Goal: Information Seeking & Learning: Learn about a topic

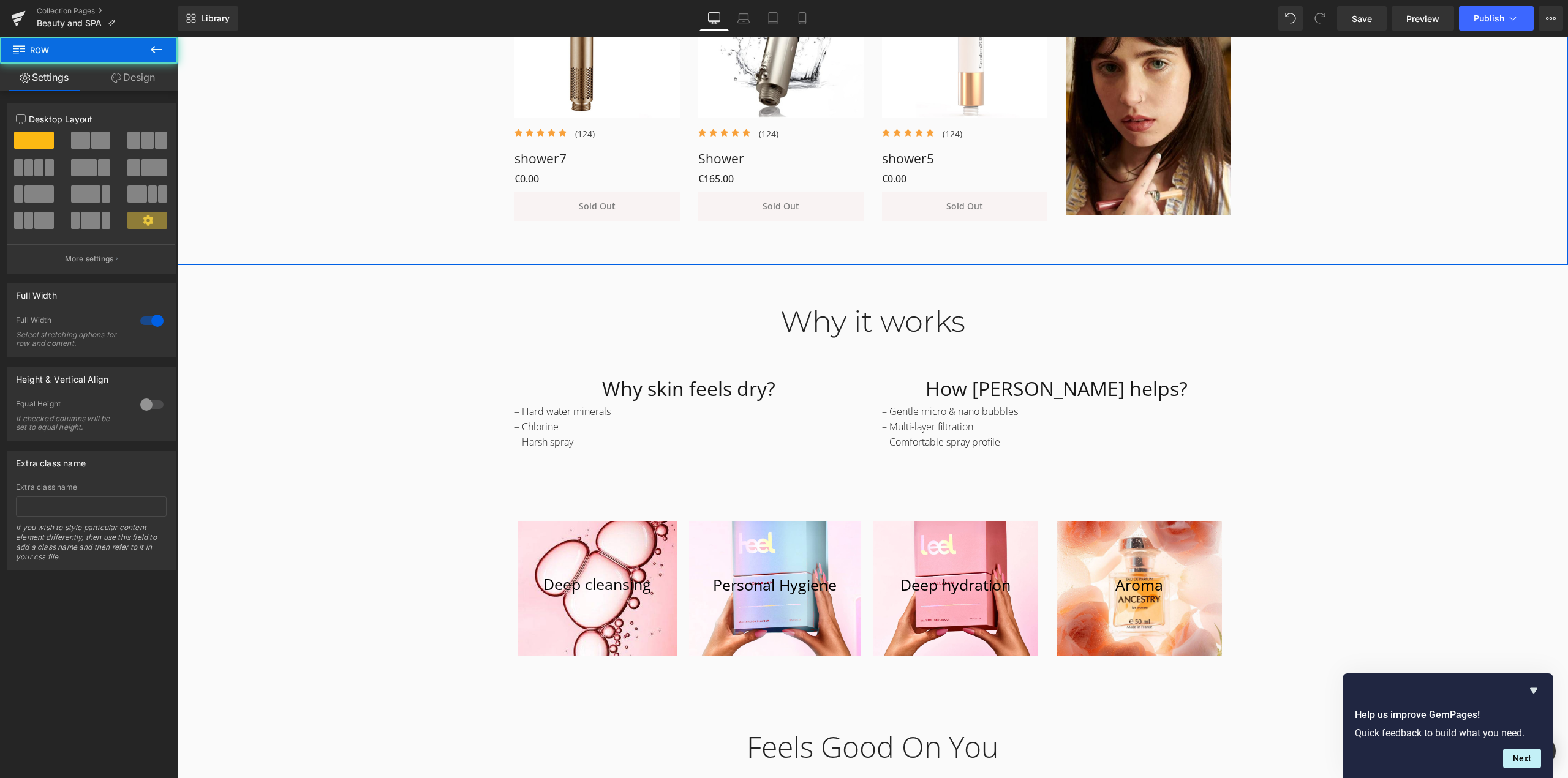
click at [389, 146] on div "Curated Favorites Heading Row NEW (P) Image Icon Icon Icon Icon Icon Icon List …" at bounding box center [873, 23] width 1391 height 409
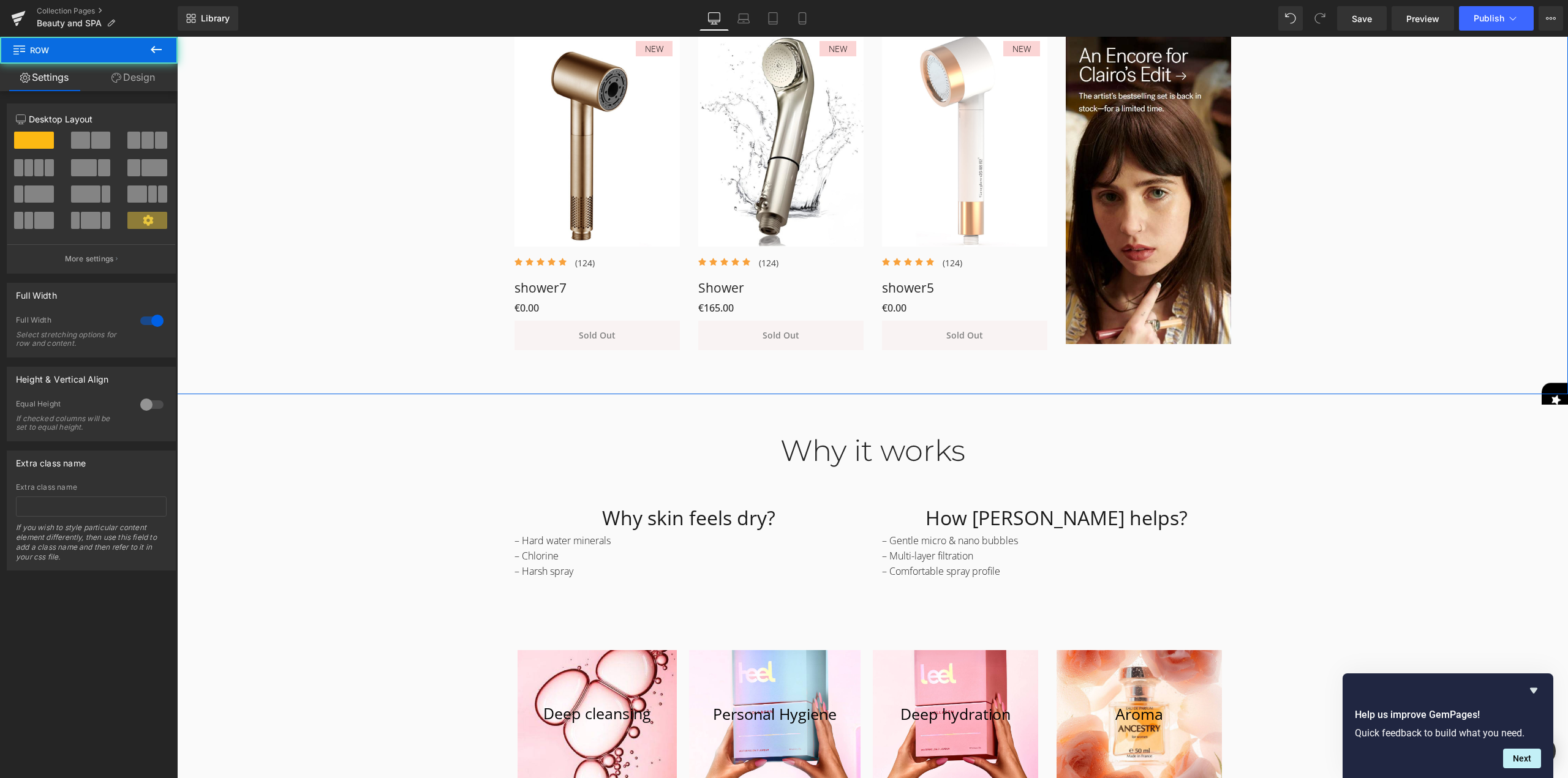
scroll to position [899, 0]
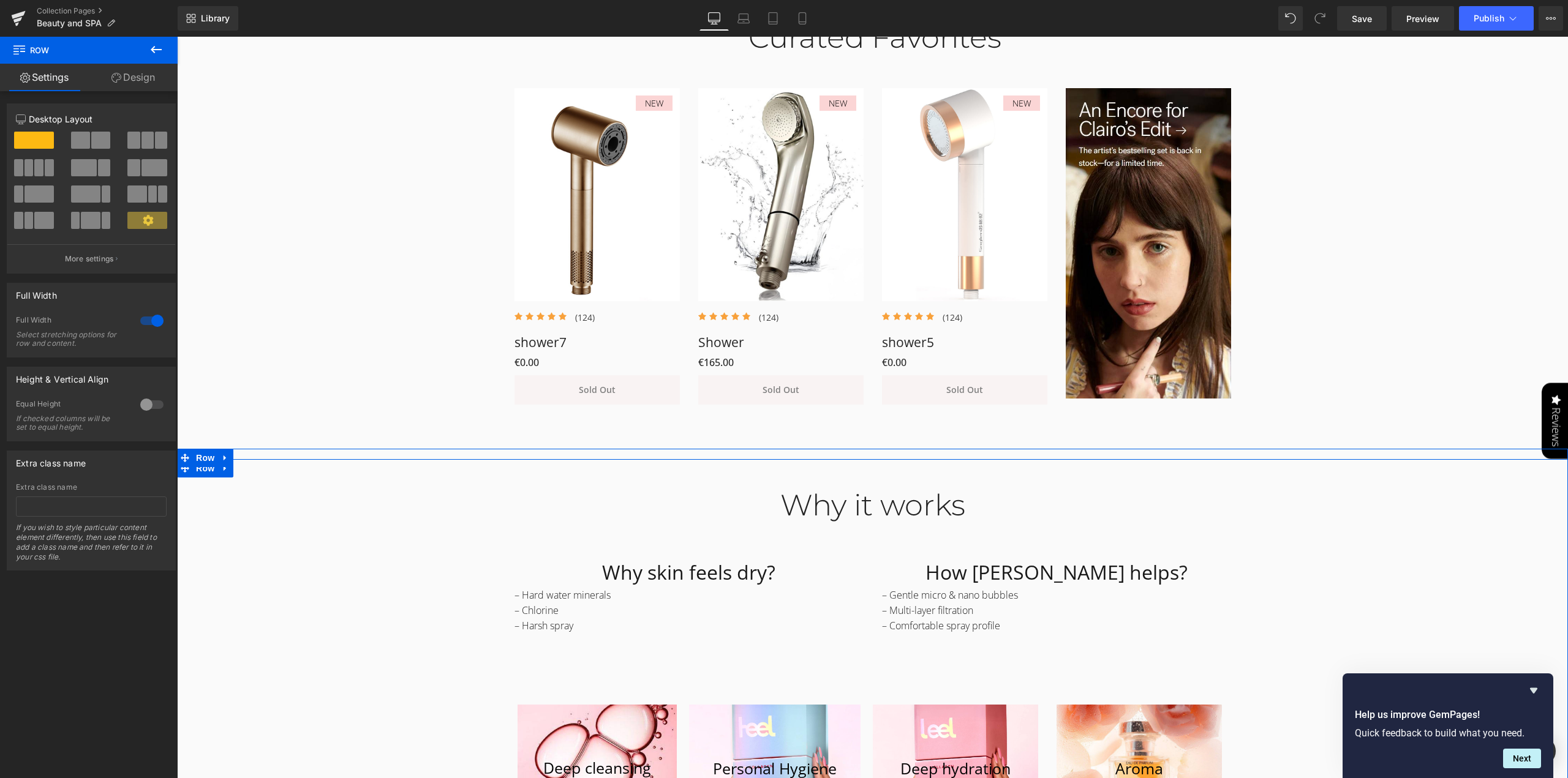
click at [1312, 522] on div "Why it works Heading Row Why skin feels dry? Heading – Hard water minerals – Ch…" at bounding box center [873, 660] width 1391 height 381
click at [1398, 614] on div "Why it works Heading Row Why skin feels dry? Heading – Hard water minerals – Ch…" at bounding box center [873, 660] width 1391 height 381
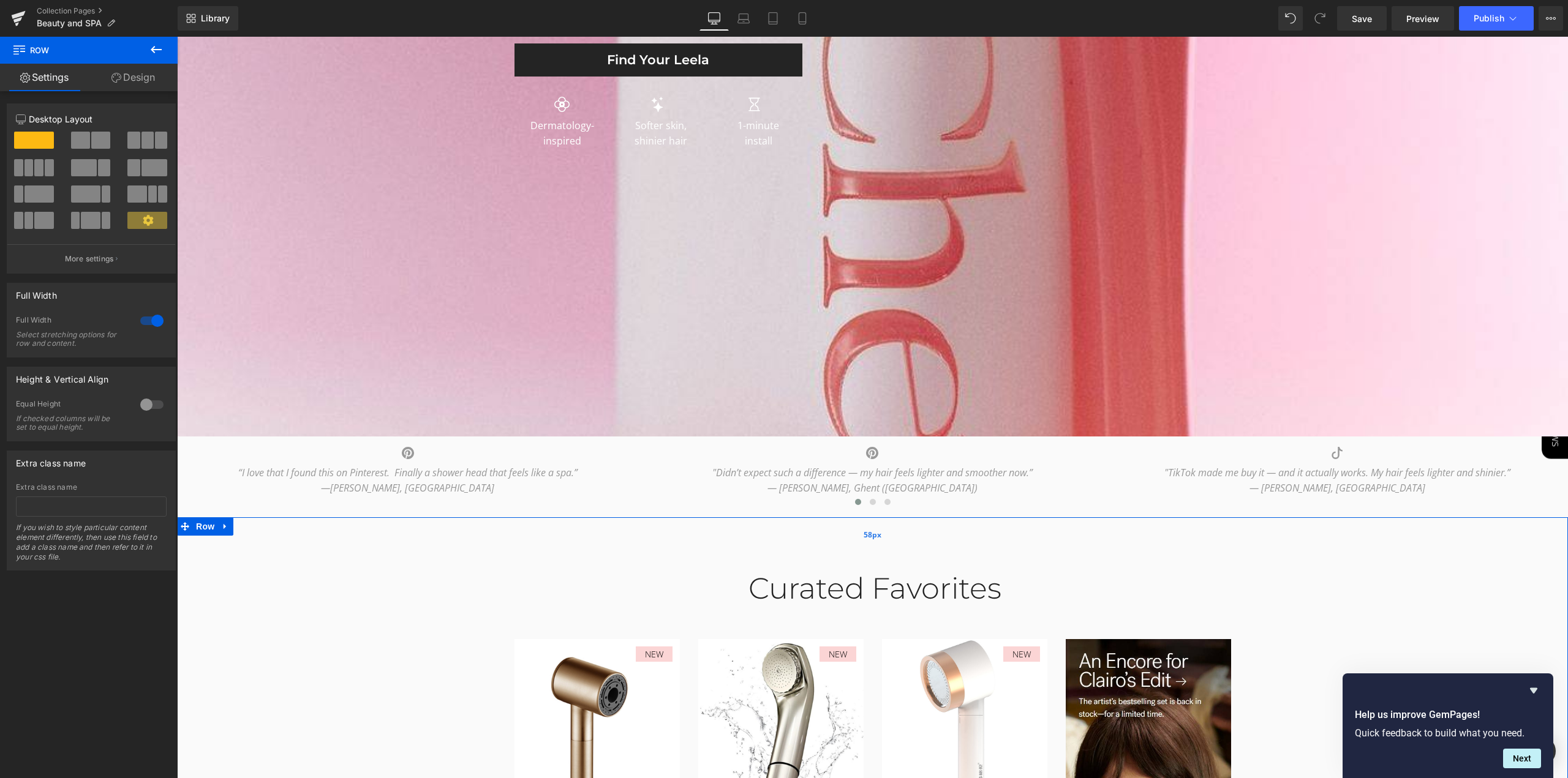
scroll to position [104, 0]
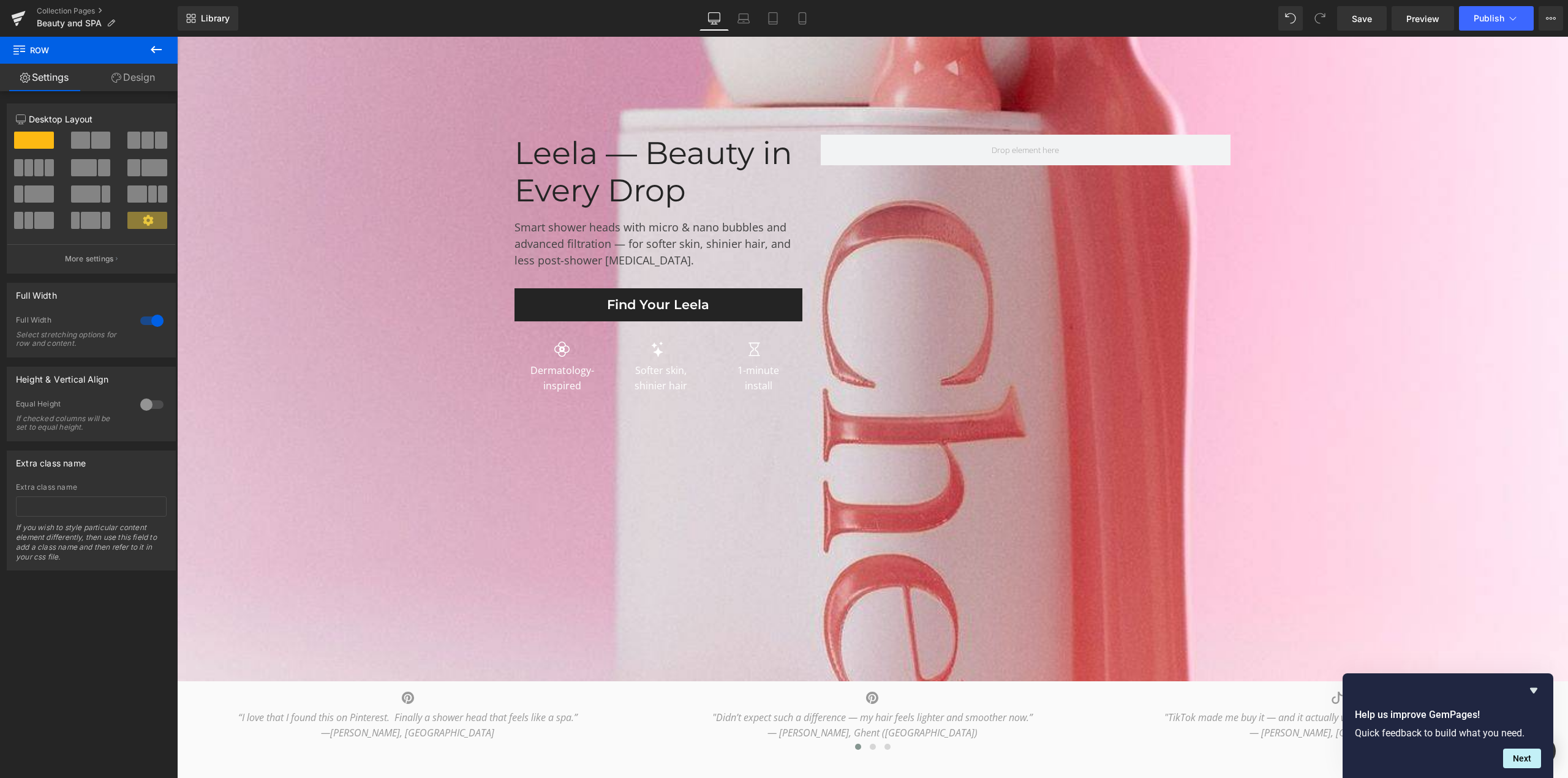
drag, startPoint x: 625, startPoint y: 737, endPoint x: 692, endPoint y: 561, distance: 188.3
click at [625, 737] on div "“I love that I found this on Pinterest. Finally a shower head that feels like a…" at bounding box center [408, 725] width 462 height 31
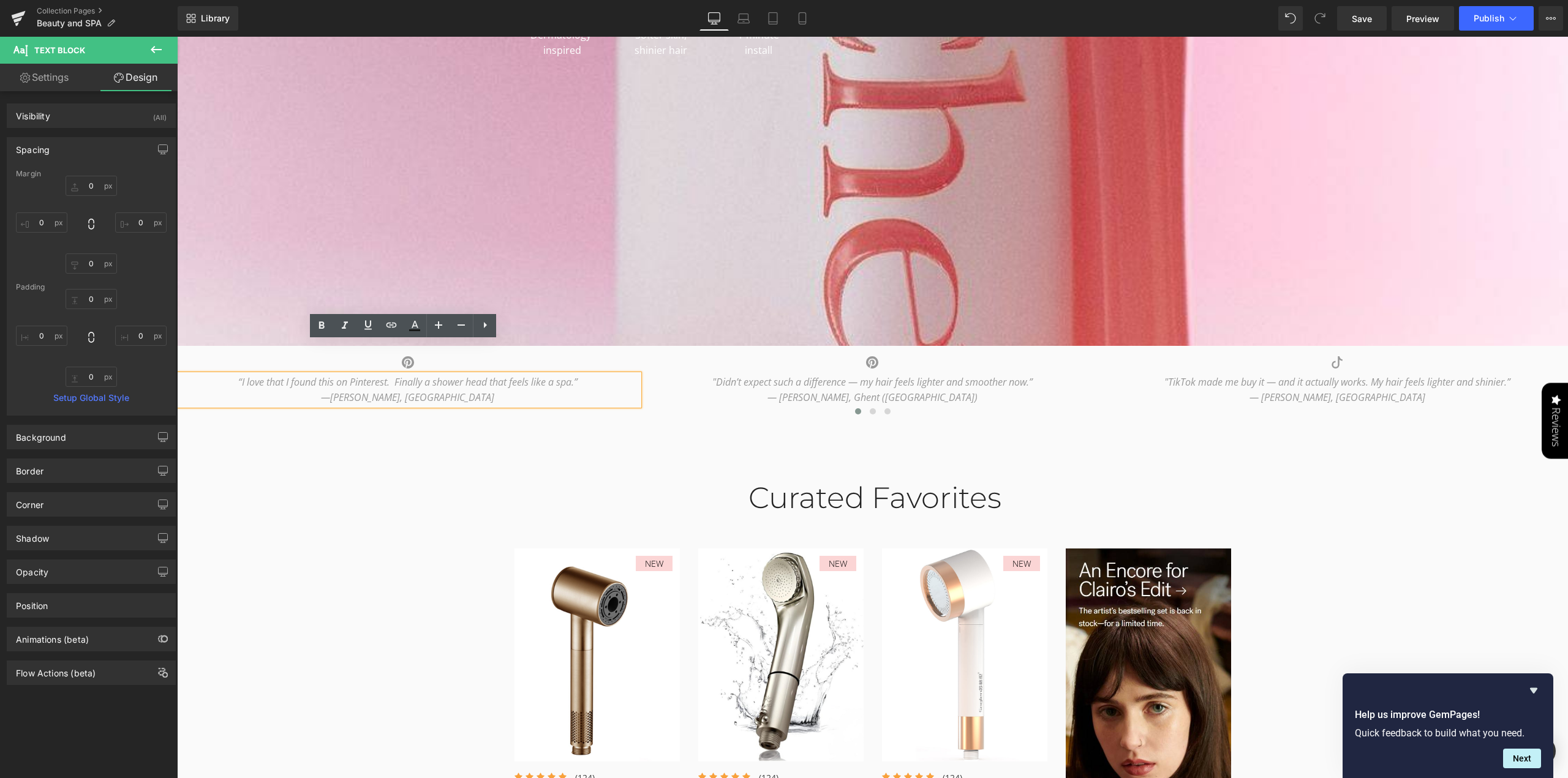
scroll to position [471, 0]
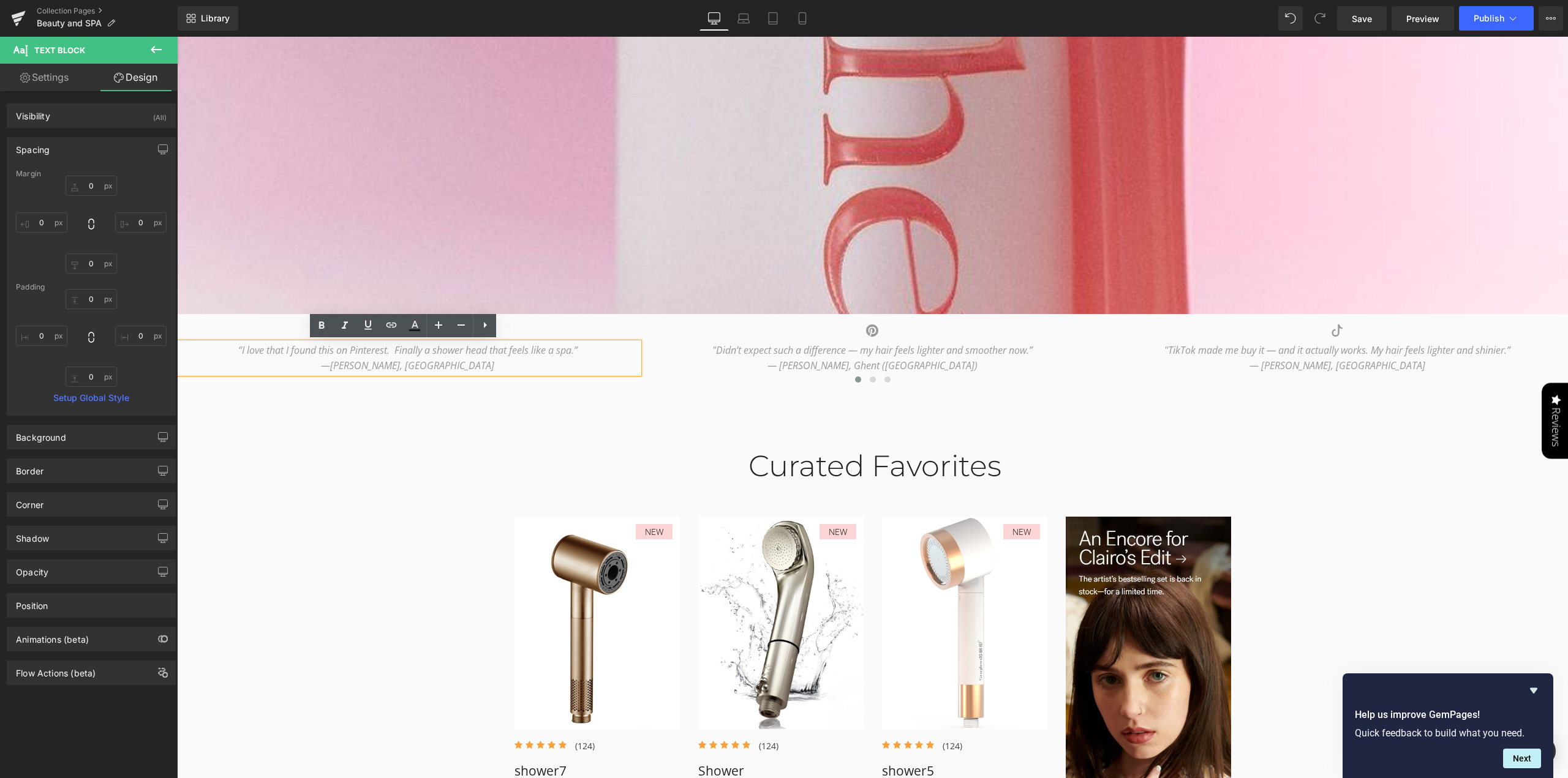
click at [522, 460] on div "Curated Favorites" at bounding box center [873, 466] width 717 height 36
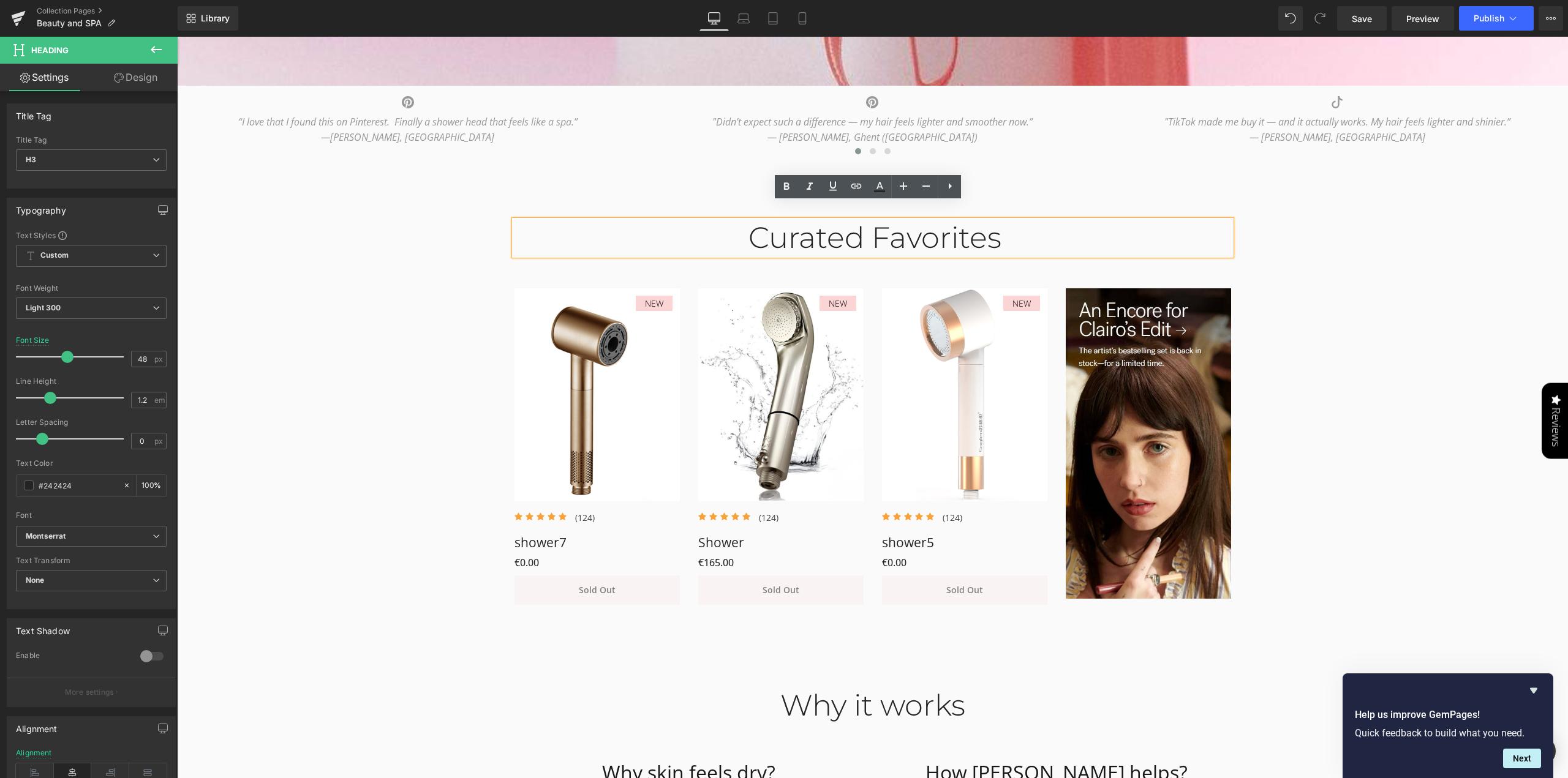
scroll to position [716, 0]
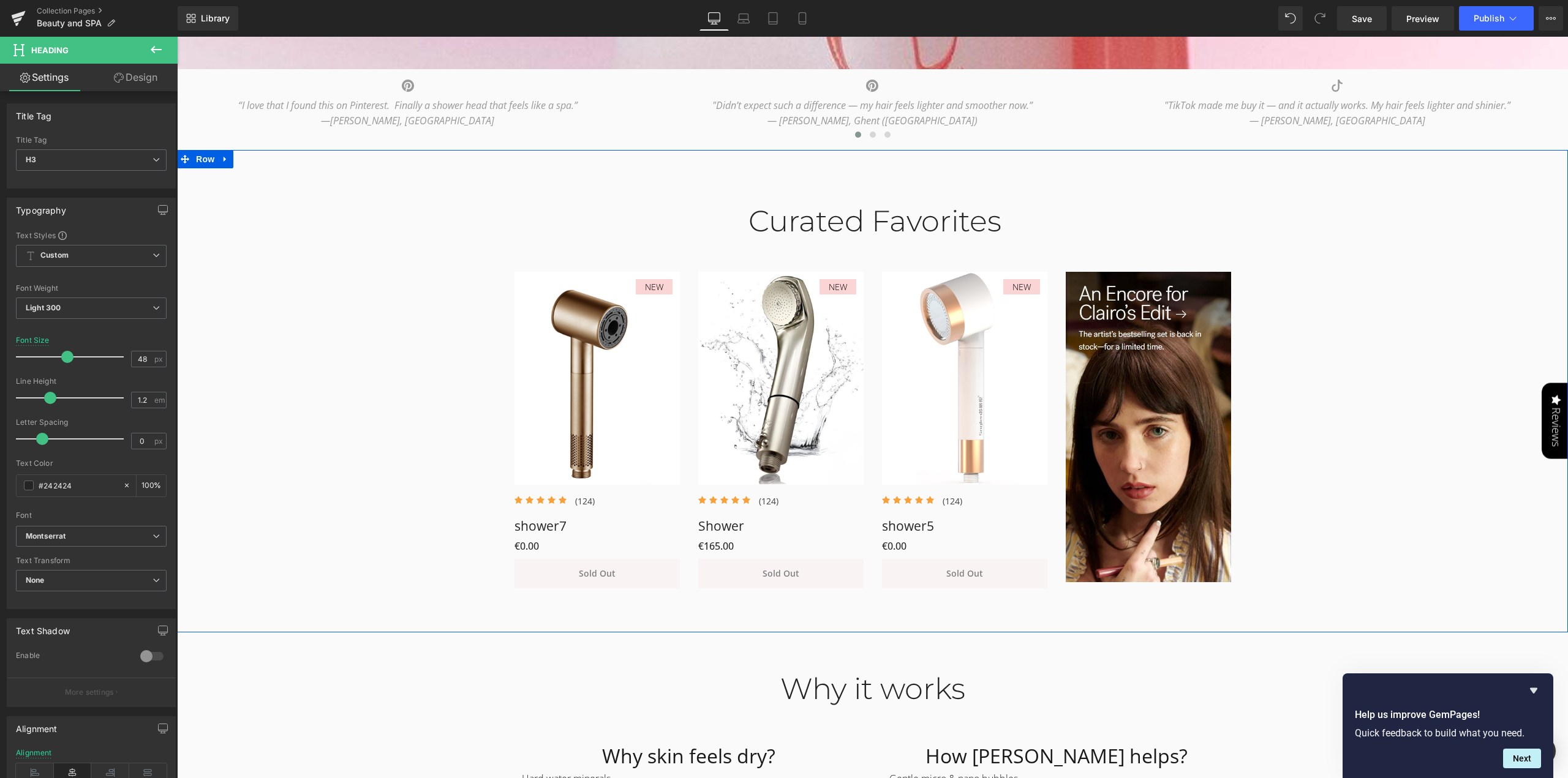
click at [340, 451] on div "Curated Favorites Heading Row NEW (P) Image Icon Icon Icon Icon Icon Icon List …" at bounding box center [873, 390] width 1391 height 409
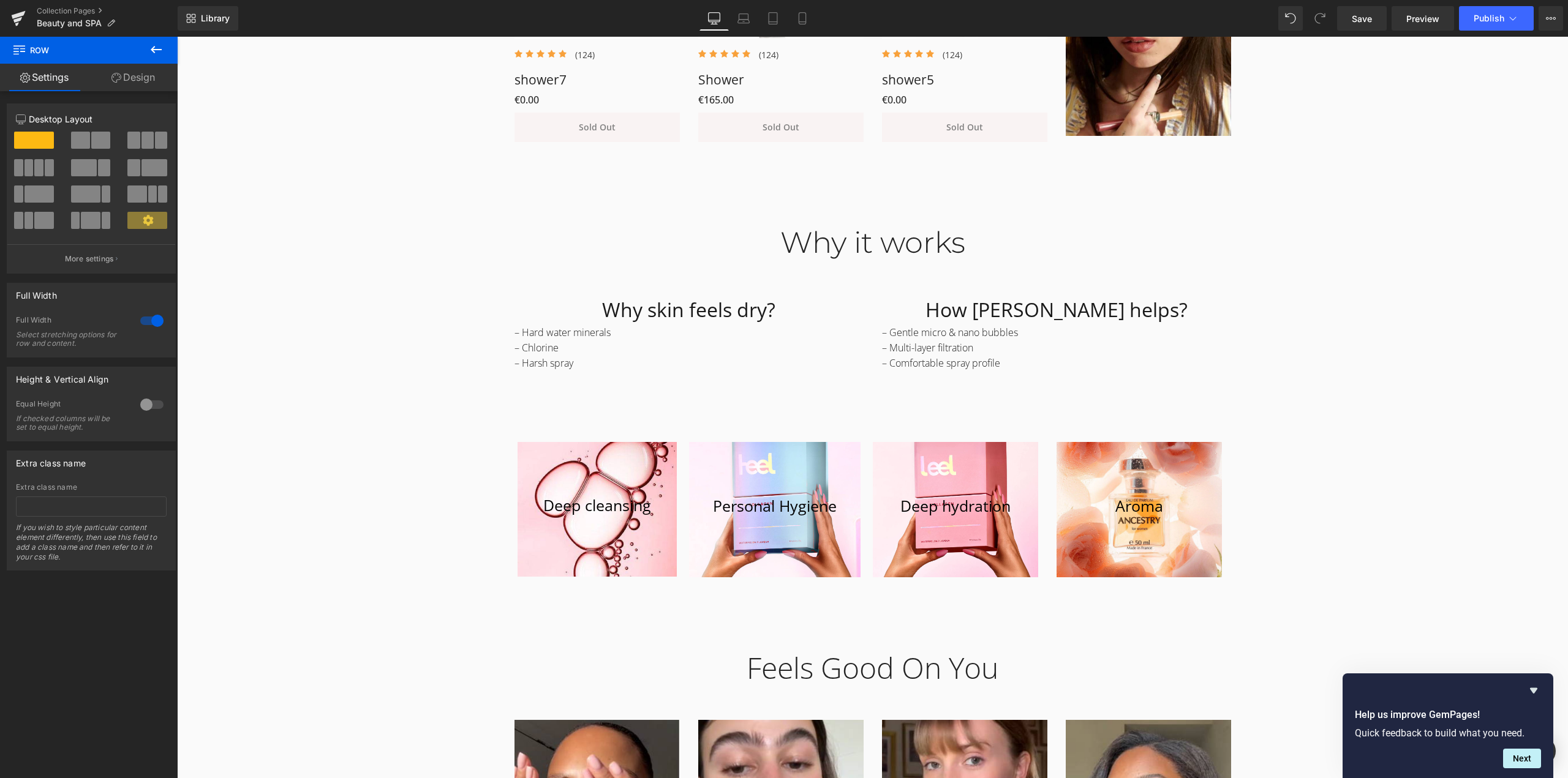
scroll to position [1205, 0]
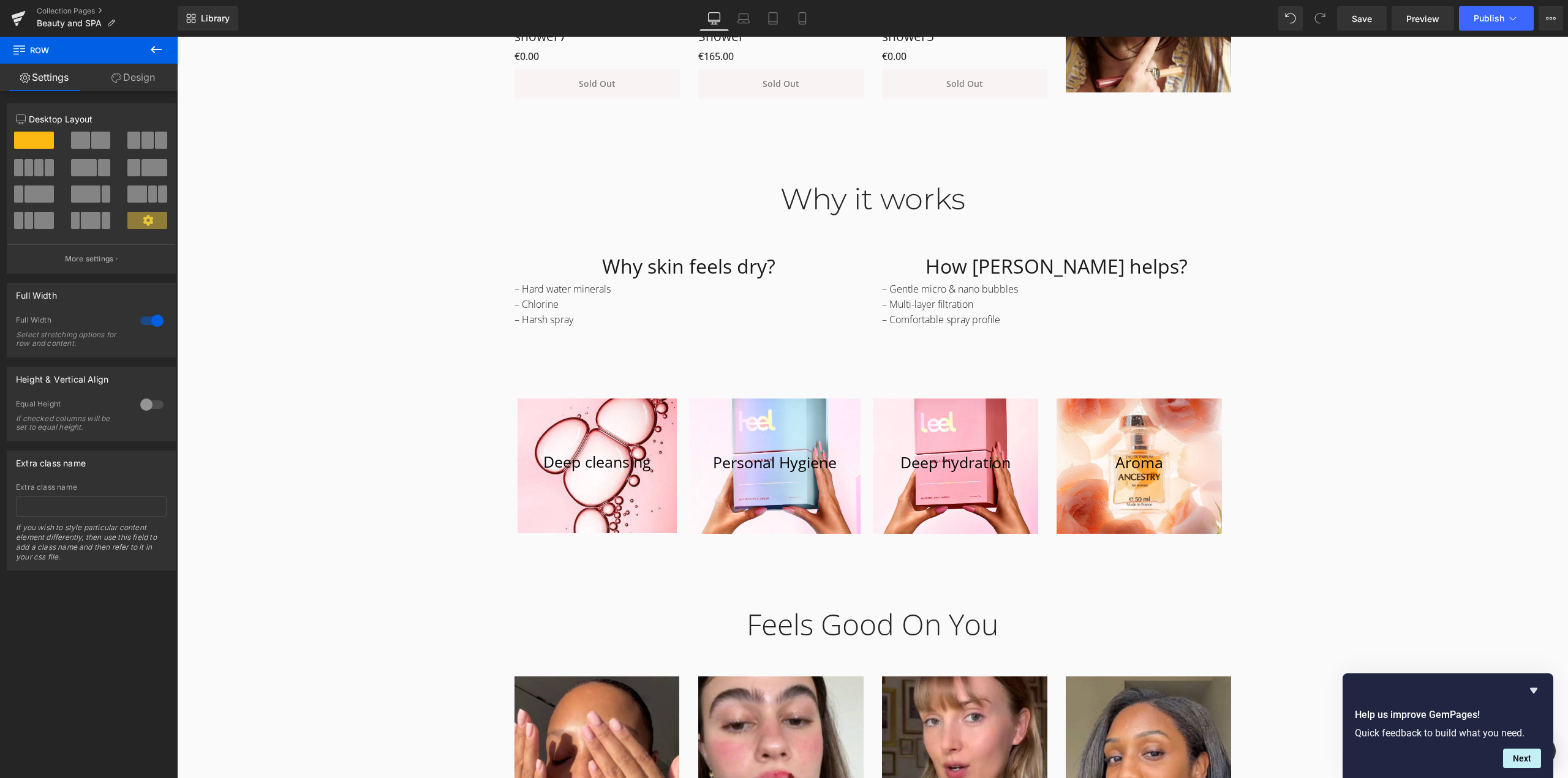
click at [304, 345] on div "Why it works Heading Row Why skin feels dry? Heading – Hard water minerals – Ch…" at bounding box center [873, 354] width 1391 height 381
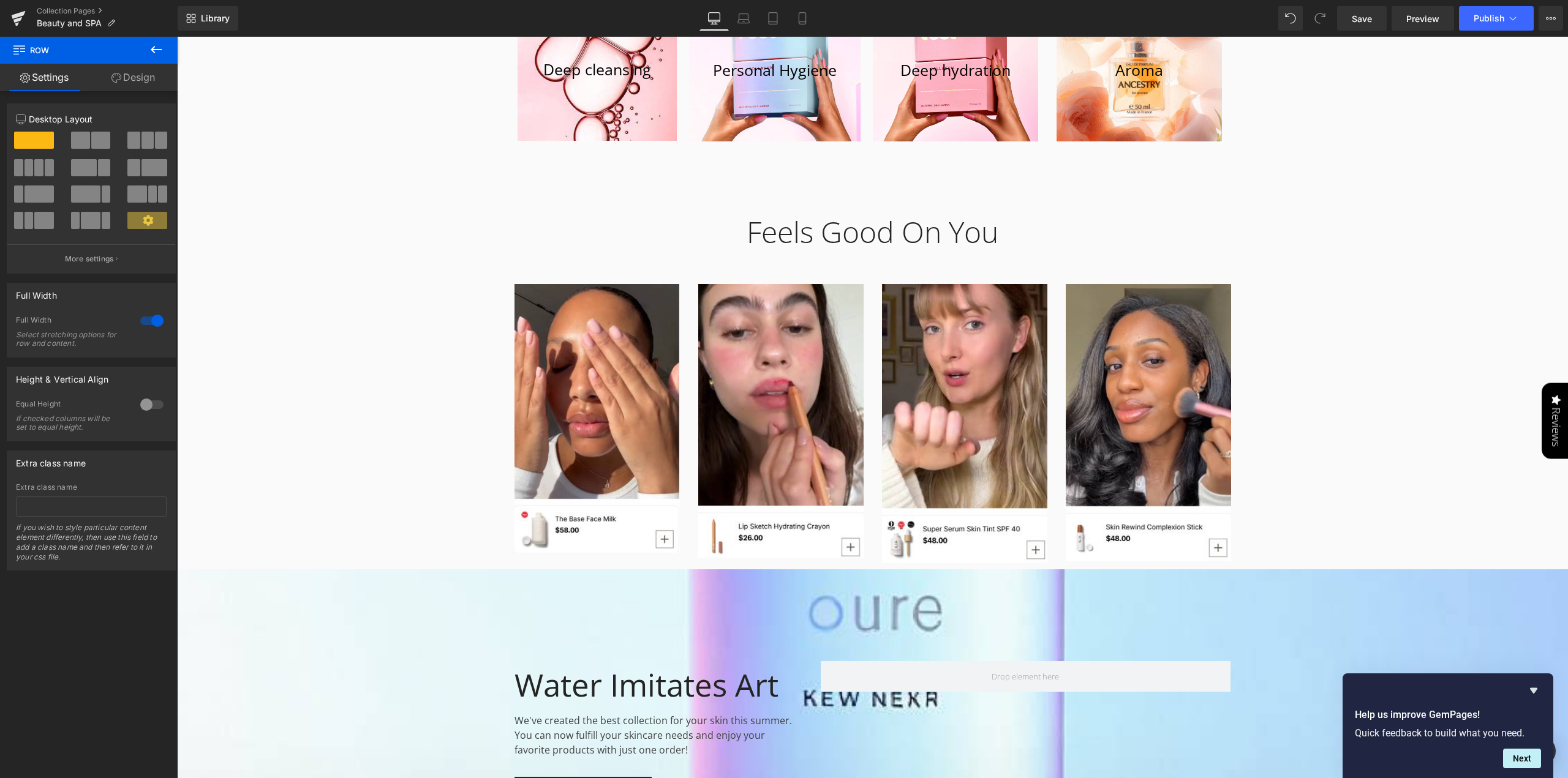
scroll to position [1634, 0]
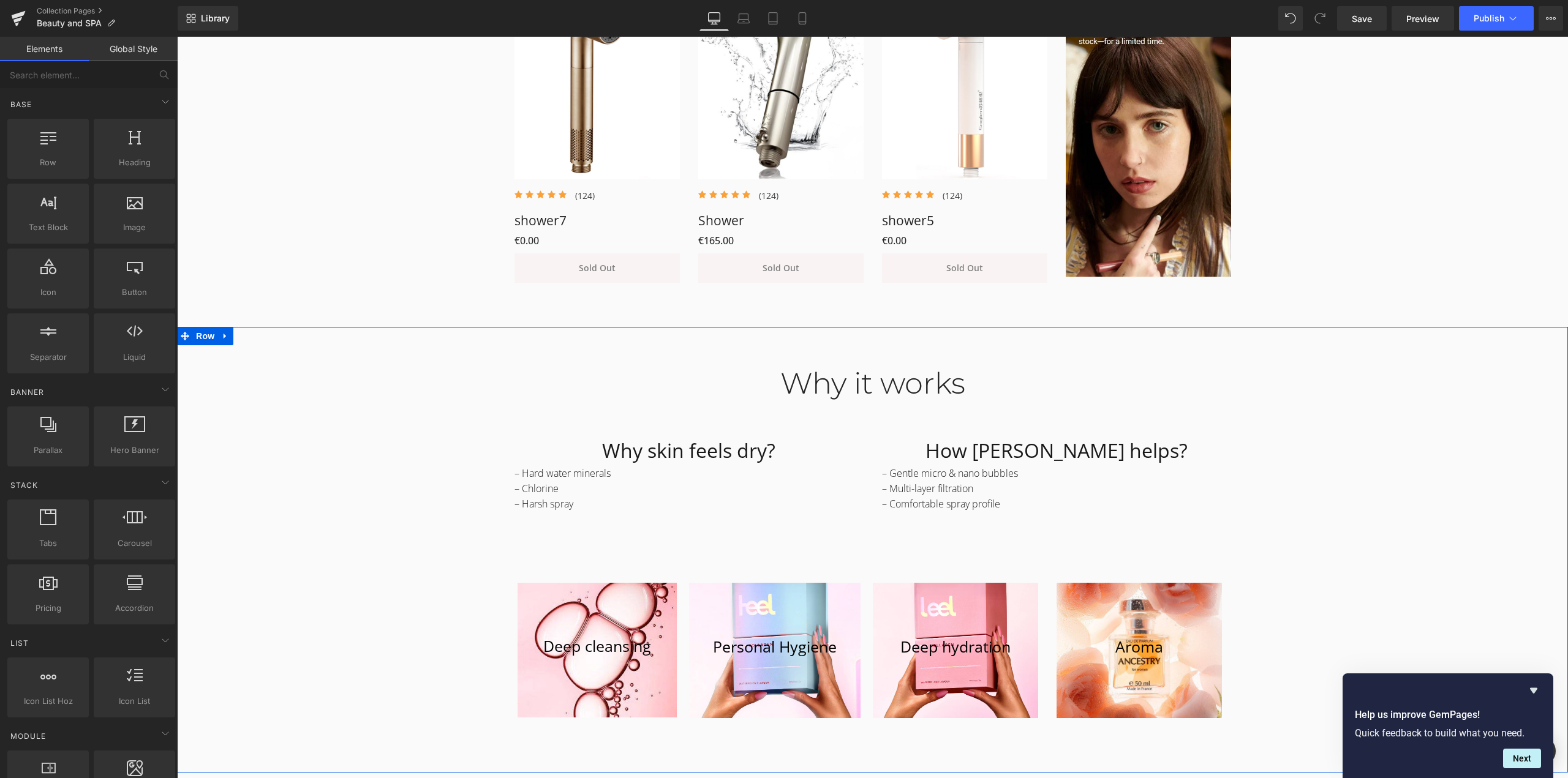
scroll to position [1022, 0]
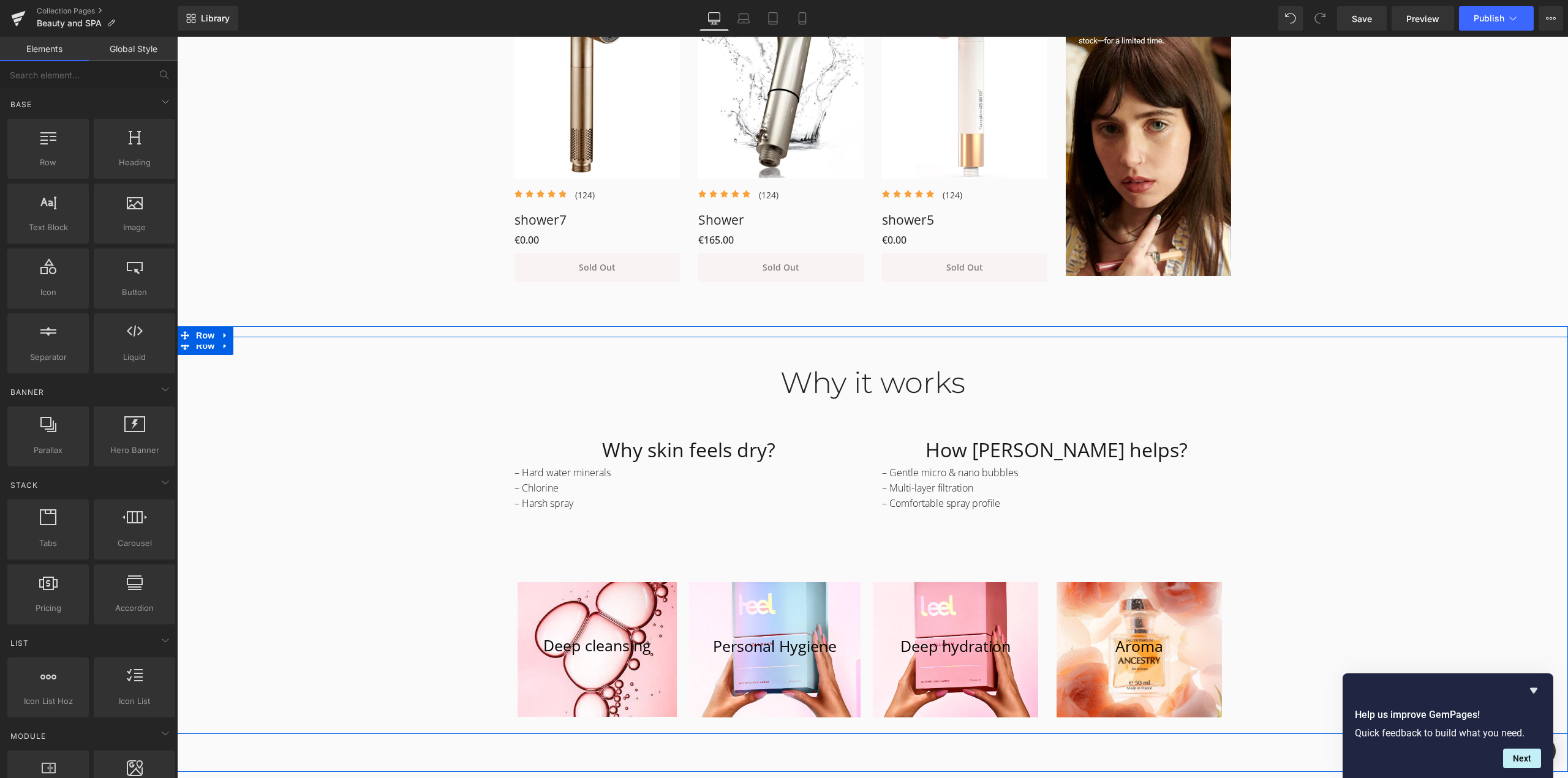
click at [392, 490] on div "Why it works Heading Row Why skin feels dry? Heading – Hard water minerals – Ch…" at bounding box center [873, 537] width 1391 height 381
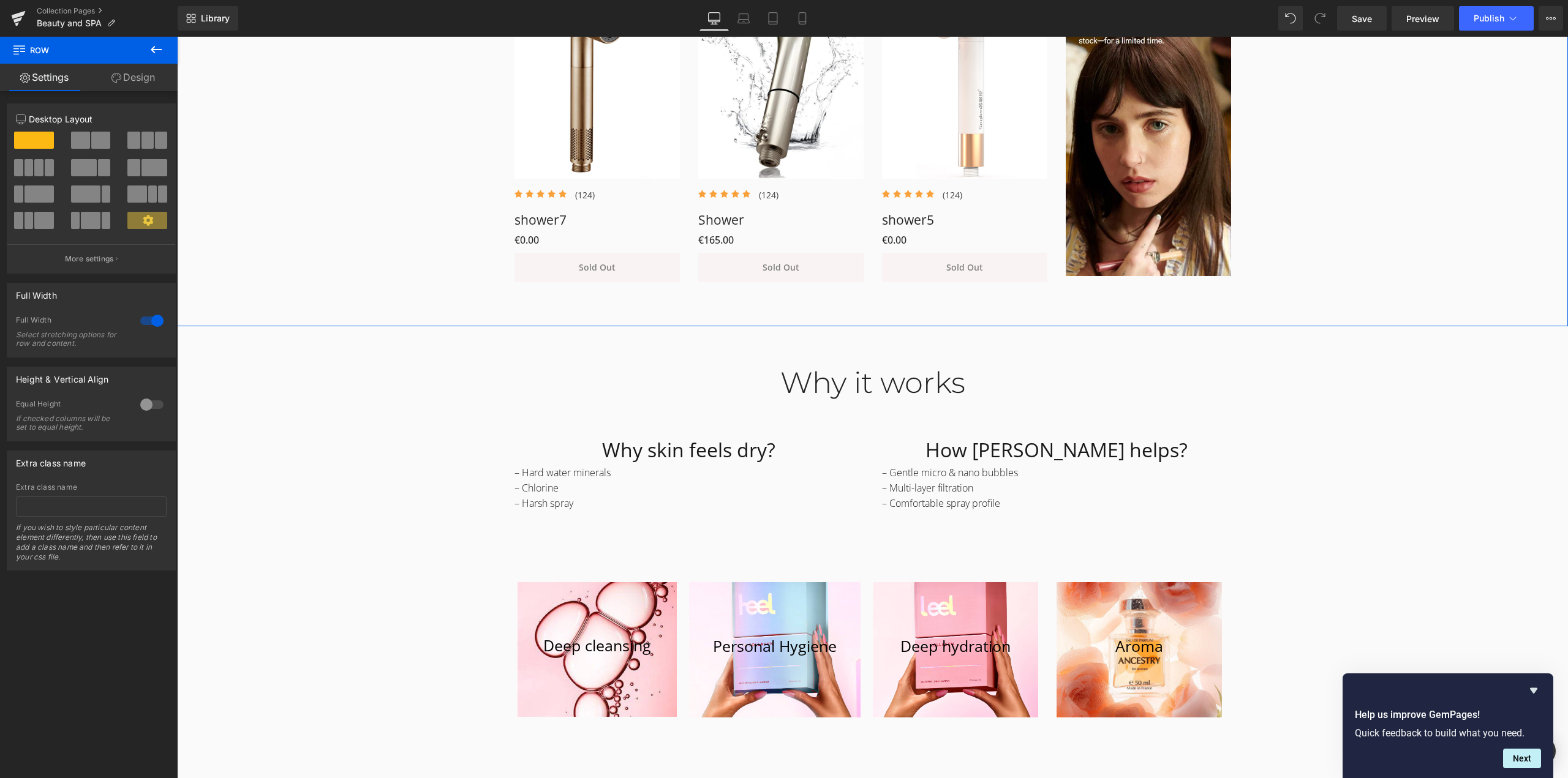
scroll to position [838, 0]
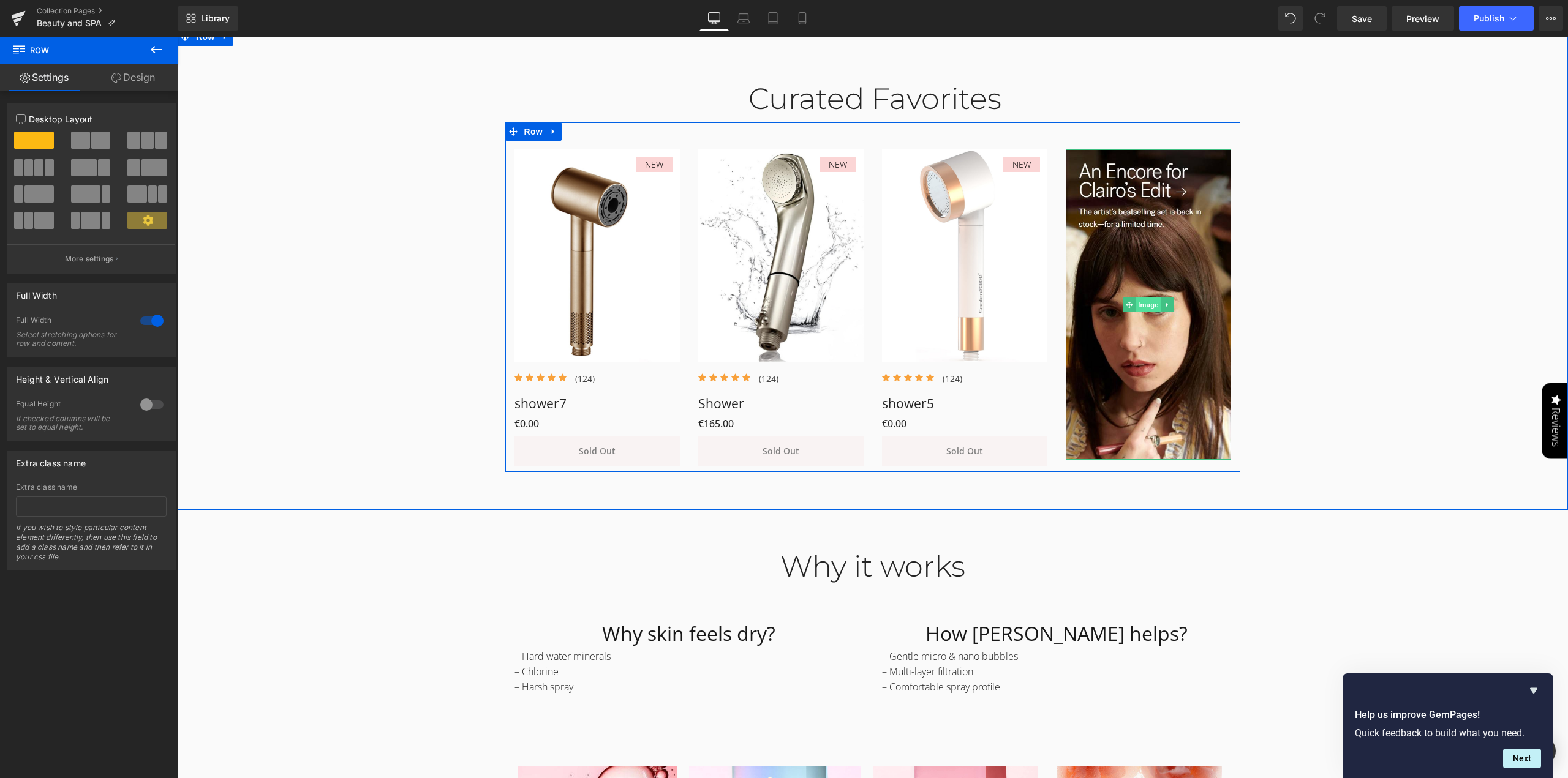
click at [1141, 304] on link "Image" at bounding box center [1142, 305] width 38 height 14
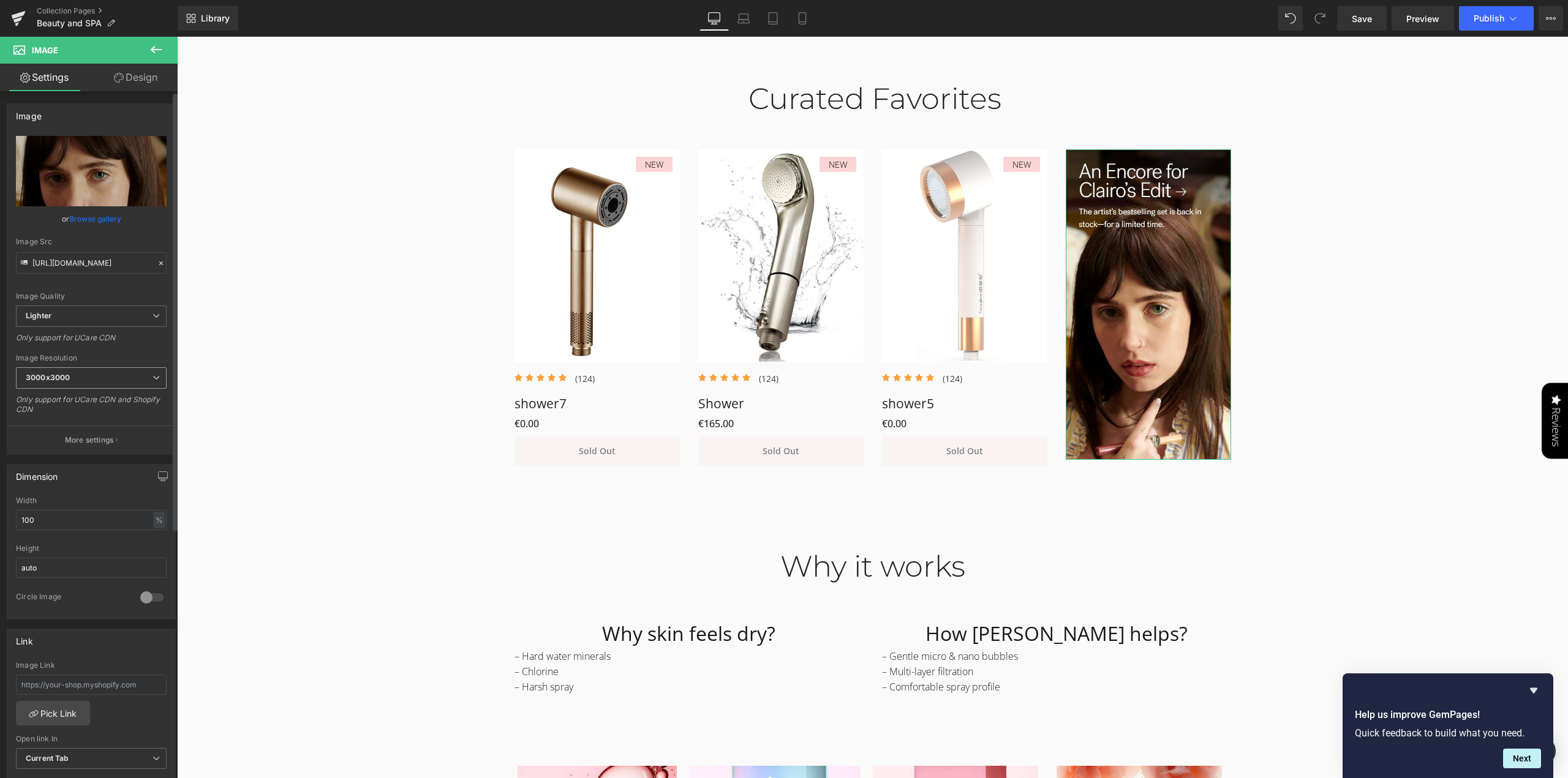
click at [137, 374] on span "3000x3000" at bounding box center [91, 378] width 151 height 21
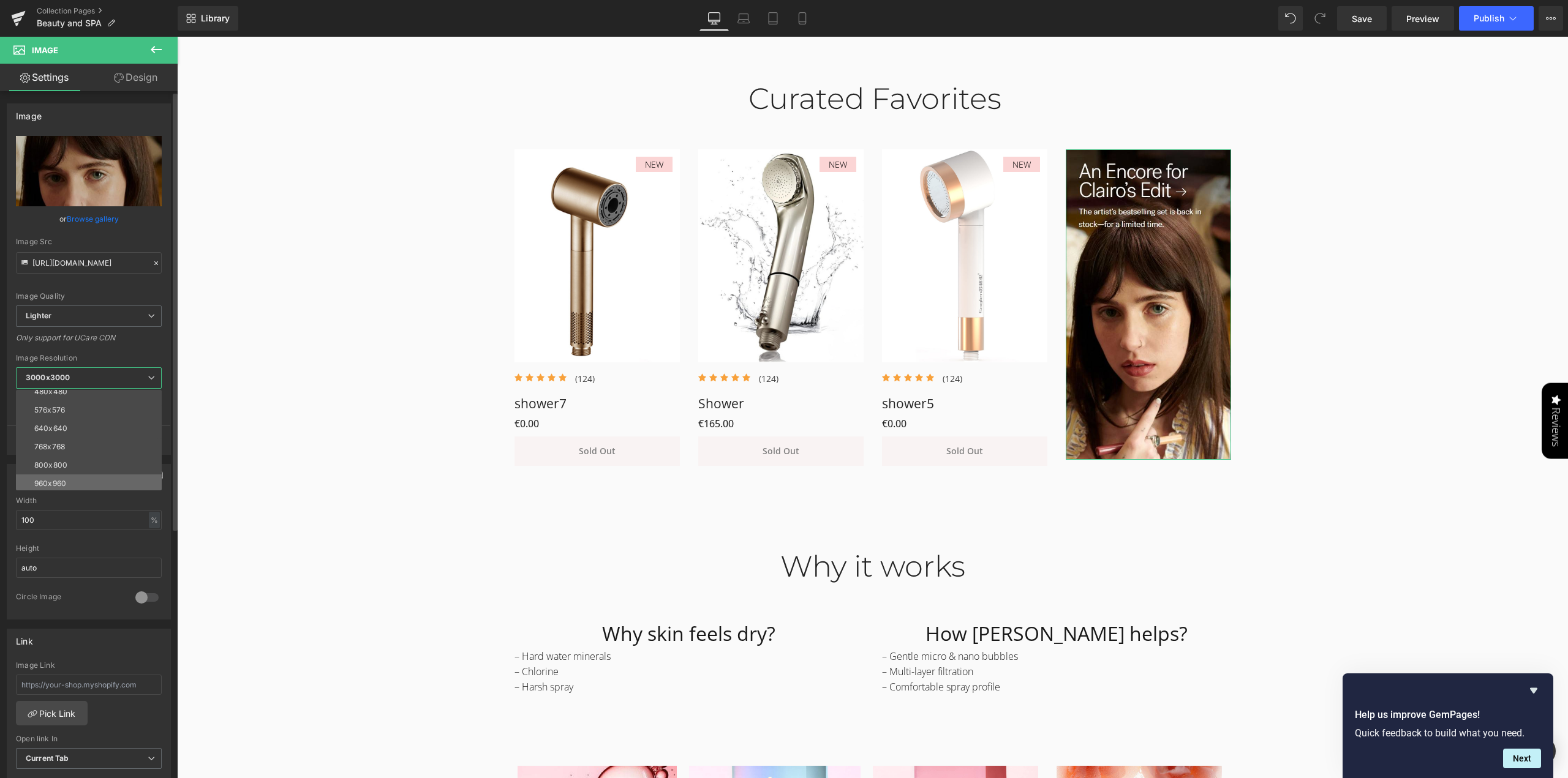
scroll to position [61, 0]
click at [95, 463] on li "960x960" at bounding box center [91, 466] width 152 height 18
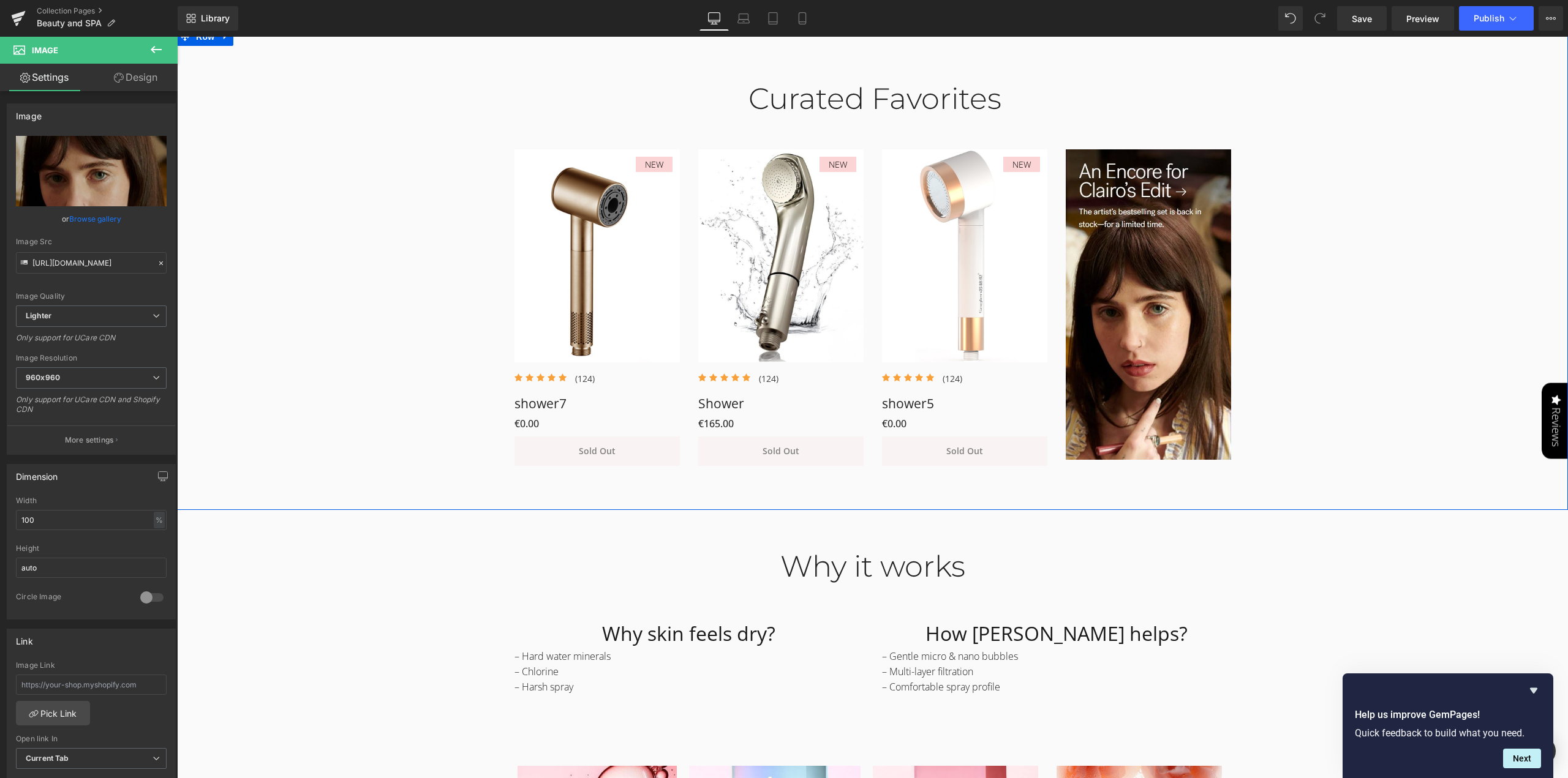
type input "[URL][DOMAIN_NAME]"
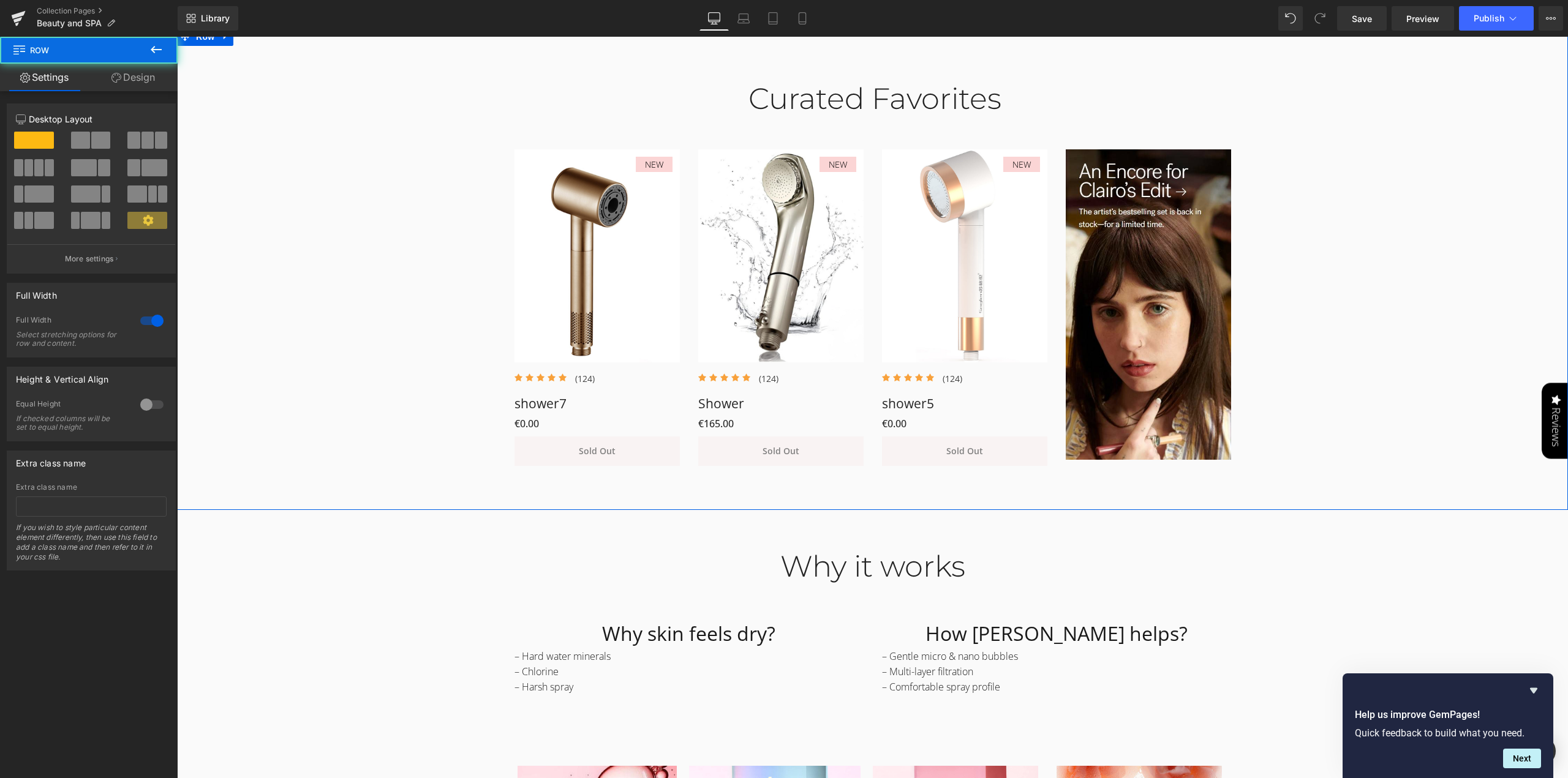
click at [1373, 249] on div "Curated Favorites Heading Row NEW (P) Image Icon Icon Icon Icon Icon Icon List …" at bounding box center [873, 267] width 1391 height 409
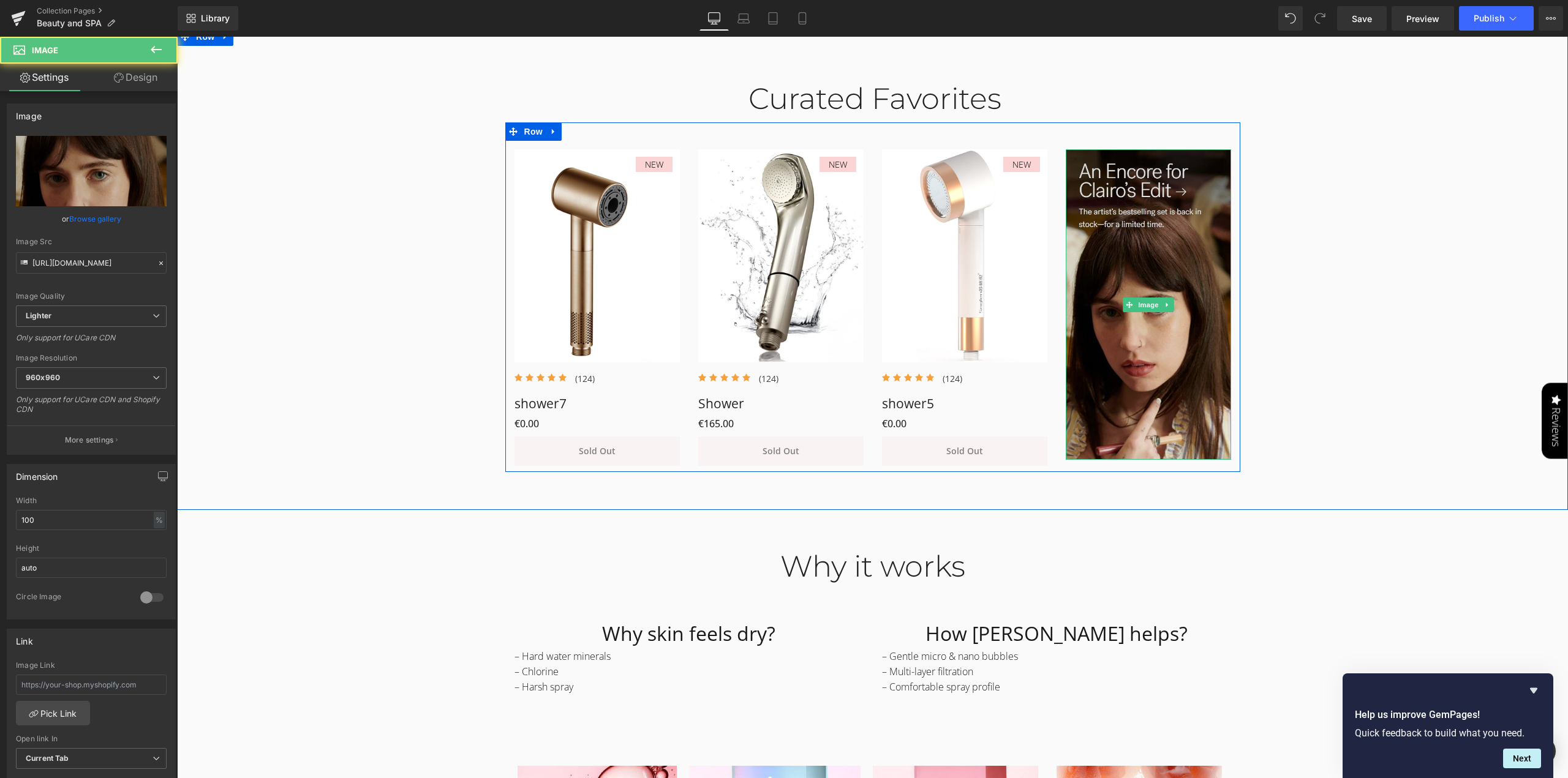
click at [1115, 264] on img at bounding box center [1148, 305] width 165 height 310
click at [1140, 305] on link "Image" at bounding box center [1142, 305] width 38 height 14
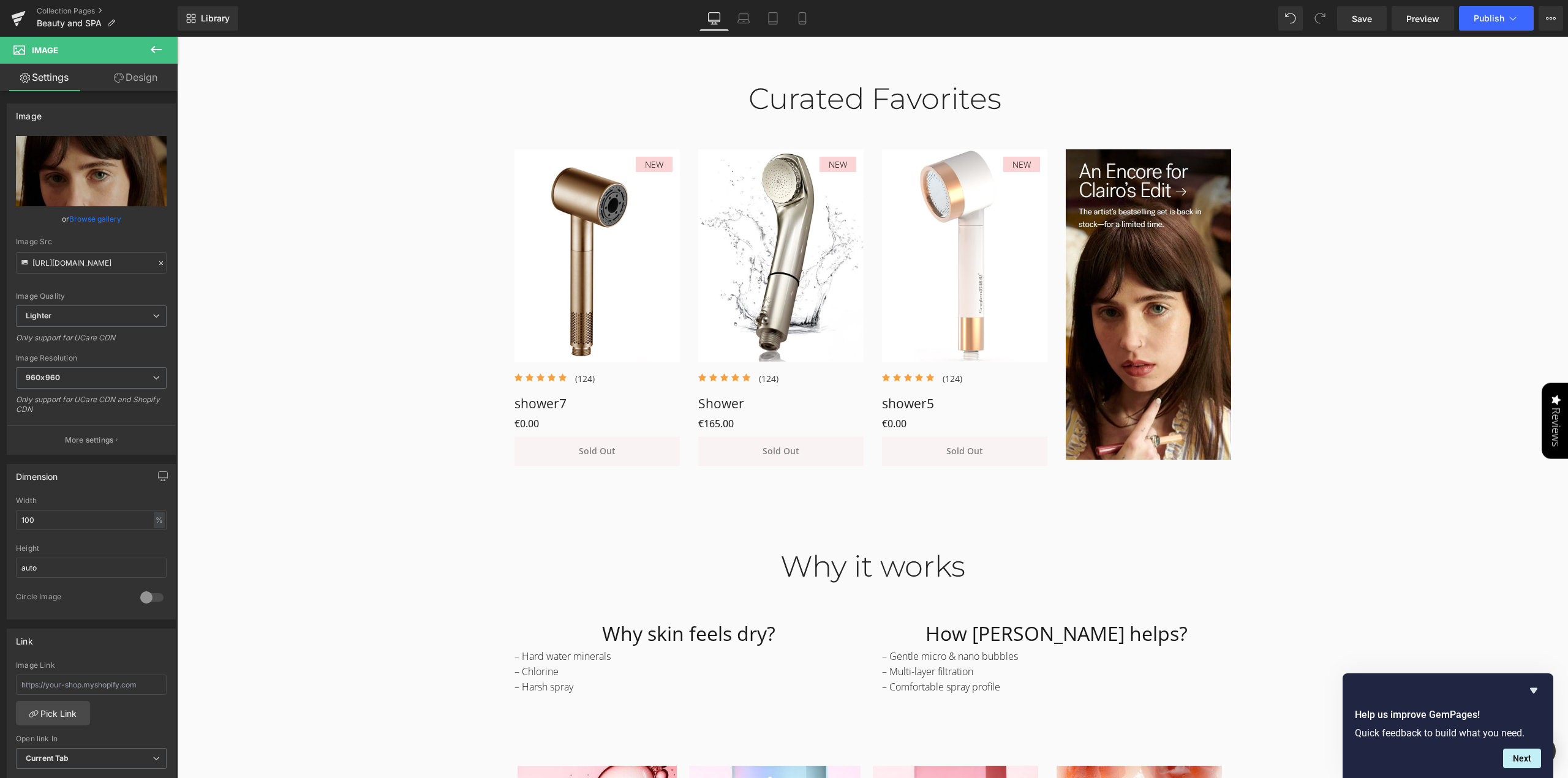
click at [155, 50] on icon at bounding box center [157, 50] width 11 height 8
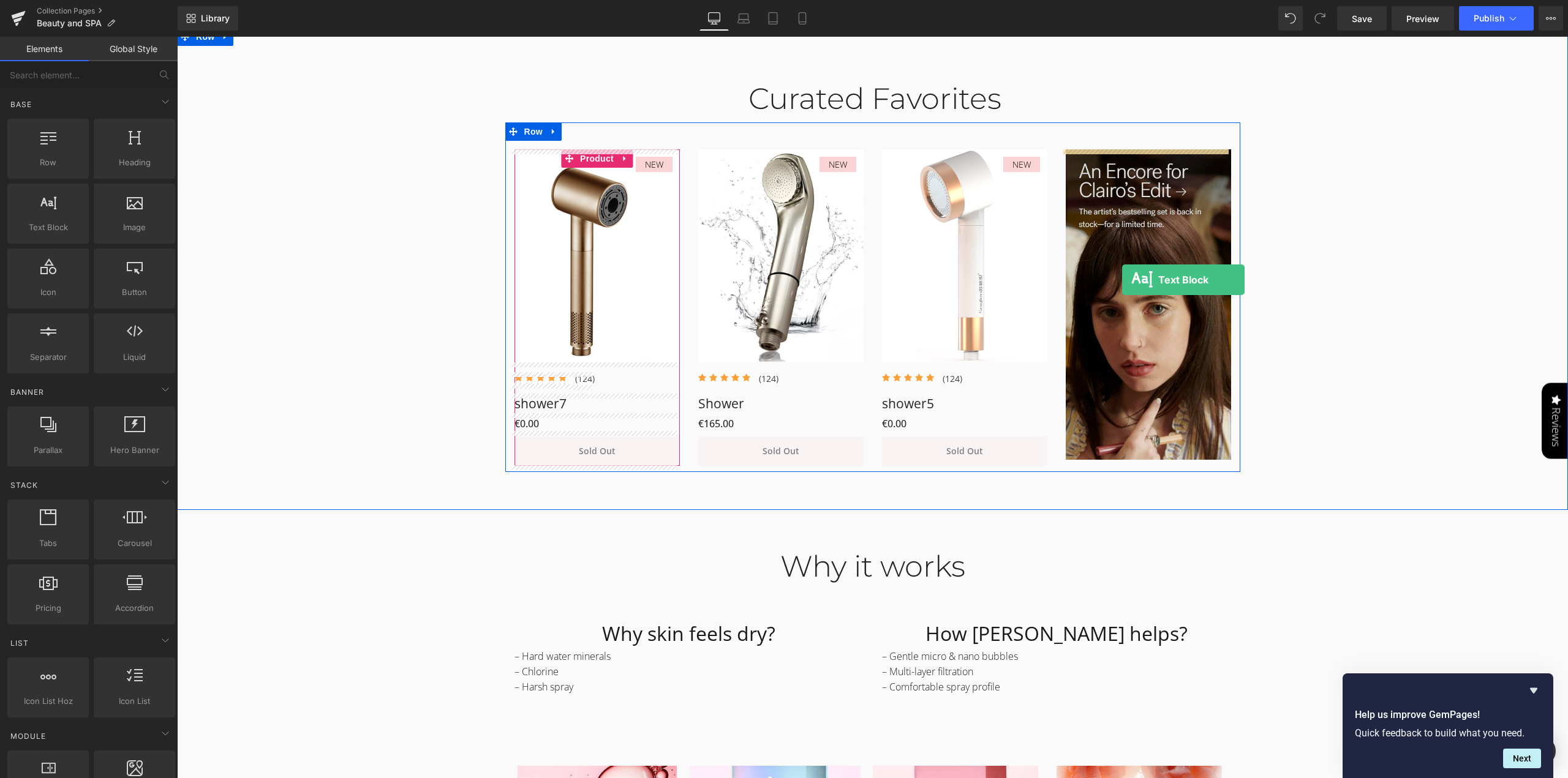
drag, startPoint x: 228, startPoint y: 243, endPoint x: 1122, endPoint y: 280, distance: 894.8
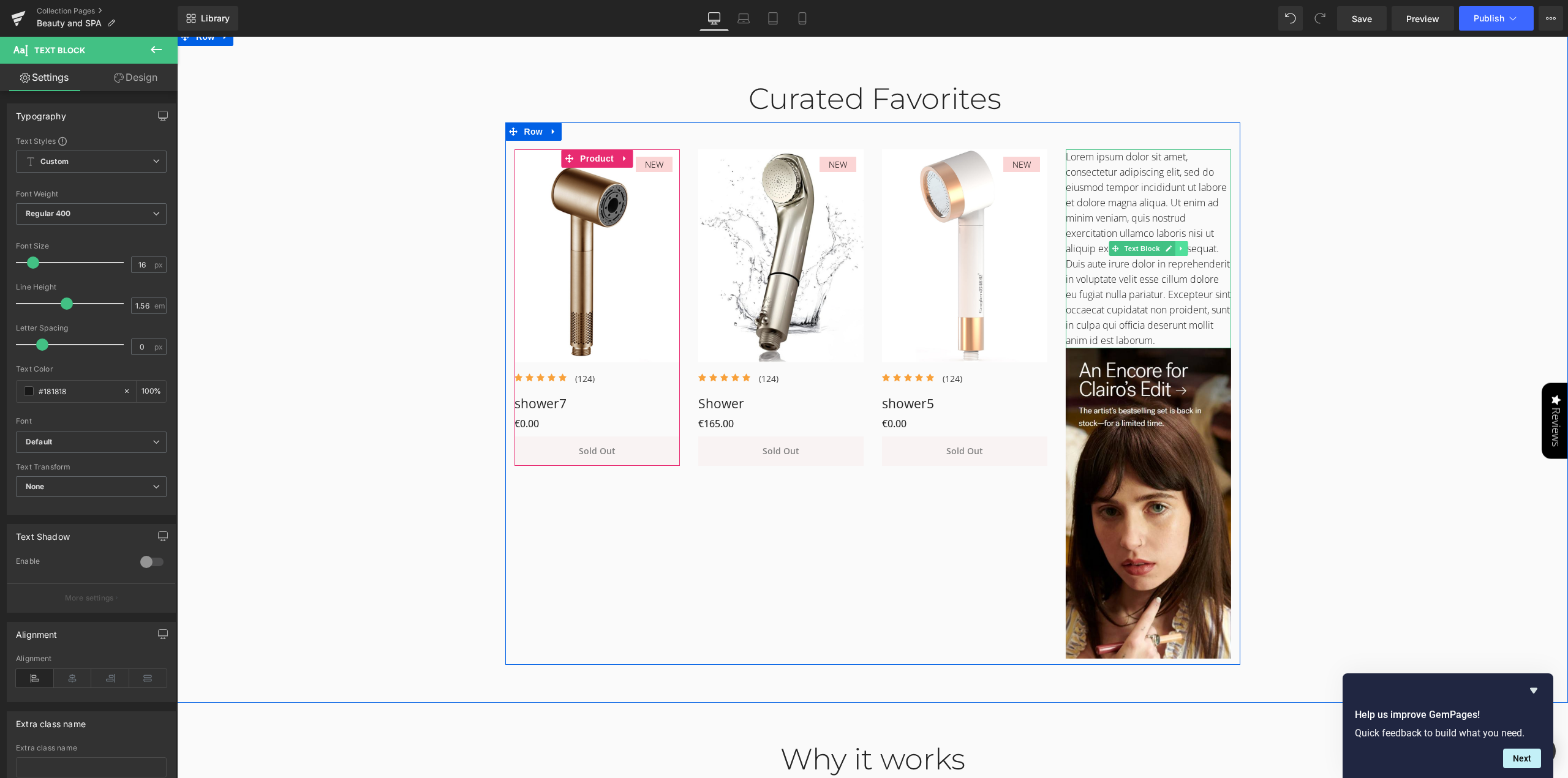
click at [1178, 248] on icon at bounding box center [1181, 249] width 7 height 8
click at [1185, 252] on link at bounding box center [1187, 248] width 13 height 14
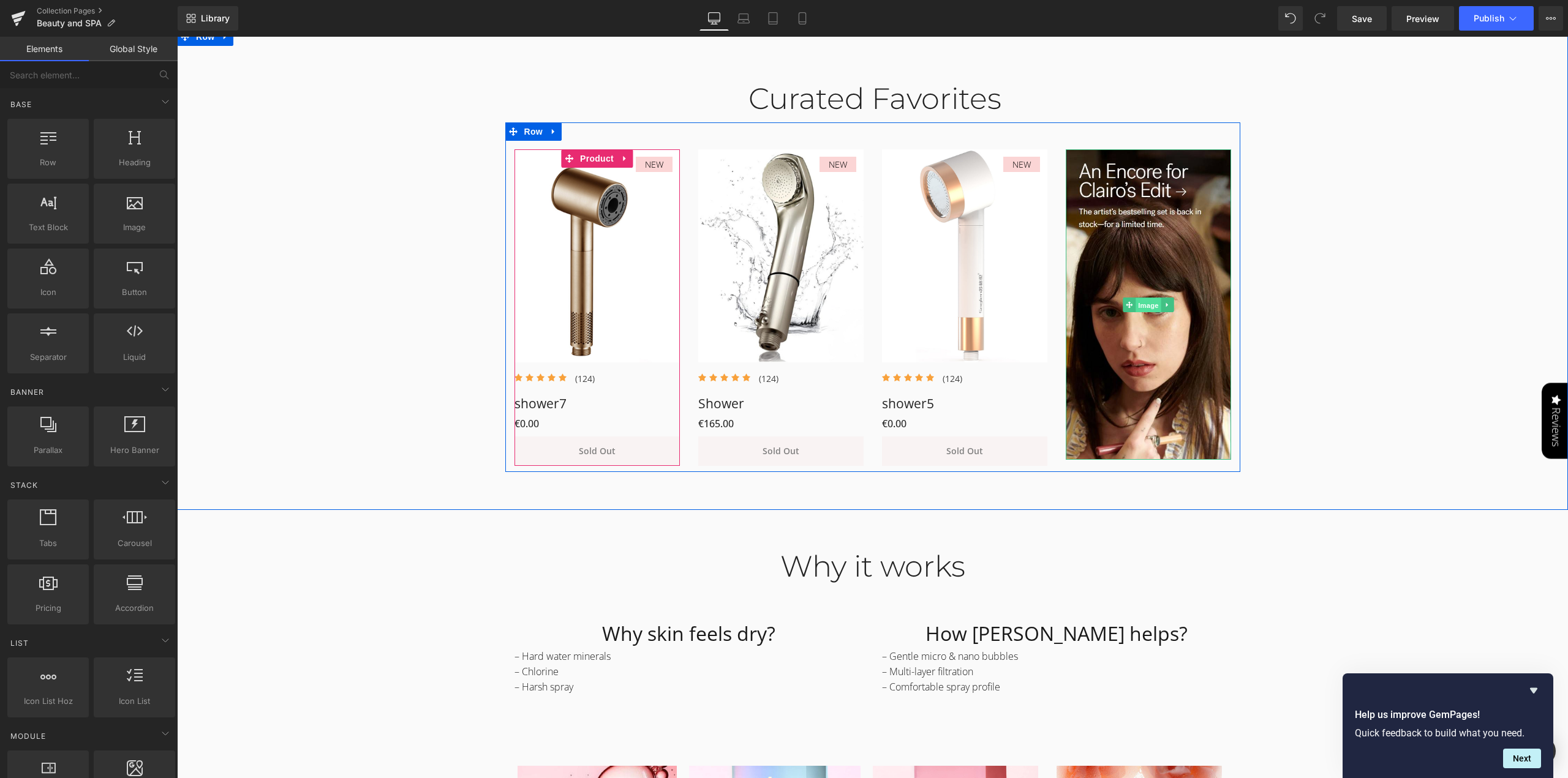
click at [1141, 307] on span "Image" at bounding box center [1148, 305] width 26 height 14
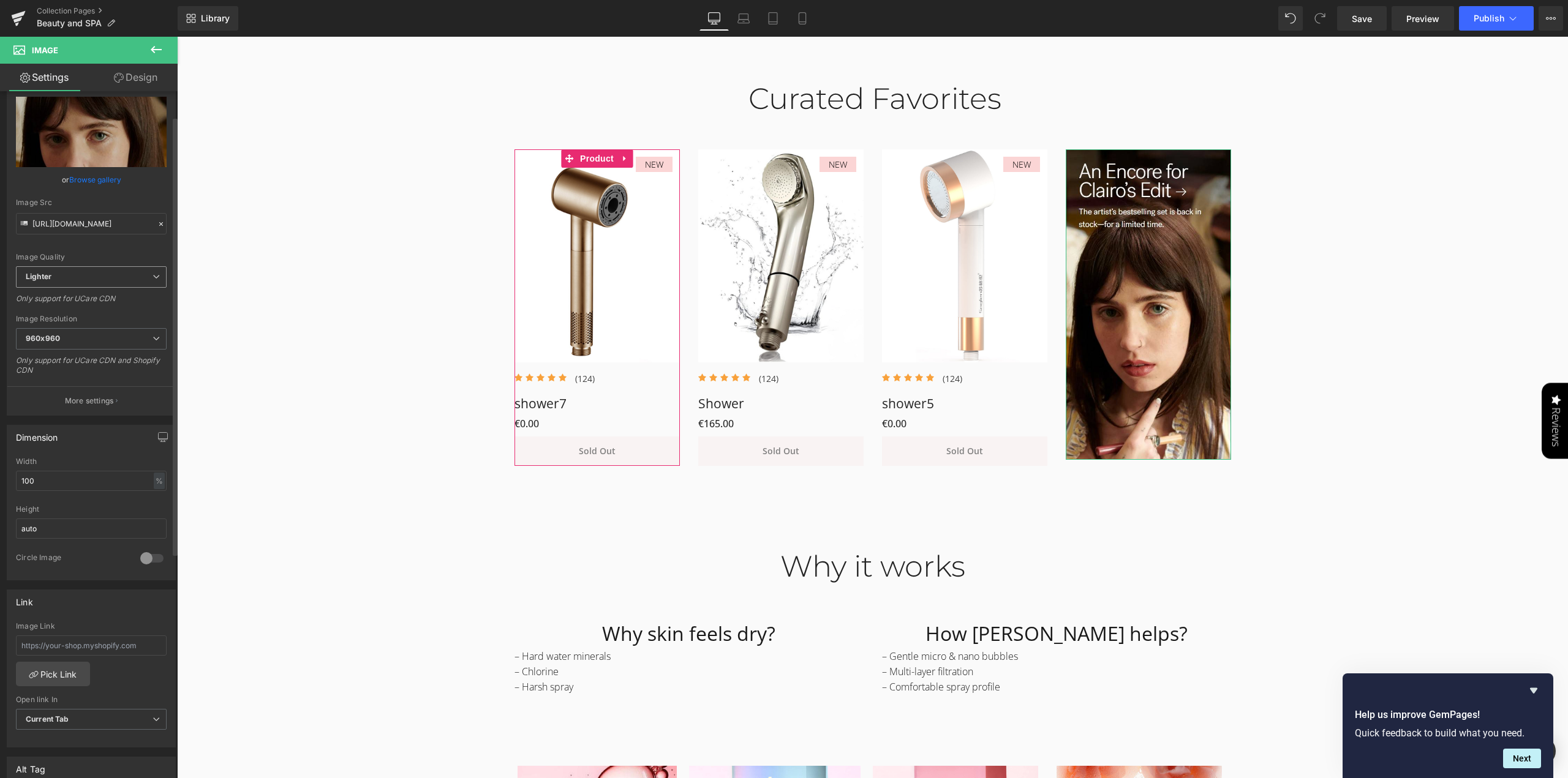
scroll to position [0, 0]
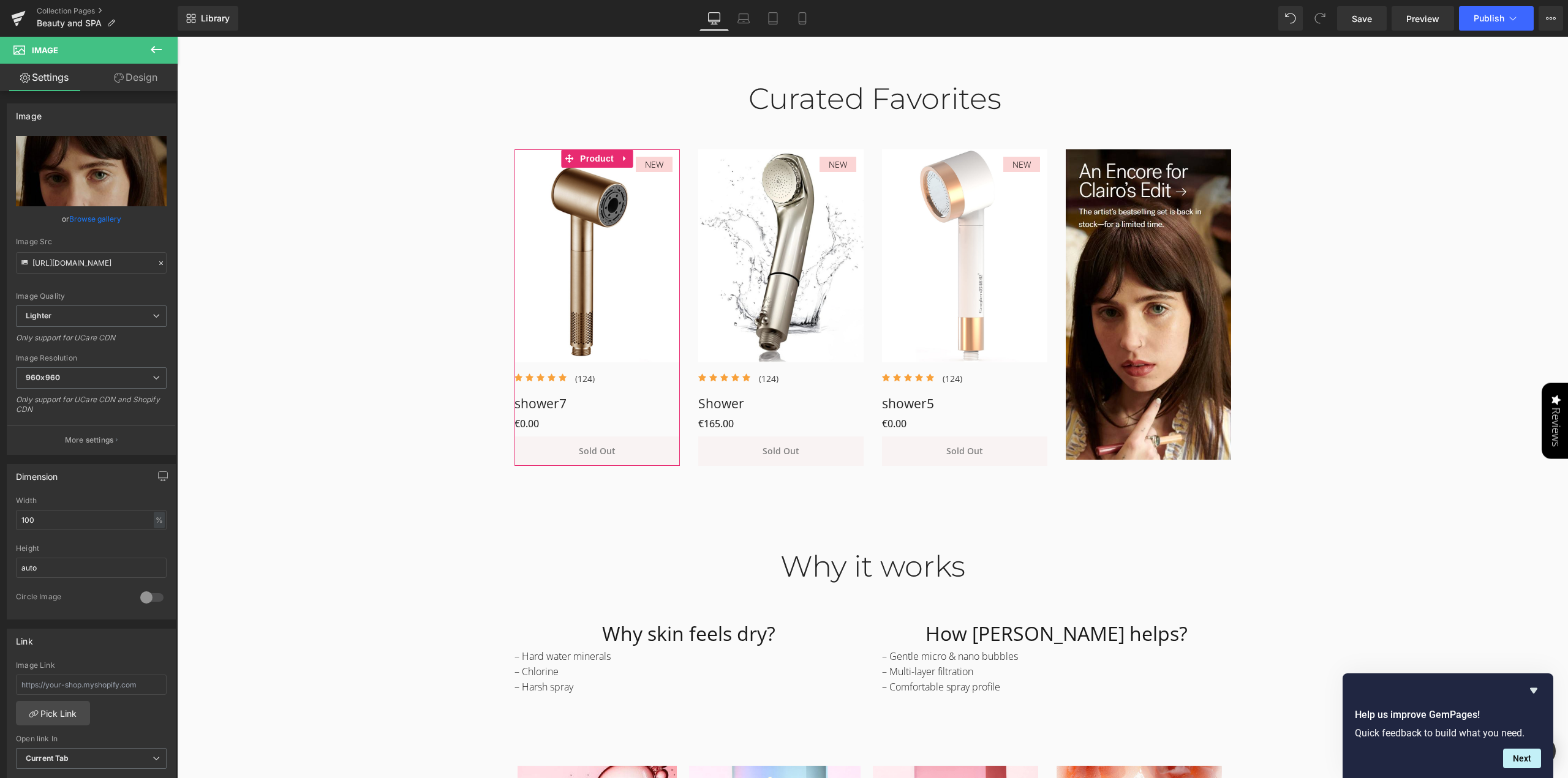
click at [156, 47] on icon at bounding box center [156, 49] width 14 height 14
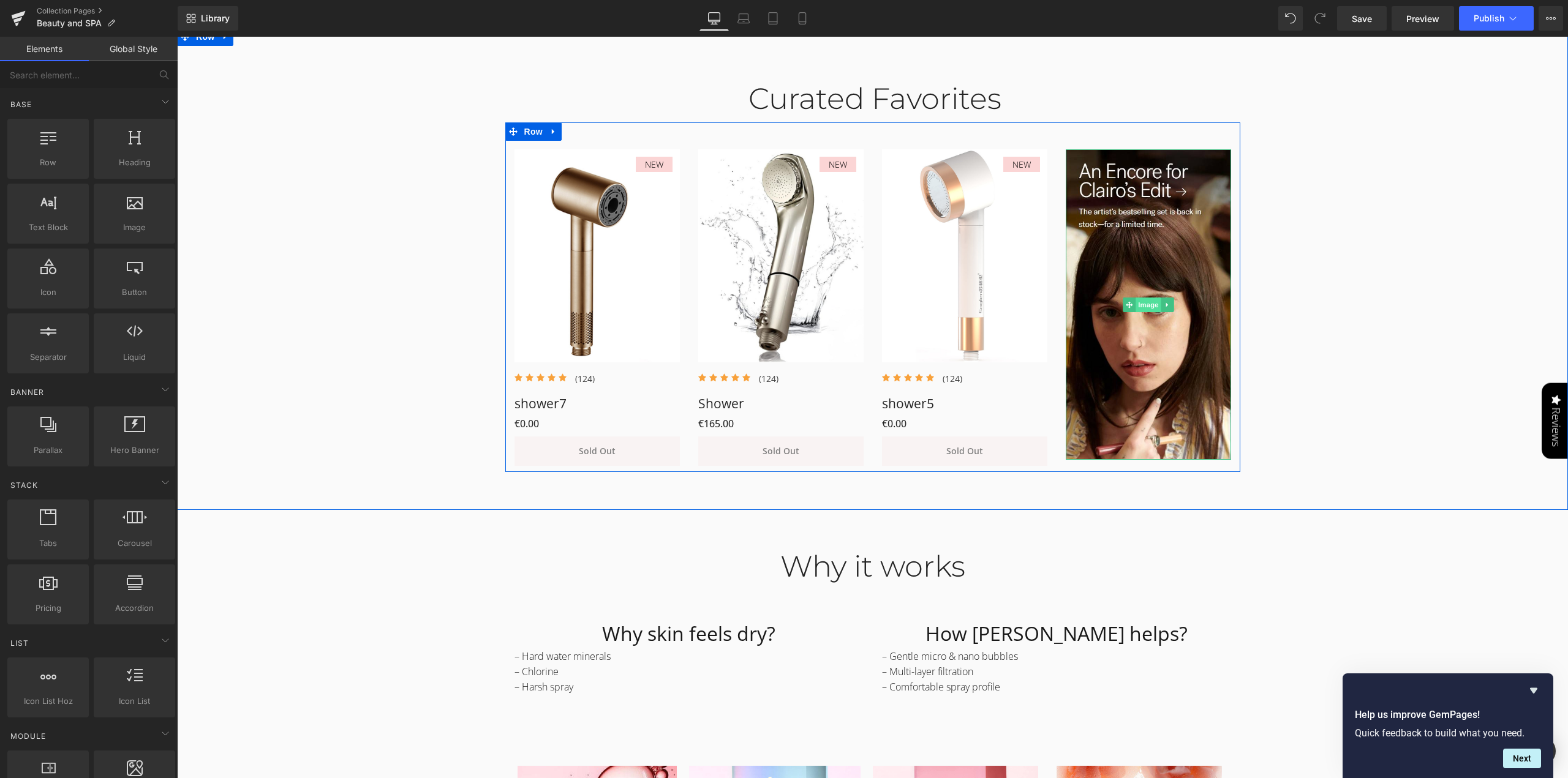
click at [1146, 305] on span "Image" at bounding box center [1148, 305] width 26 height 14
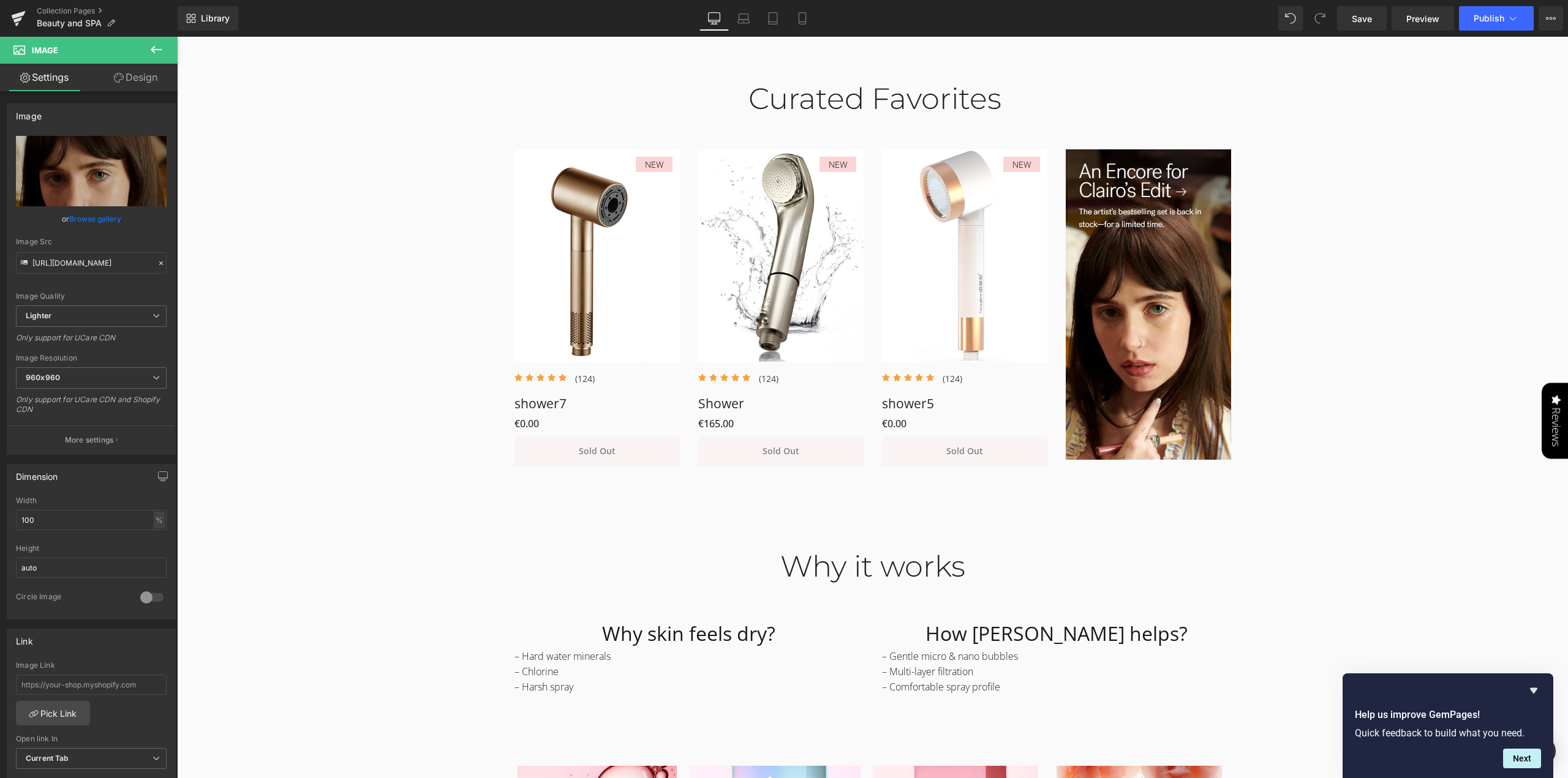
click at [154, 50] on icon at bounding box center [157, 50] width 11 height 8
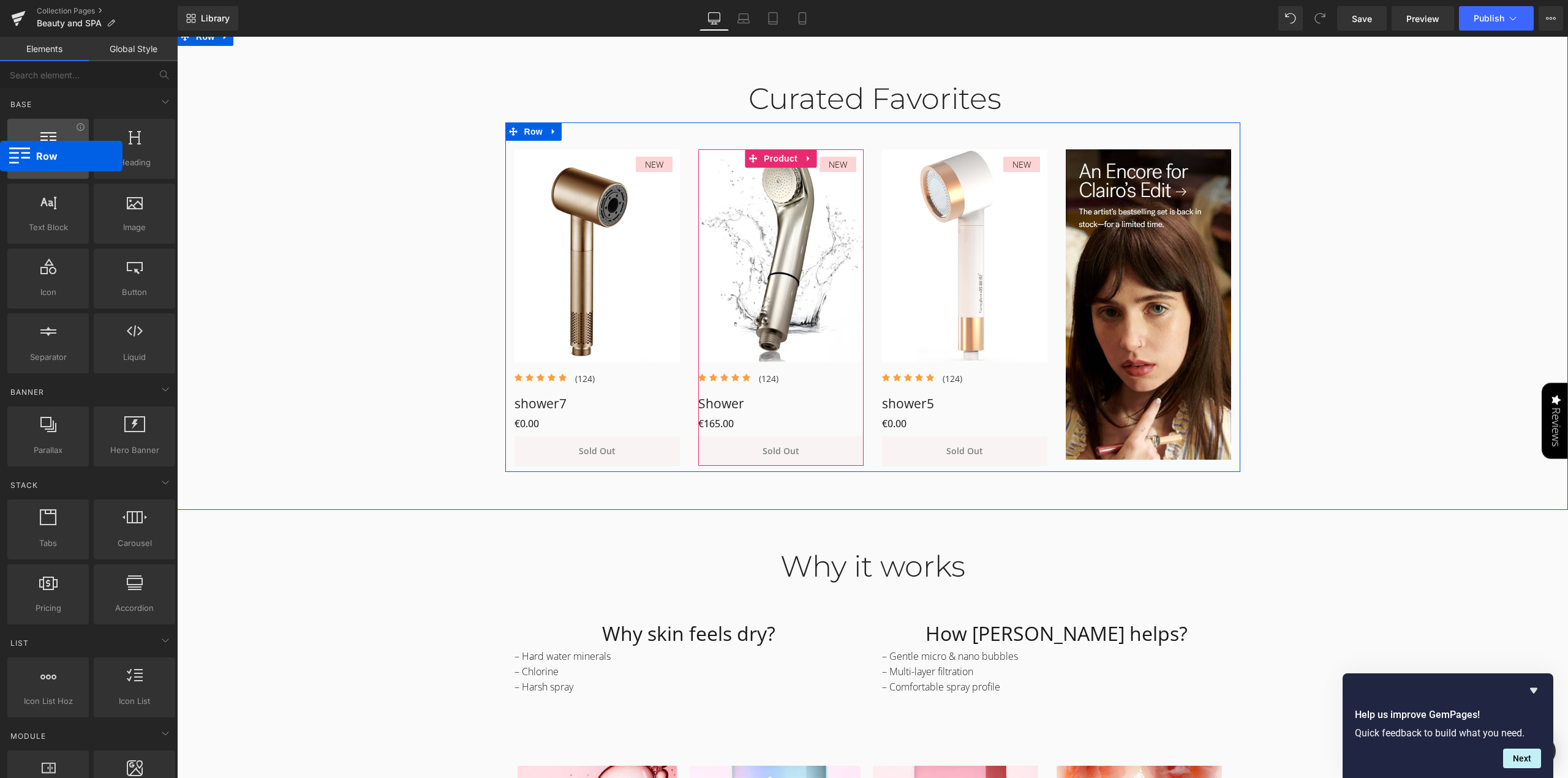
drag, startPoint x: 47, startPoint y: 165, endPoint x: 26, endPoint y: 149, distance: 26.4
click at [26, 149] on div "Row rows, columns, layouts, div" at bounding box center [48, 148] width 82 height 60
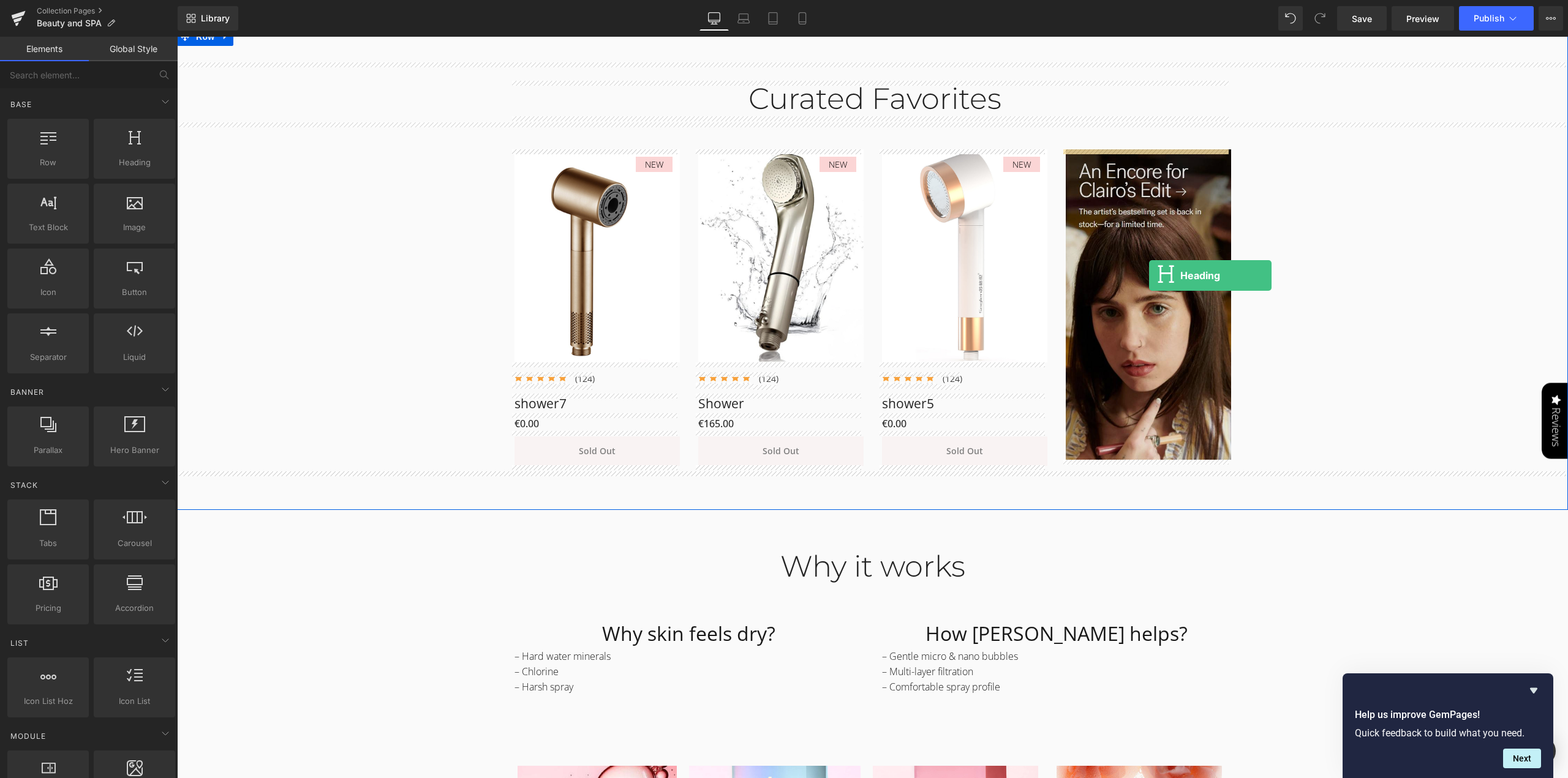
drag, startPoint x: 314, startPoint y: 200, endPoint x: 1149, endPoint y: 275, distance: 838.4
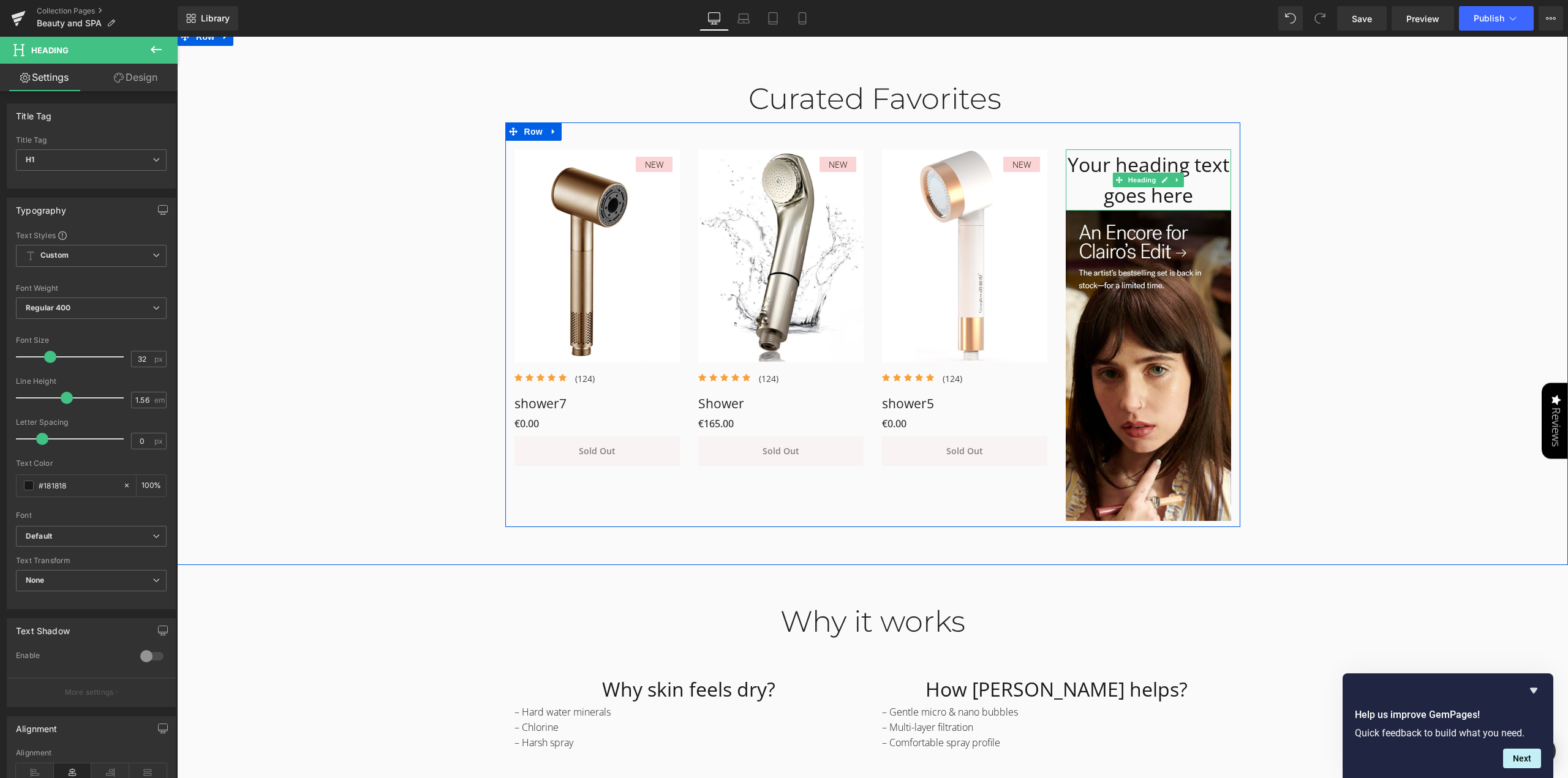
click at [1083, 165] on h1 "Your heading text goes here" at bounding box center [1148, 180] width 165 height 61
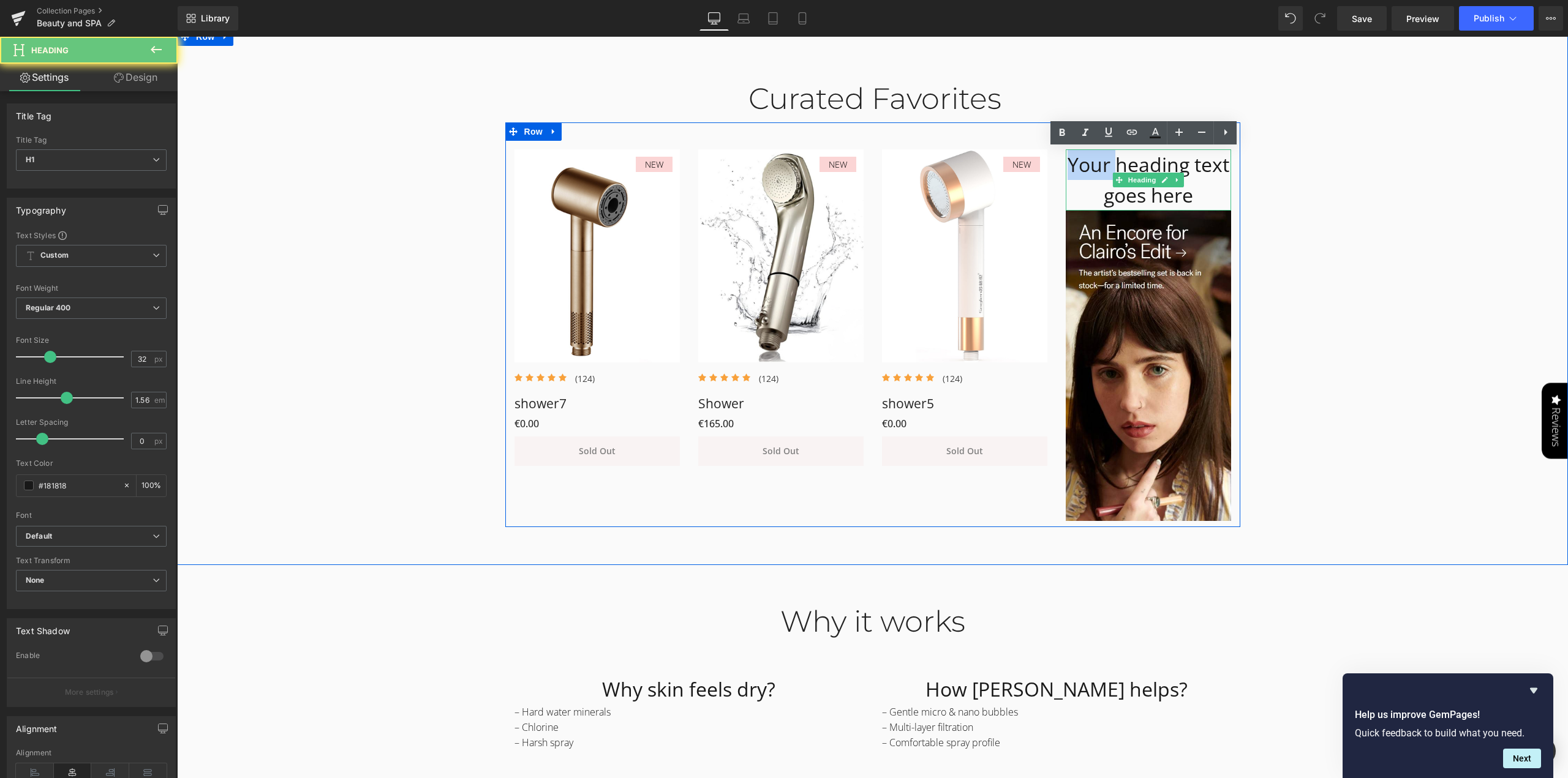
click at [1083, 165] on h1 "Your heading text goes here" at bounding box center [1148, 180] width 165 height 61
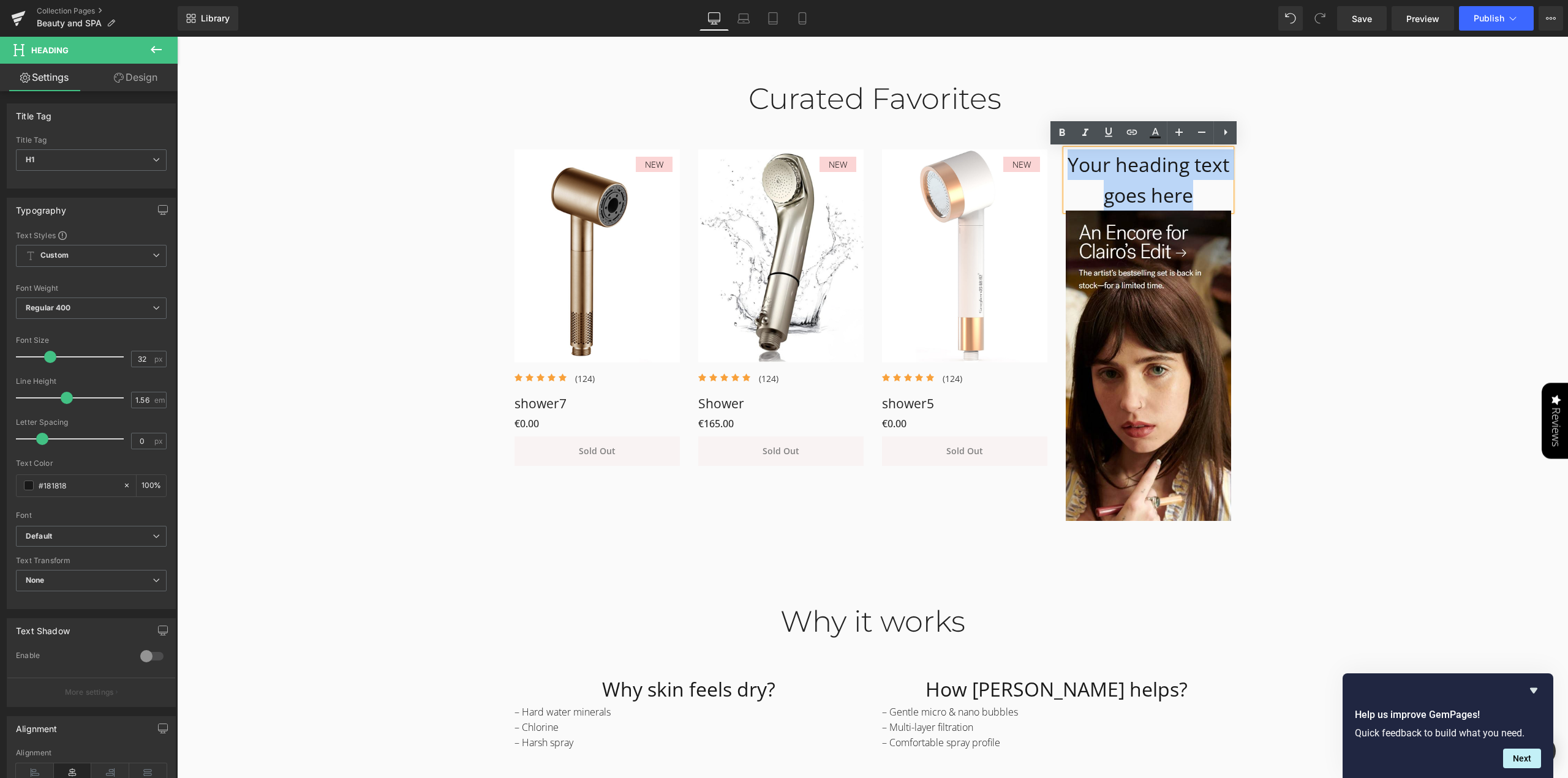
paste div
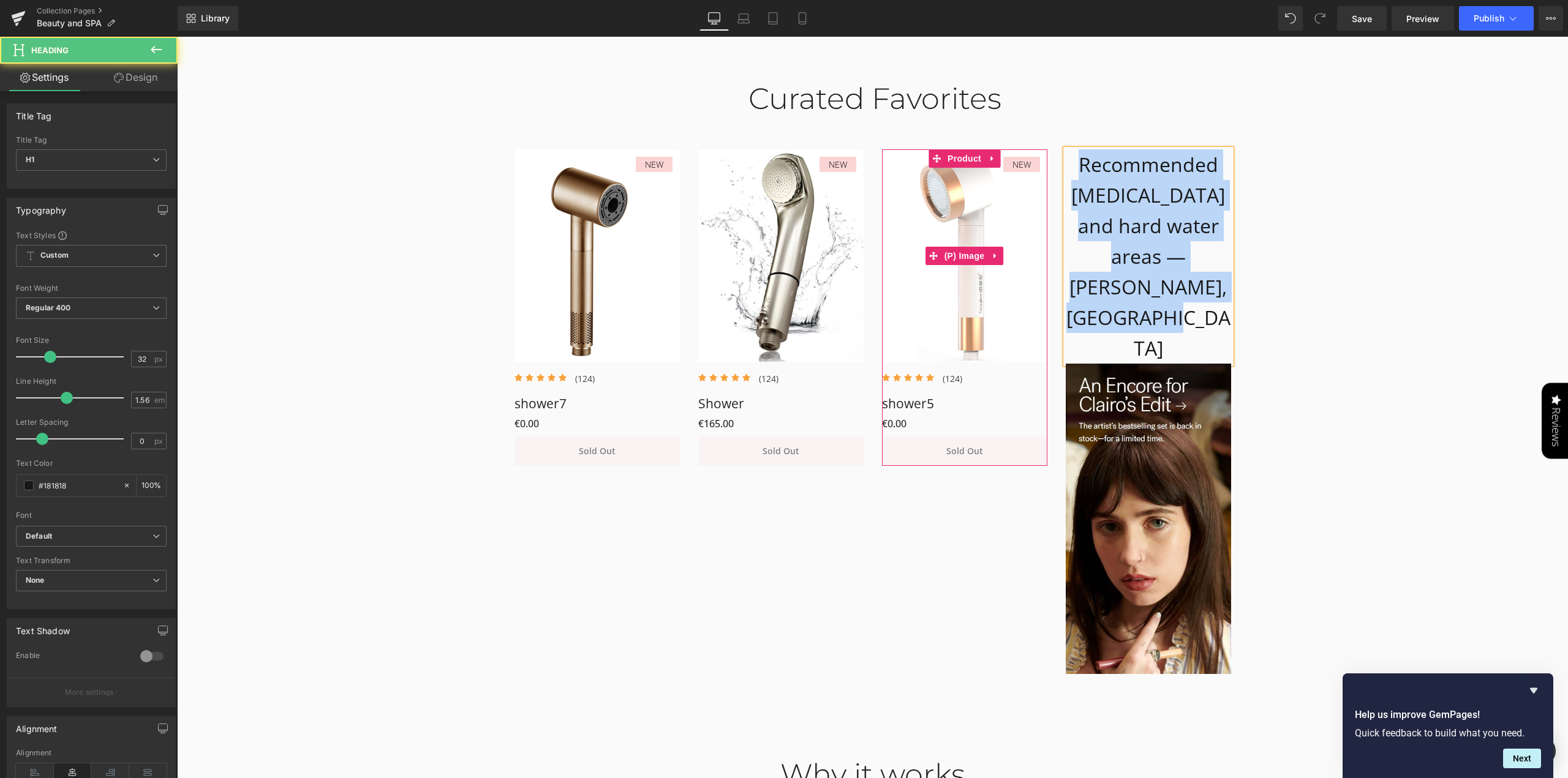
drag, startPoint x: 1227, startPoint y: 287, endPoint x: 1016, endPoint y: 170, distance: 241.3
click at [1016, 170] on div "NEW (P) Image Icon Icon Icon Icon Icon Icon List Hoz (124) Text Block" at bounding box center [873, 401] width 735 height 557
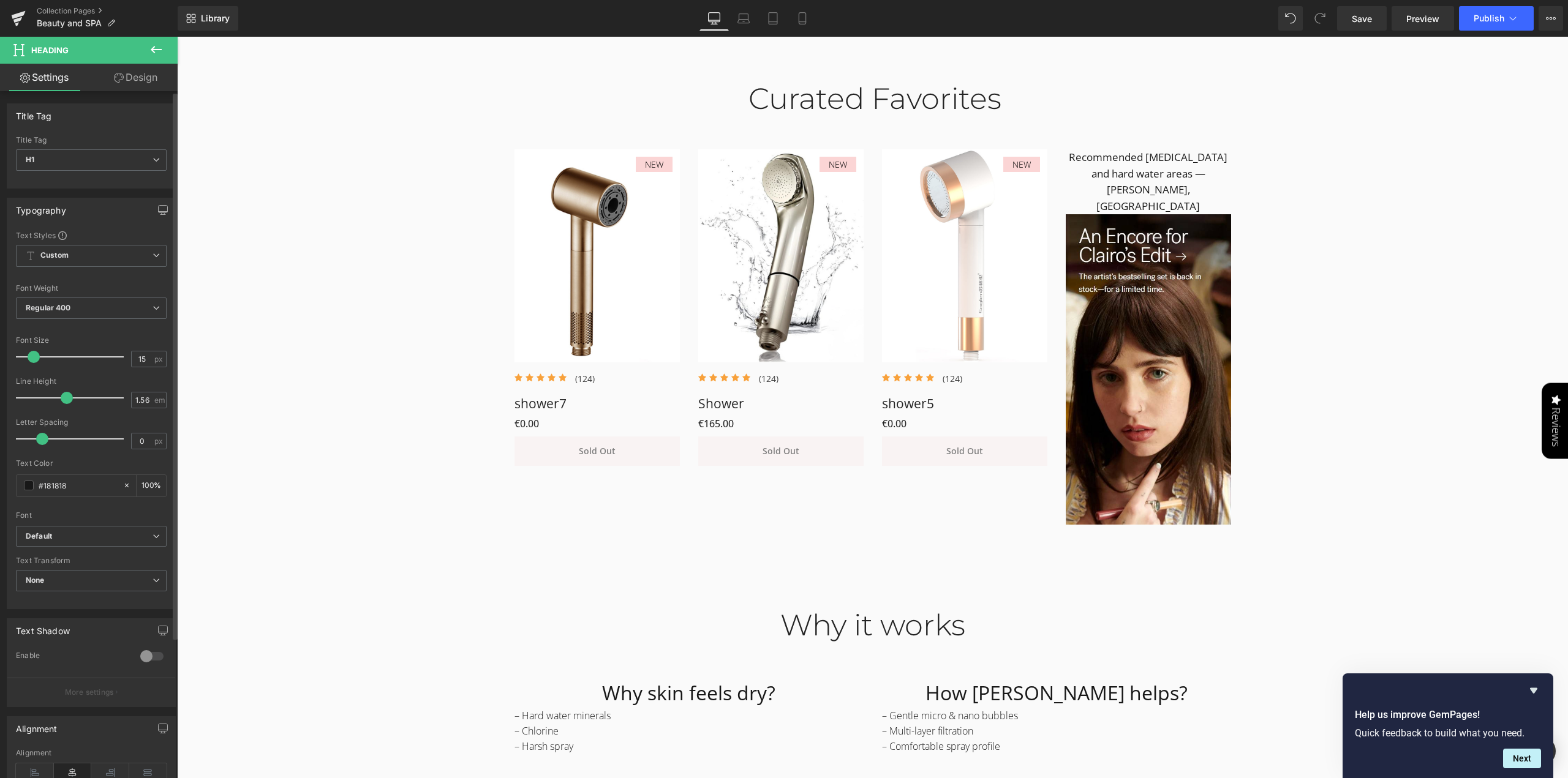
type input "14"
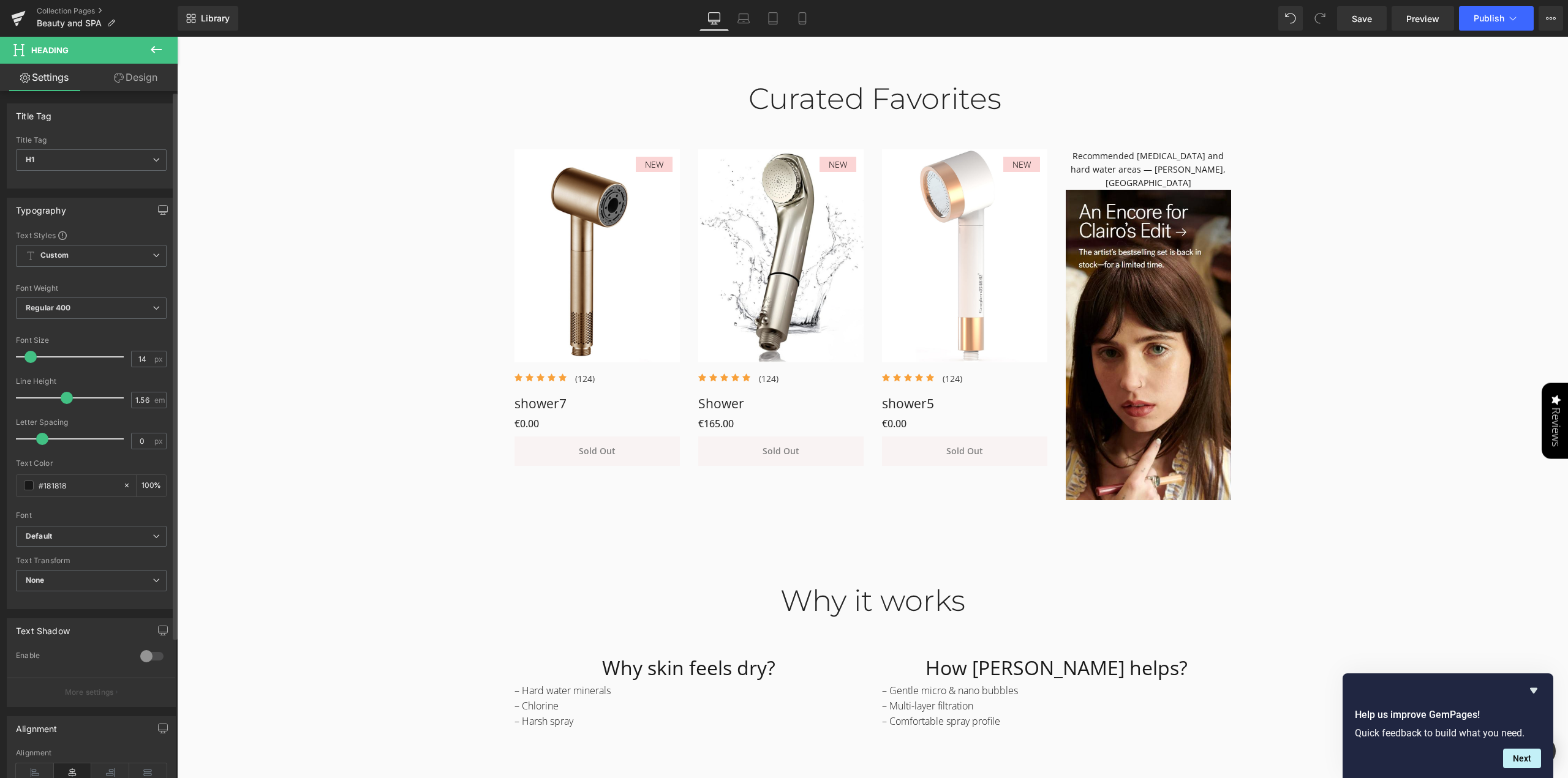
drag, startPoint x: 47, startPoint y: 356, endPoint x: 28, endPoint y: 354, distance: 19.1
click at [28, 354] on span at bounding box center [30, 356] width 12 height 12
click at [1369, 375] on div "Curated Favorites Heading Row NEW (P) Image Icon Icon Icon Icon Icon Icon List …" at bounding box center [873, 284] width 1391 height 443
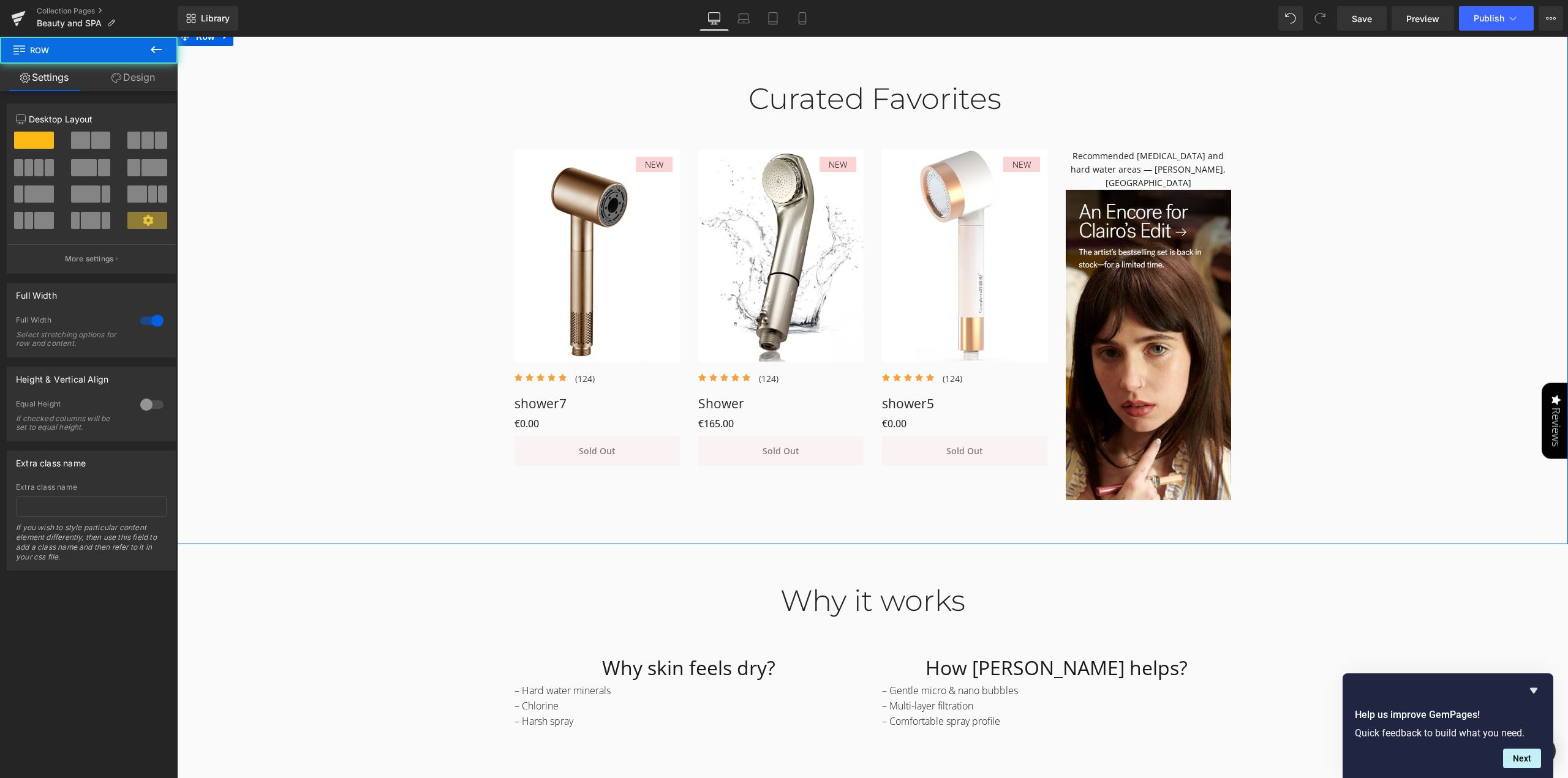
click at [1400, 353] on div "Curated Favorites Heading Row NEW (P) Image Icon Icon Icon Icon Icon Icon List …" at bounding box center [873, 284] width 1391 height 443
click at [1362, 272] on div "Curated Favorites Heading Row NEW (P) Image Icon Icon Icon Icon Icon Icon List …" at bounding box center [873, 284] width 1391 height 443
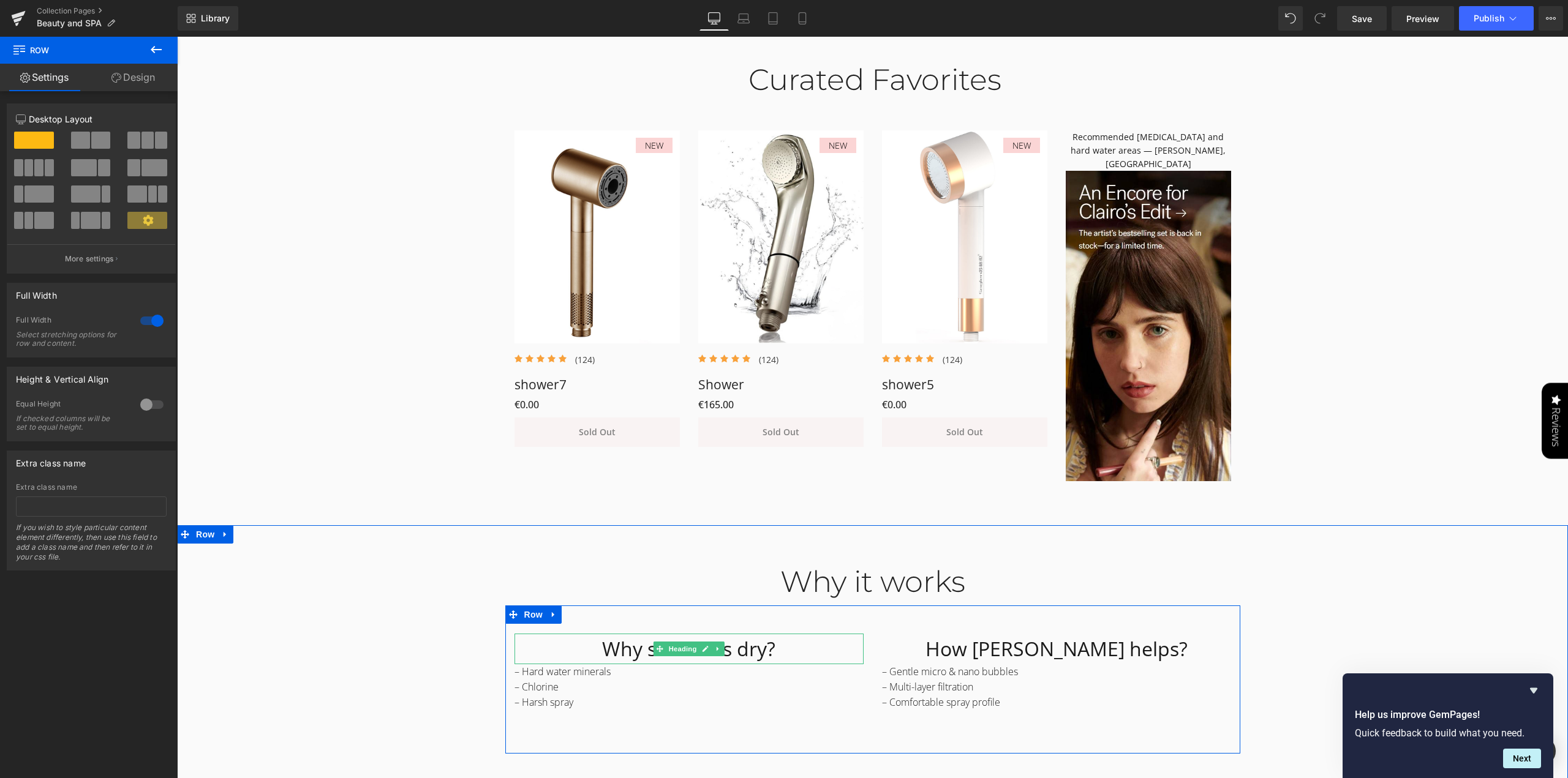
scroll to position [1102, 0]
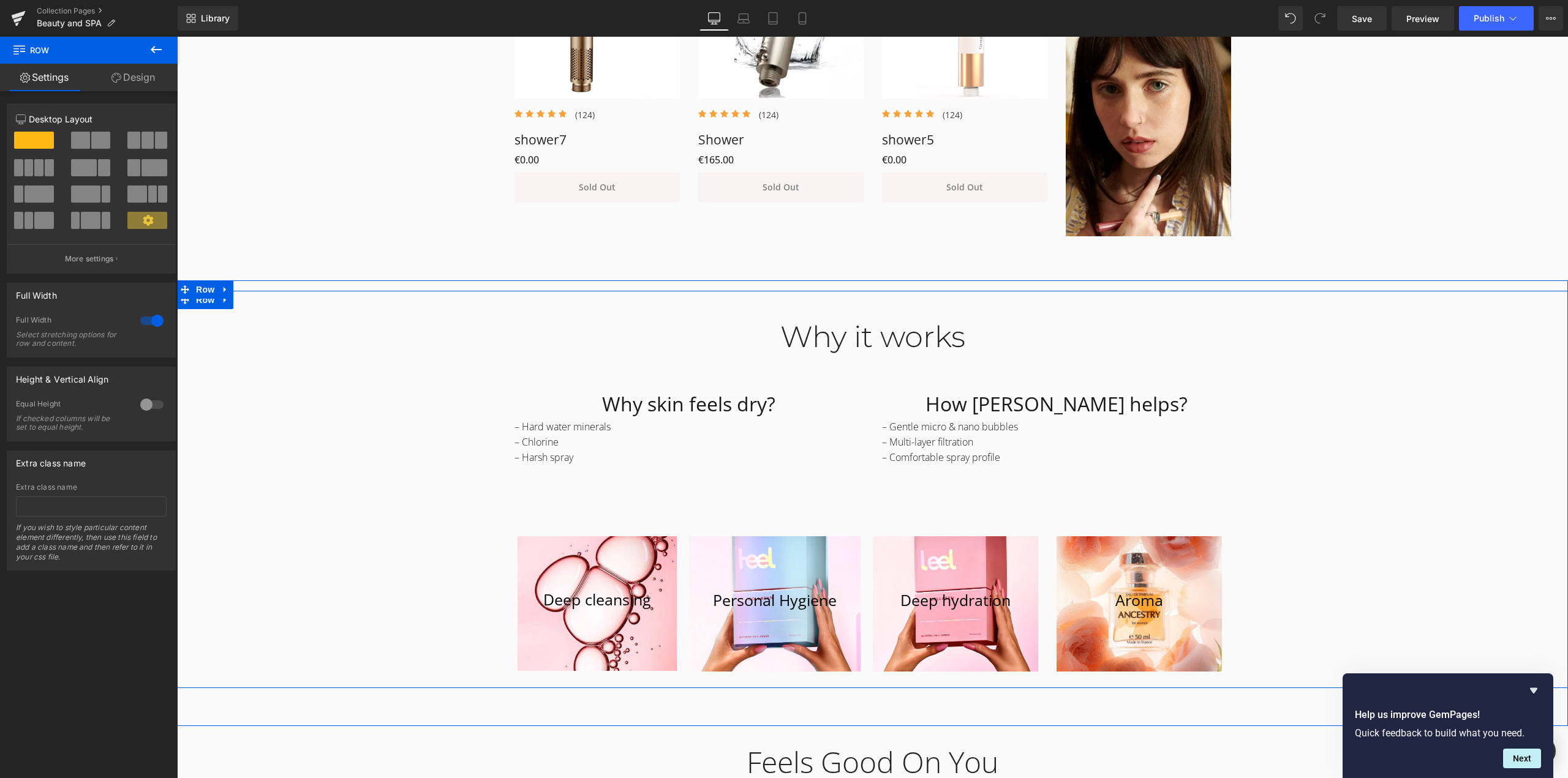
click at [419, 369] on div "Why it works Heading Row Why skin feels dry? Heading – Hard water minerals – Ch…" at bounding box center [873, 491] width 1391 height 381
click at [204, 291] on span "Row" at bounding box center [205, 300] width 25 height 18
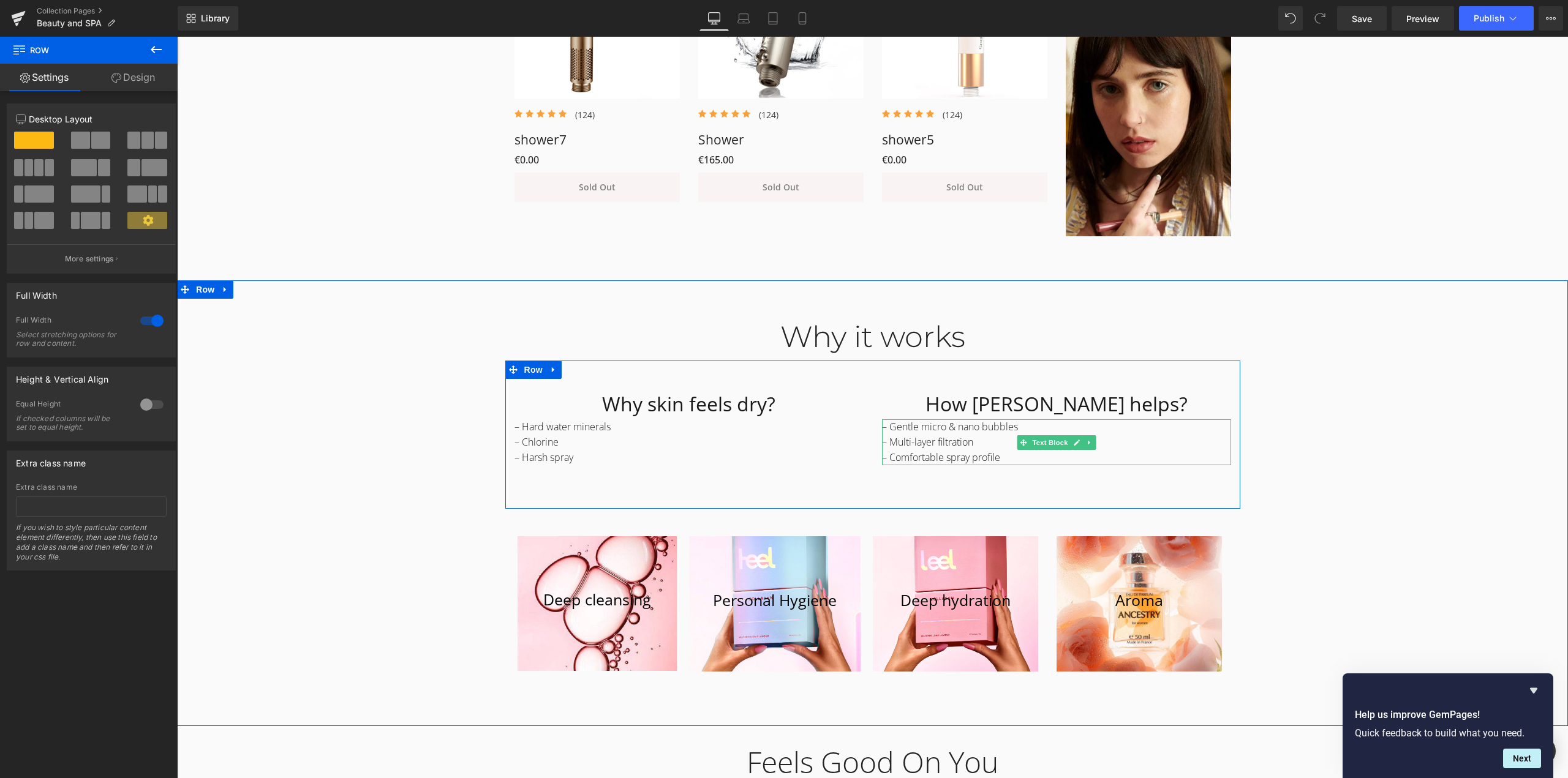
click at [904, 419] on p "– Gentle micro & nano bubbles" at bounding box center [1056, 427] width 349 height 15
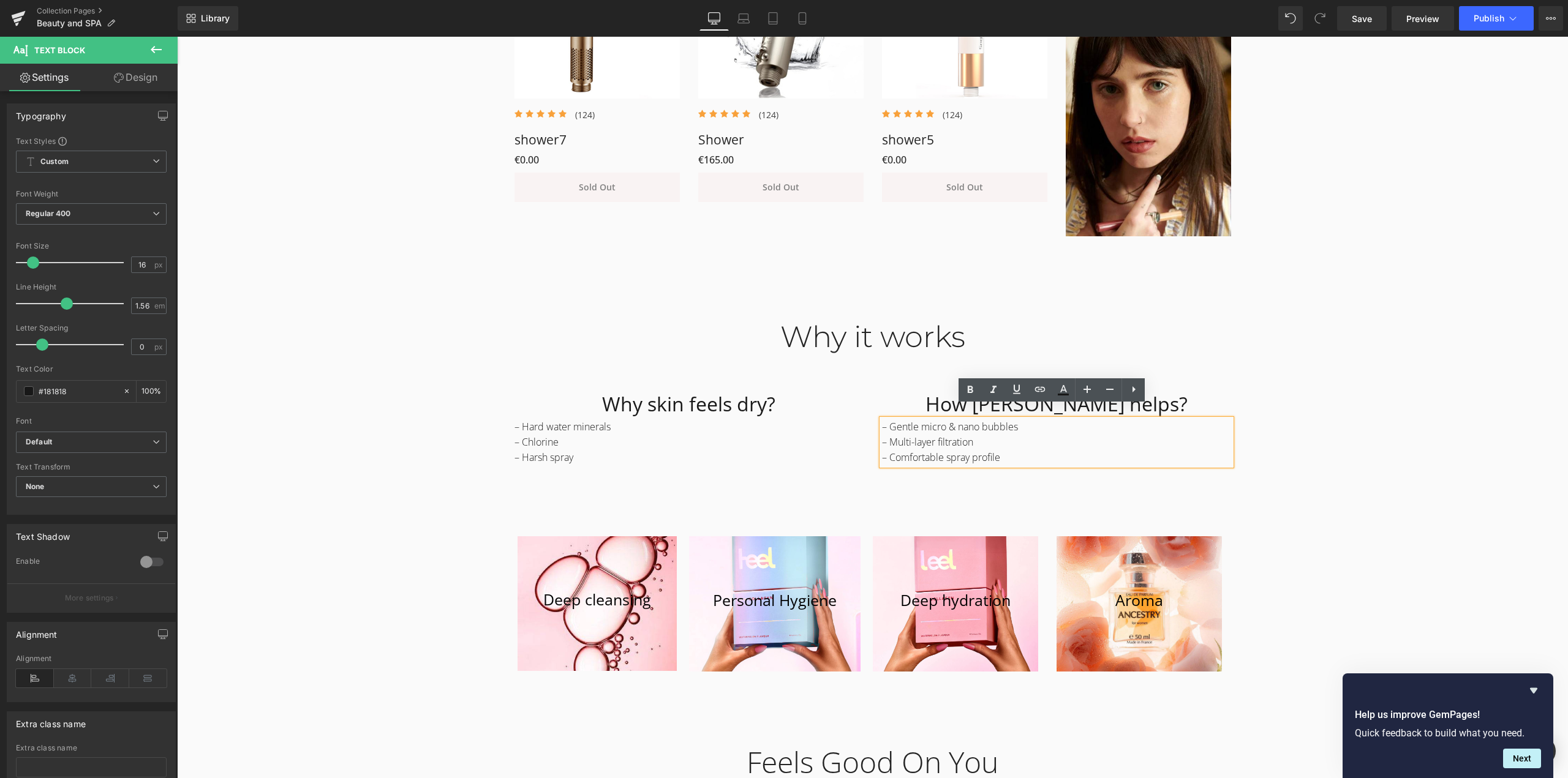
drag, startPoint x: 1027, startPoint y: 444, endPoint x: 798, endPoint y: 409, distance: 231.7
click at [798, 409] on div "Why skin feels dry? Heading – Hard water minerals – Chlorine – Harsh spray Text…" at bounding box center [873, 435] width 735 height 148
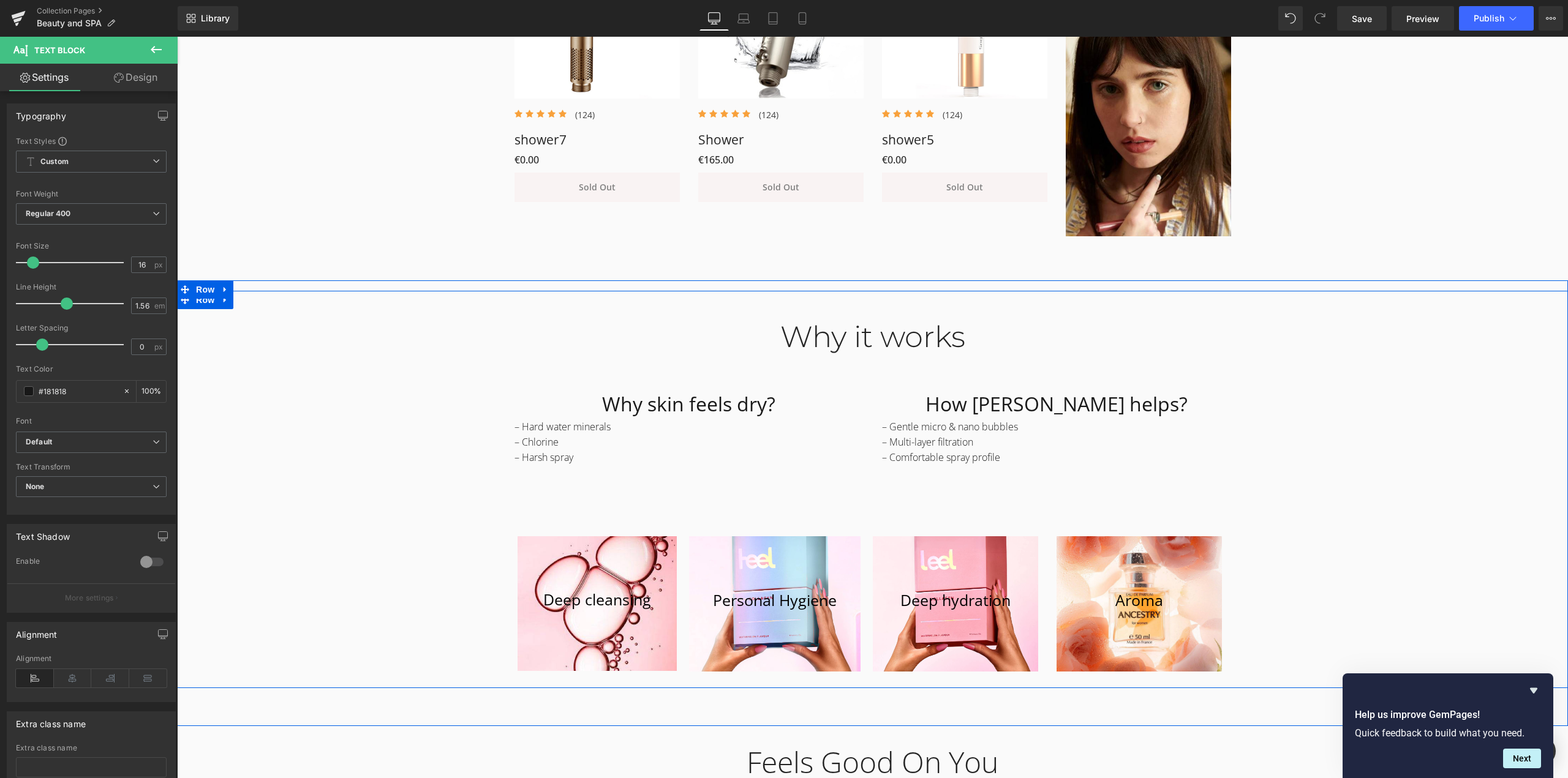
click at [1347, 418] on div "Why it works Heading Row Why skin feels dry? Heading – Hard water minerals – Ch…" at bounding box center [873, 491] width 1391 height 381
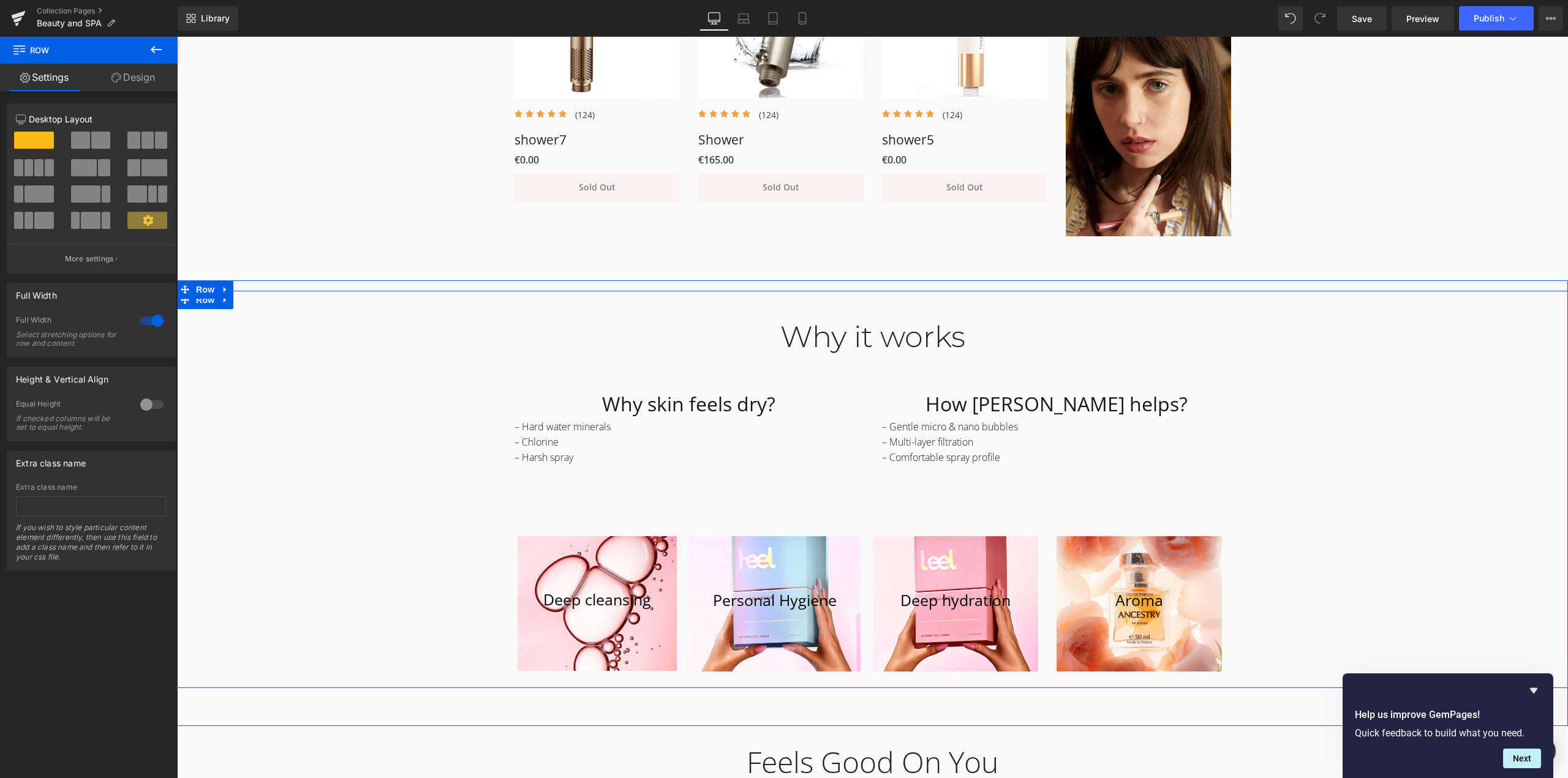
click at [1301, 365] on div "Why it works Heading Row Why skin feels dry? Heading – Hard water minerals – Ch…" at bounding box center [873, 491] width 1391 height 381
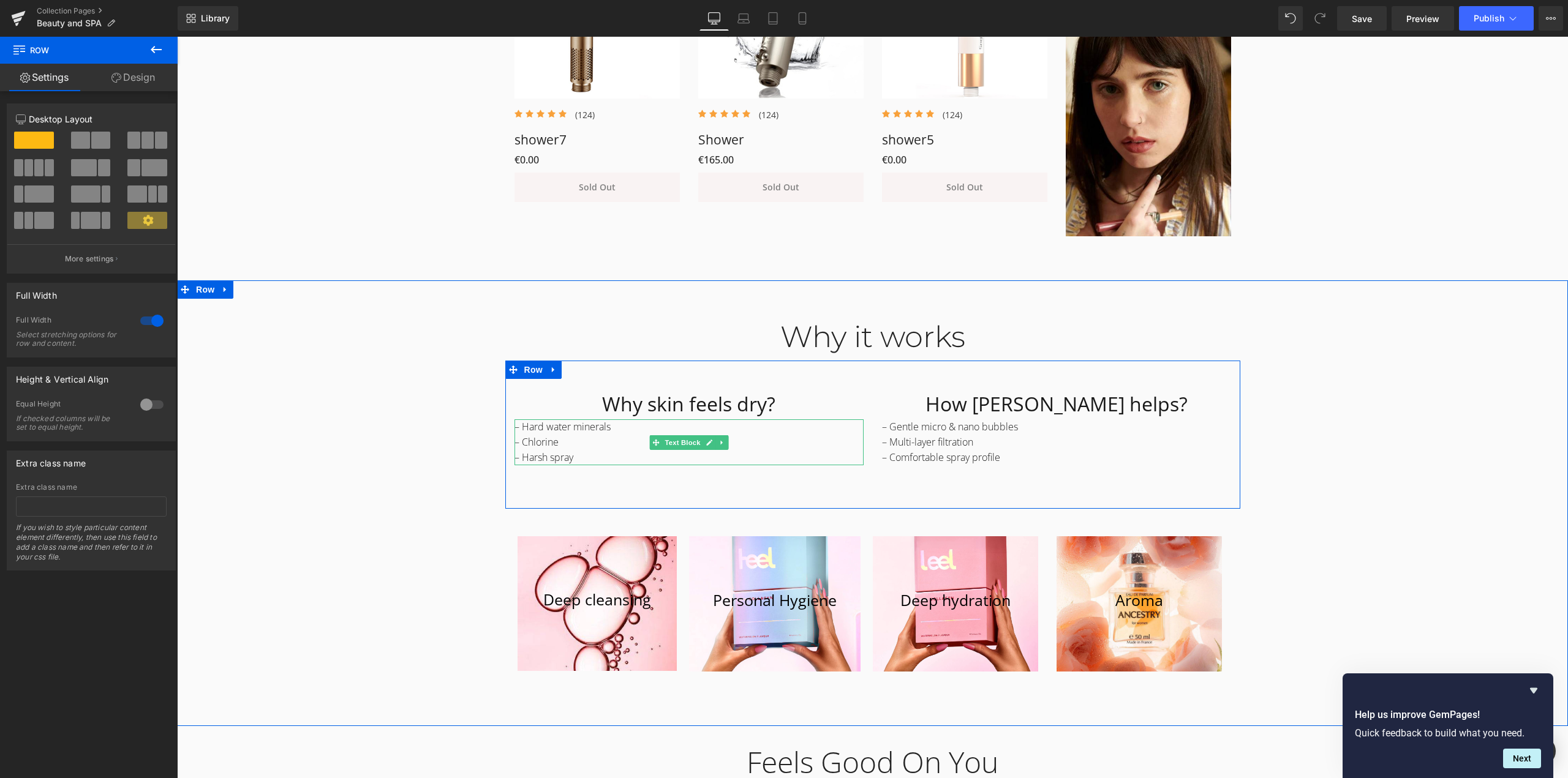
click at [535, 435] on p "– Chlorine" at bounding box center [688, 442] width 349 height 15
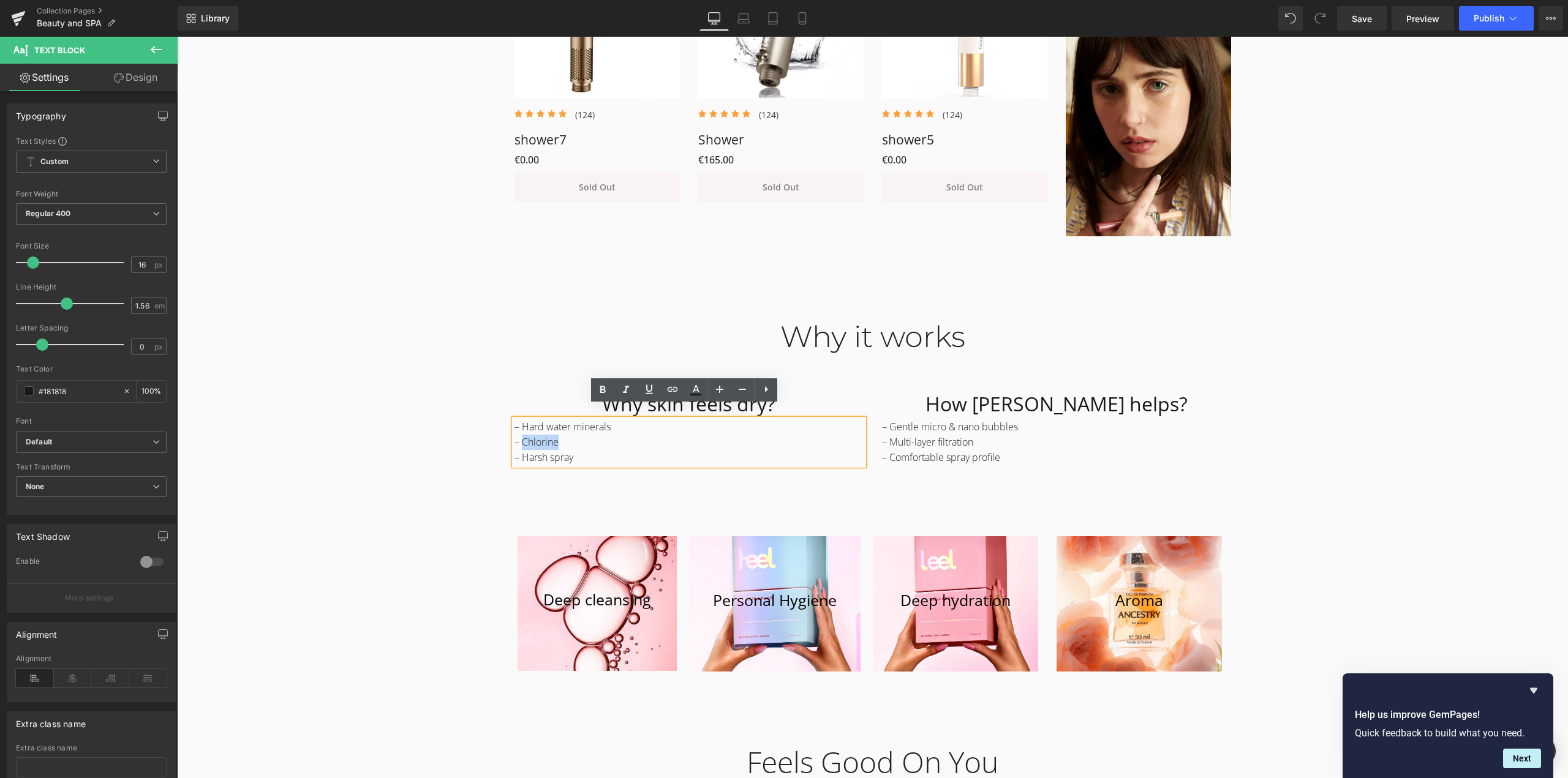
drag, startPoint x: 528, startPoint y: 429, endPoint x: 519, endPoint y: 429, distance: 9.0
click at [519, 435] on p "– Chlorine" at bounding box center [688, 442] width 349 height 15
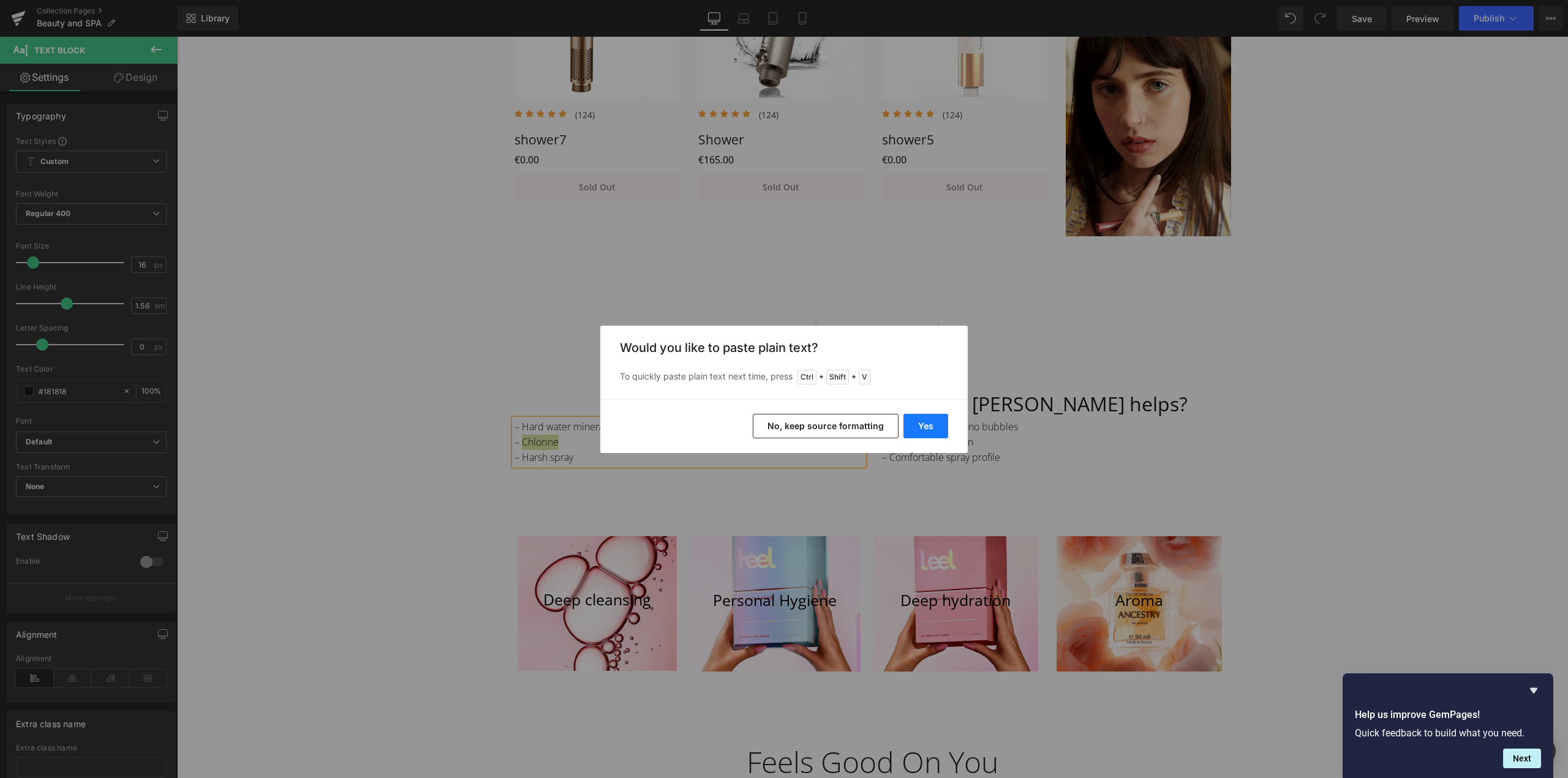
click at [927, 427] on button "Yes" at bounding box center [925, 426] width 45 height 25
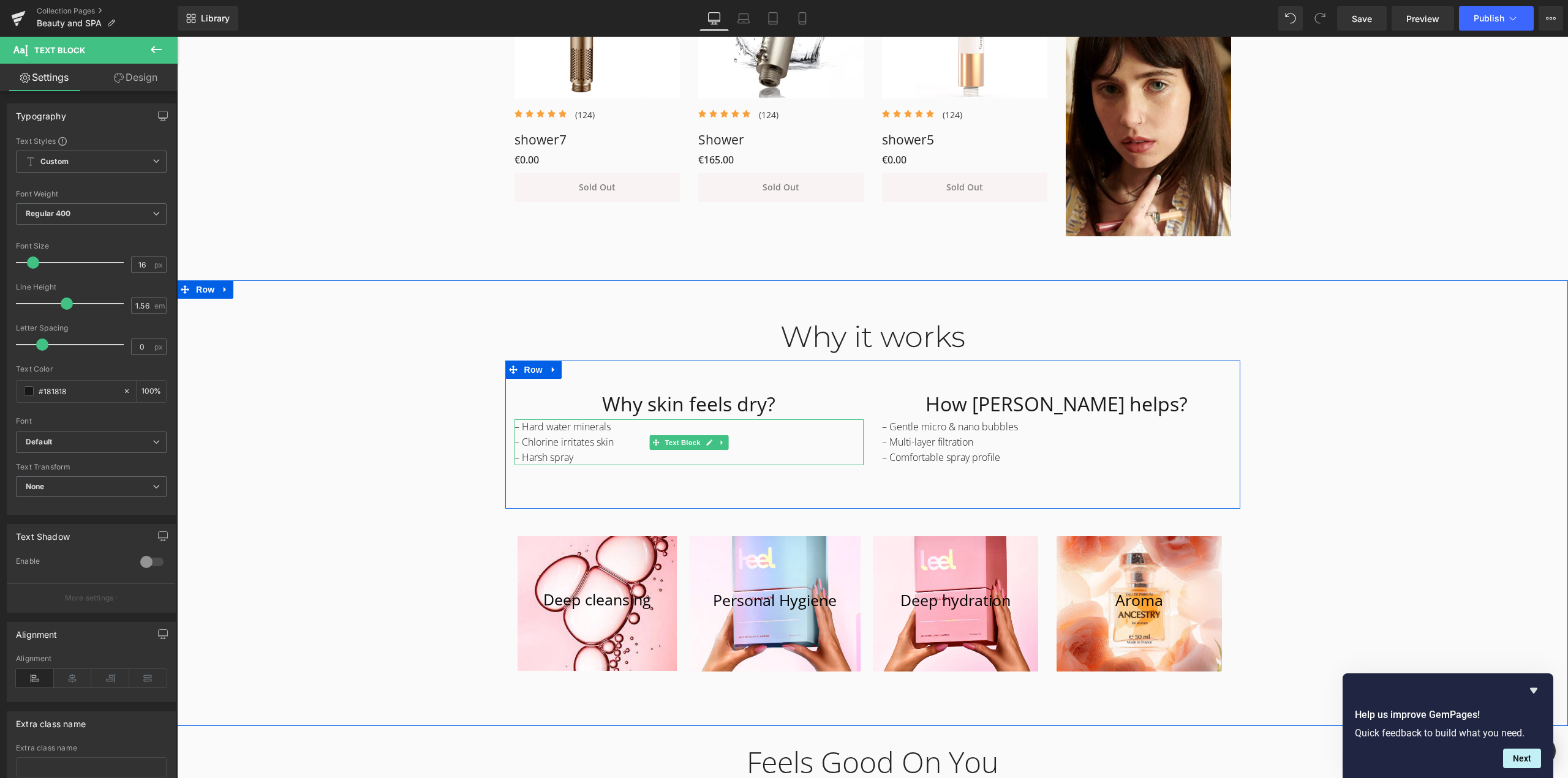
click at [590, 419] on p "– Hard water minerals" at bounding box center [688, 427] width 349 height 15
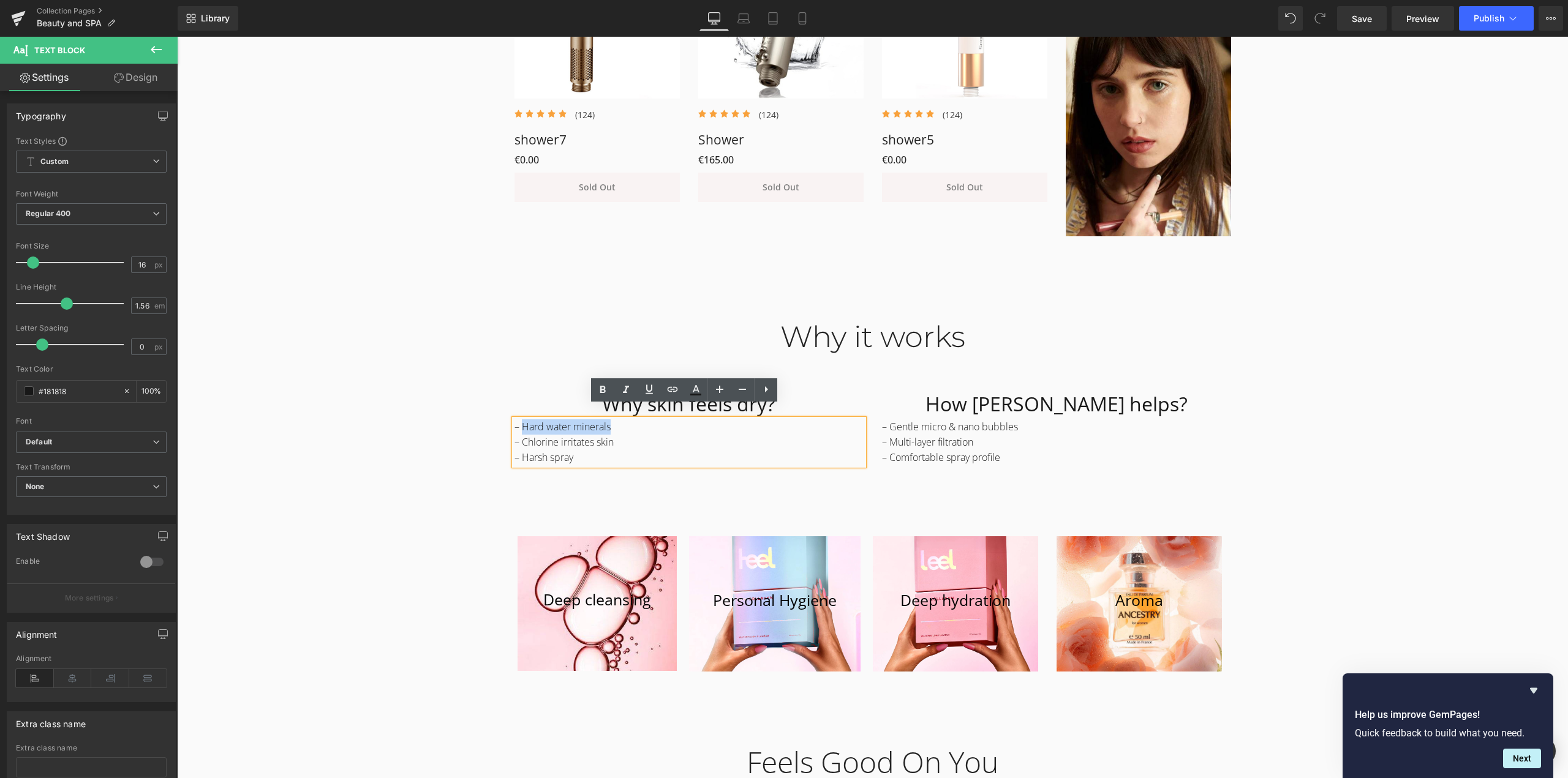
drag, startPoint x: 614, startPoint y: 415, endPoint x: 566, endPoint y: 432, distance: 50.9
click at [518, 419] on p "– Hard water minerals" at bounding box center [688, 427] width 349 height 15
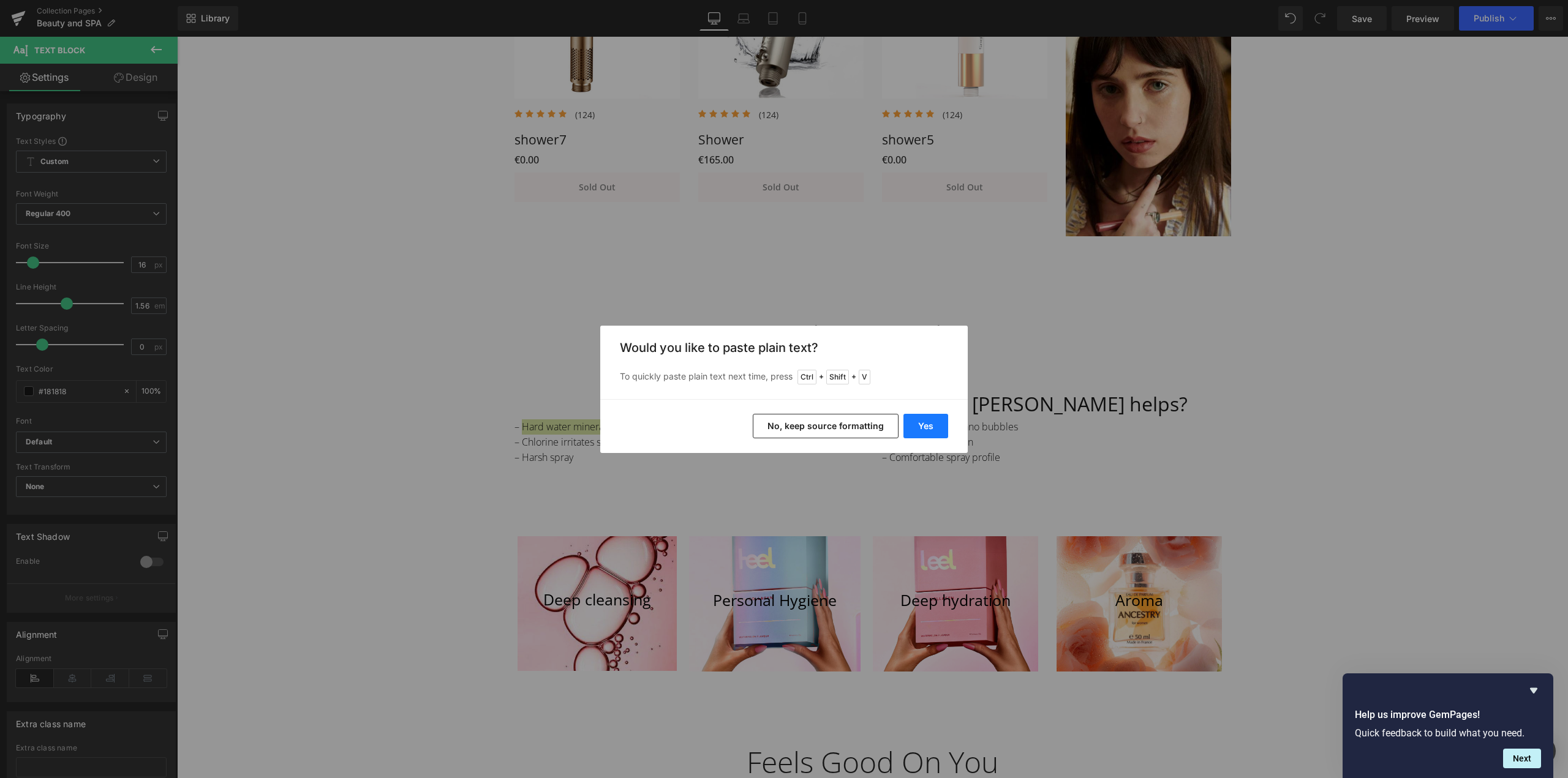
click at [931, 427] on button "Yes" at bounding box center [925, 426] width 45 height 25
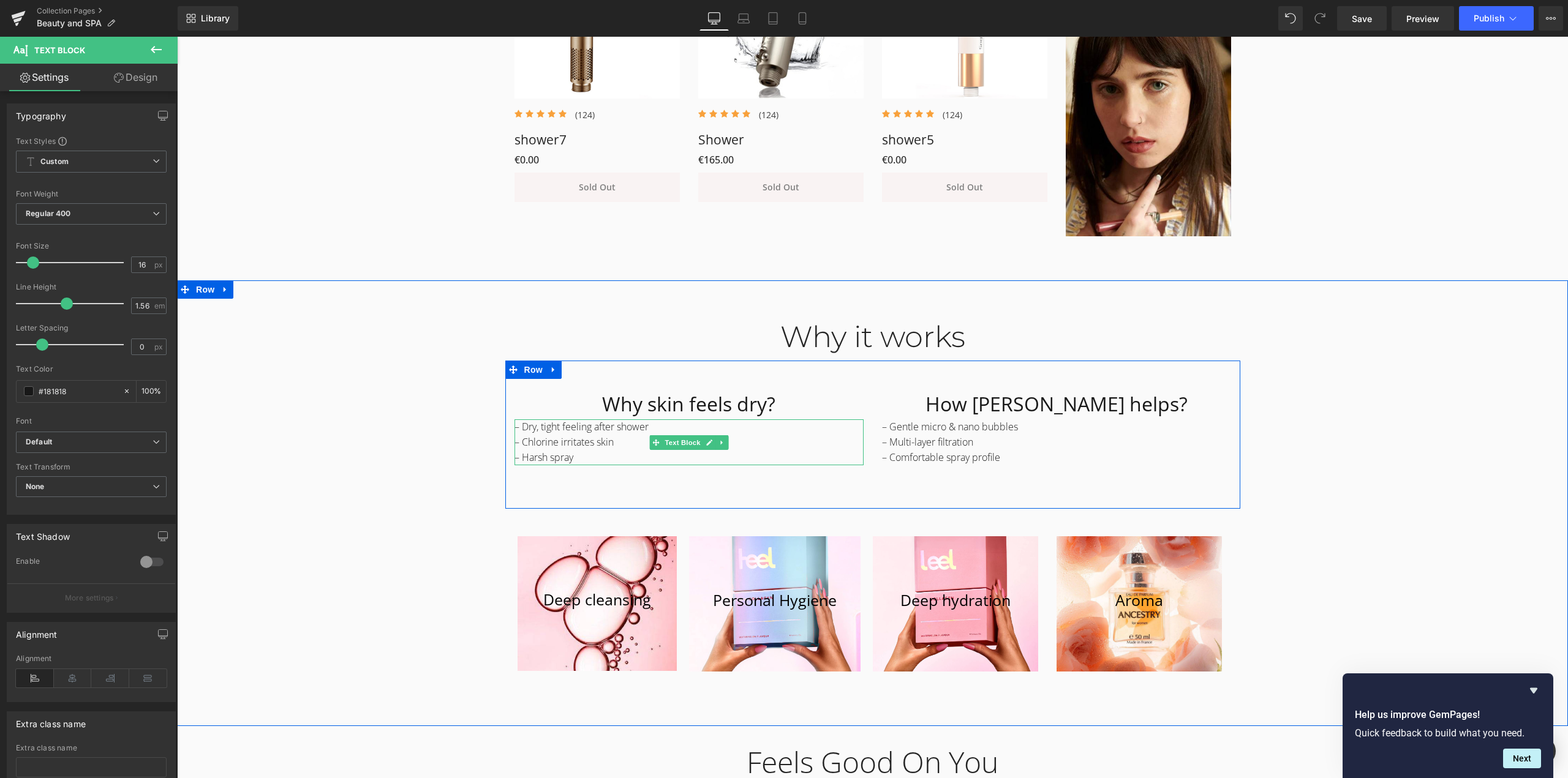
drag, startPoint x: 558, startPoint y: 444, endPoint x: 569, endPoint y: 444, distance: 11.0
click at [559, 450] on p "– Harsh spray" at bounding box center [688, 457] width 349 height 15
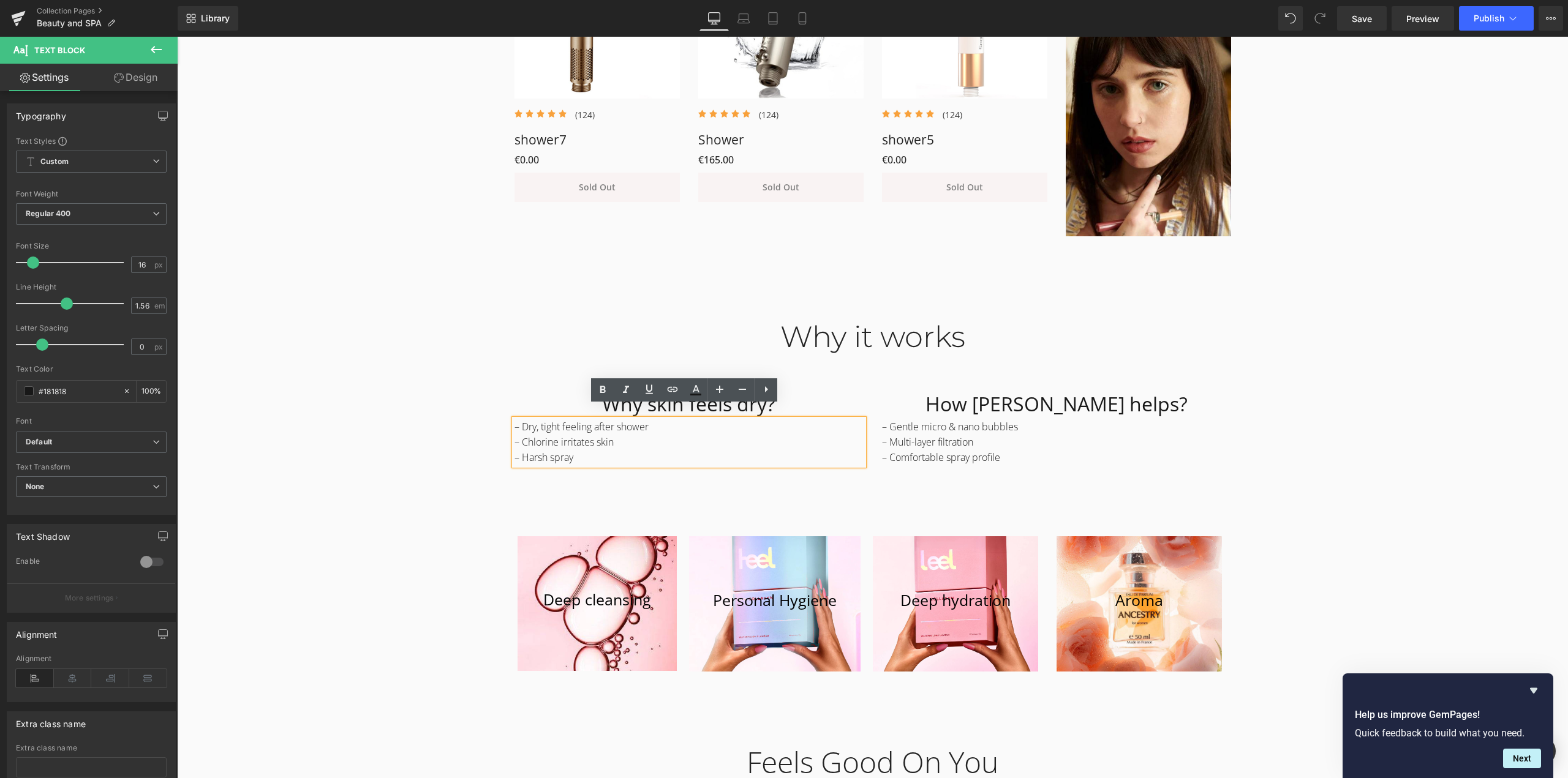
drag, startPoint x: 575, startPoint y: 444, endPoint x: 518, endPoint y: 442, distance: 57.0
click at [518, 450] on p "– Harsh spray" at bounding box center [688, 457] width 349 height 15
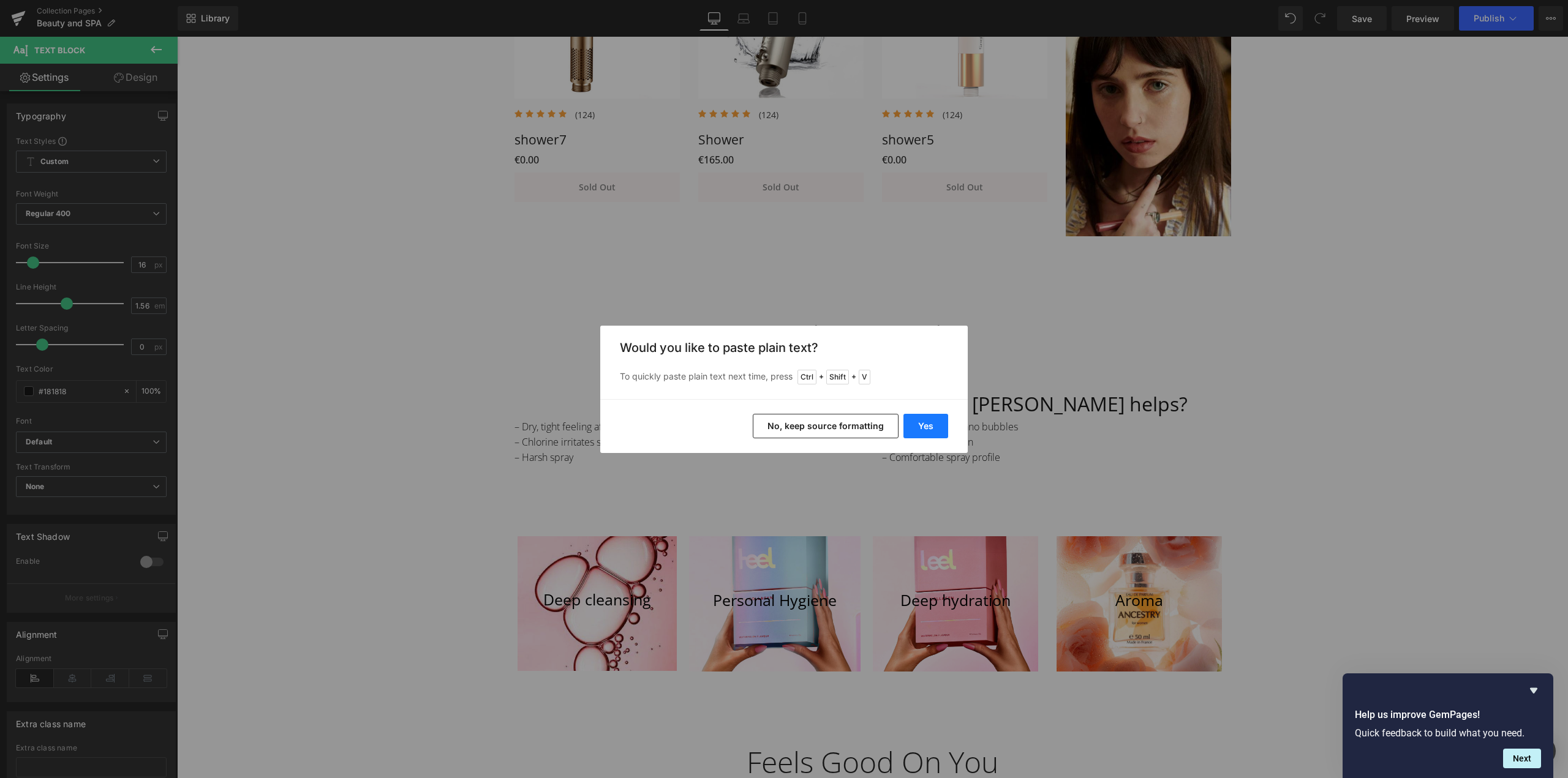
click at [938, 424] on button "Yes" at bounding box center [925, 426] width 45 height 25
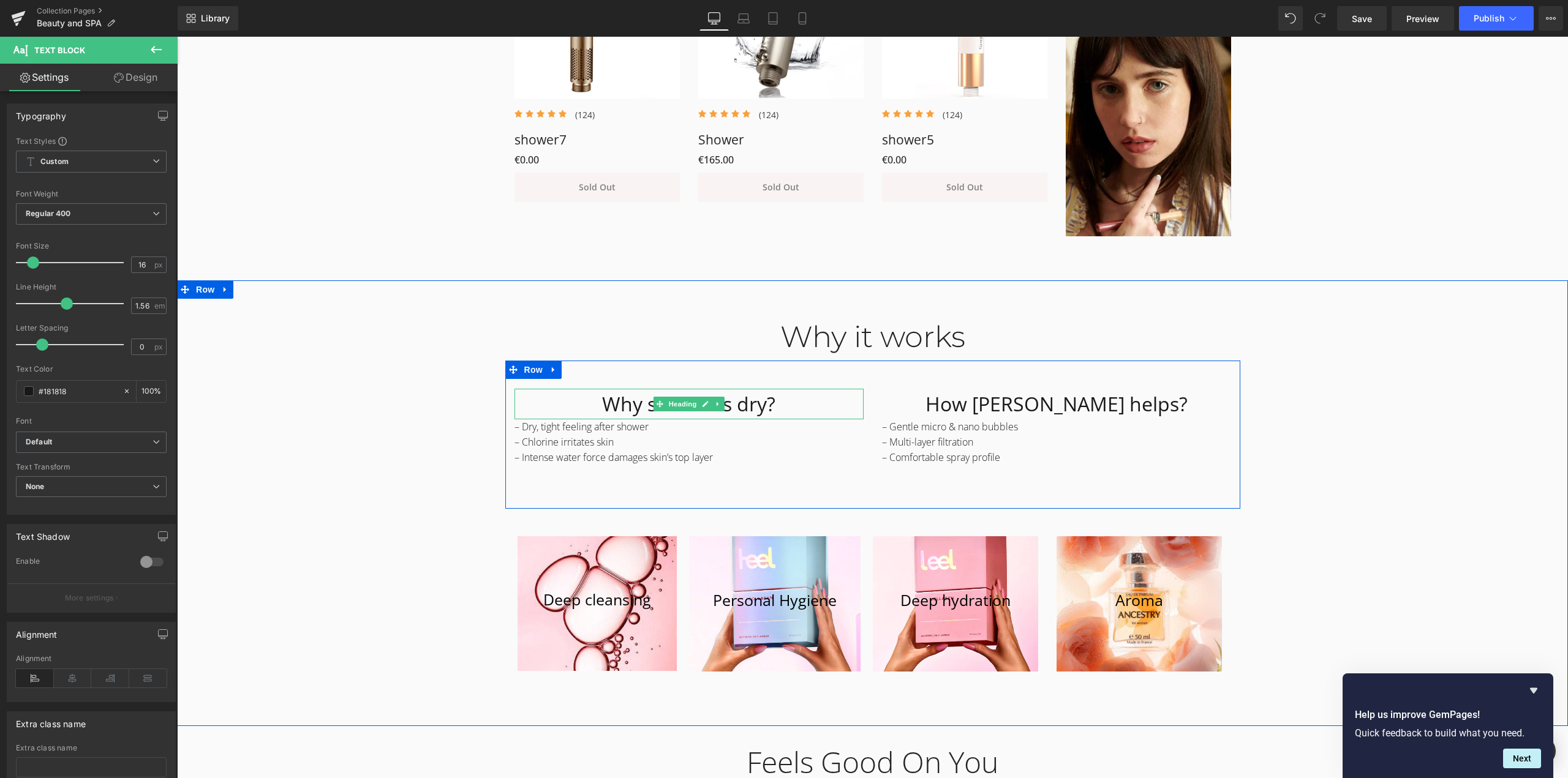
click at [594, 389] on h1 "Why skin feels dry?" at bounding box center [688, 404] width 349 height 31
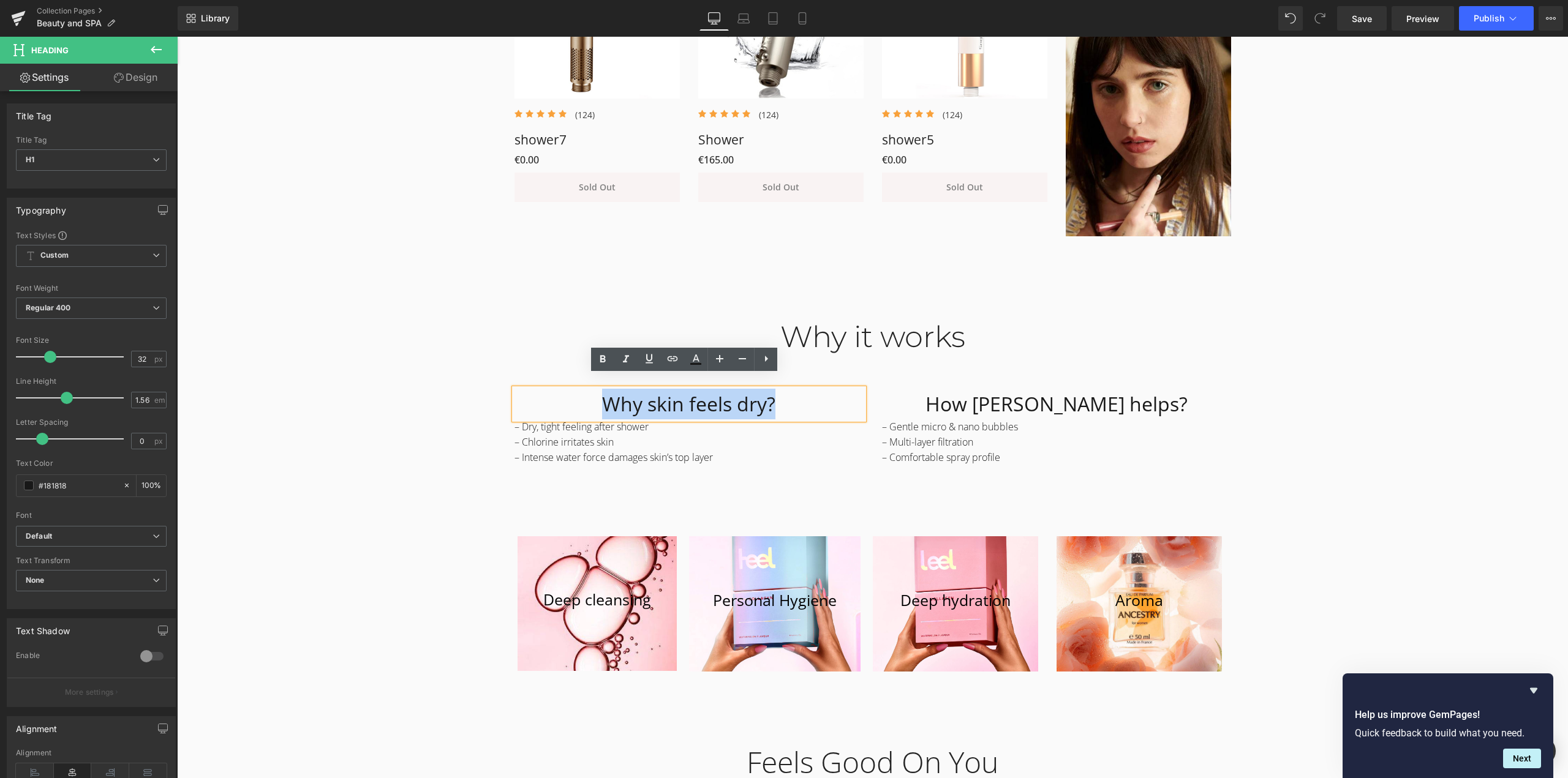
drag, startPoint x: 593, startPoint y: 386, endPoint x: 881, endPoint y: 463, distance: 298.1
click at [881, 463] on div "Why skin feels dry? Heading – Dry, tight feeling after shower – Chlorine irrita…" at bounding box center [873, 435] width 735 height 148
click at [698, 450] on p "– Intense water force damages skin’s top layer" at bounding box center [688, 457] width 349 height 15
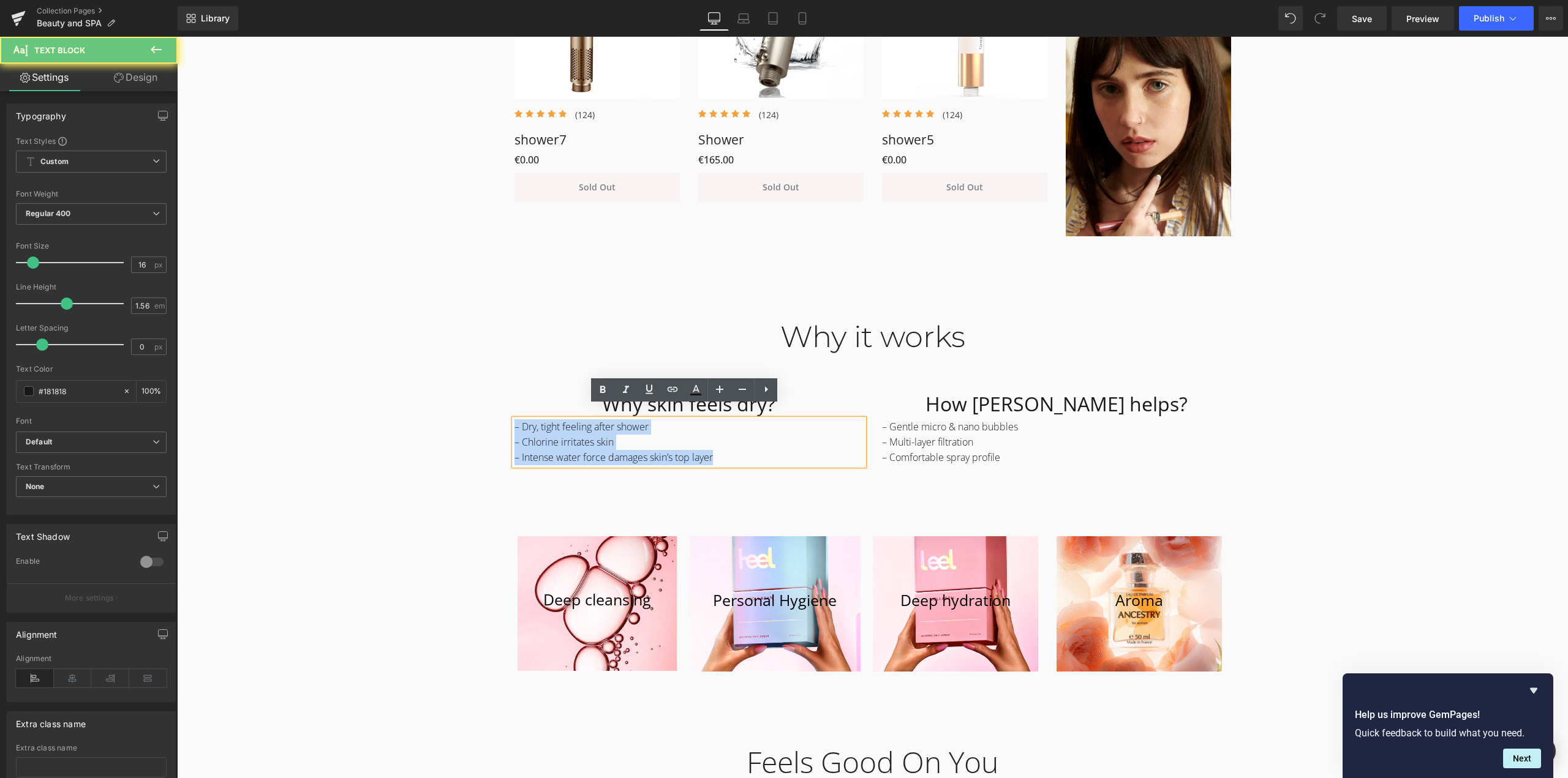
drag, startPoint x: 750, startPoint y: 444, endPoint x: 422, endPoint y: 400, distance: 330.9
click at [422, 400] on div "Why it works Heading Row Why skin feels dry? Heading – Dry, tight feeling after…" at bounding box center [873, 491] width 1391 height 381
click at [597, 331] on div "Why it works" at bounding box center [873, 337] width 717 height 36
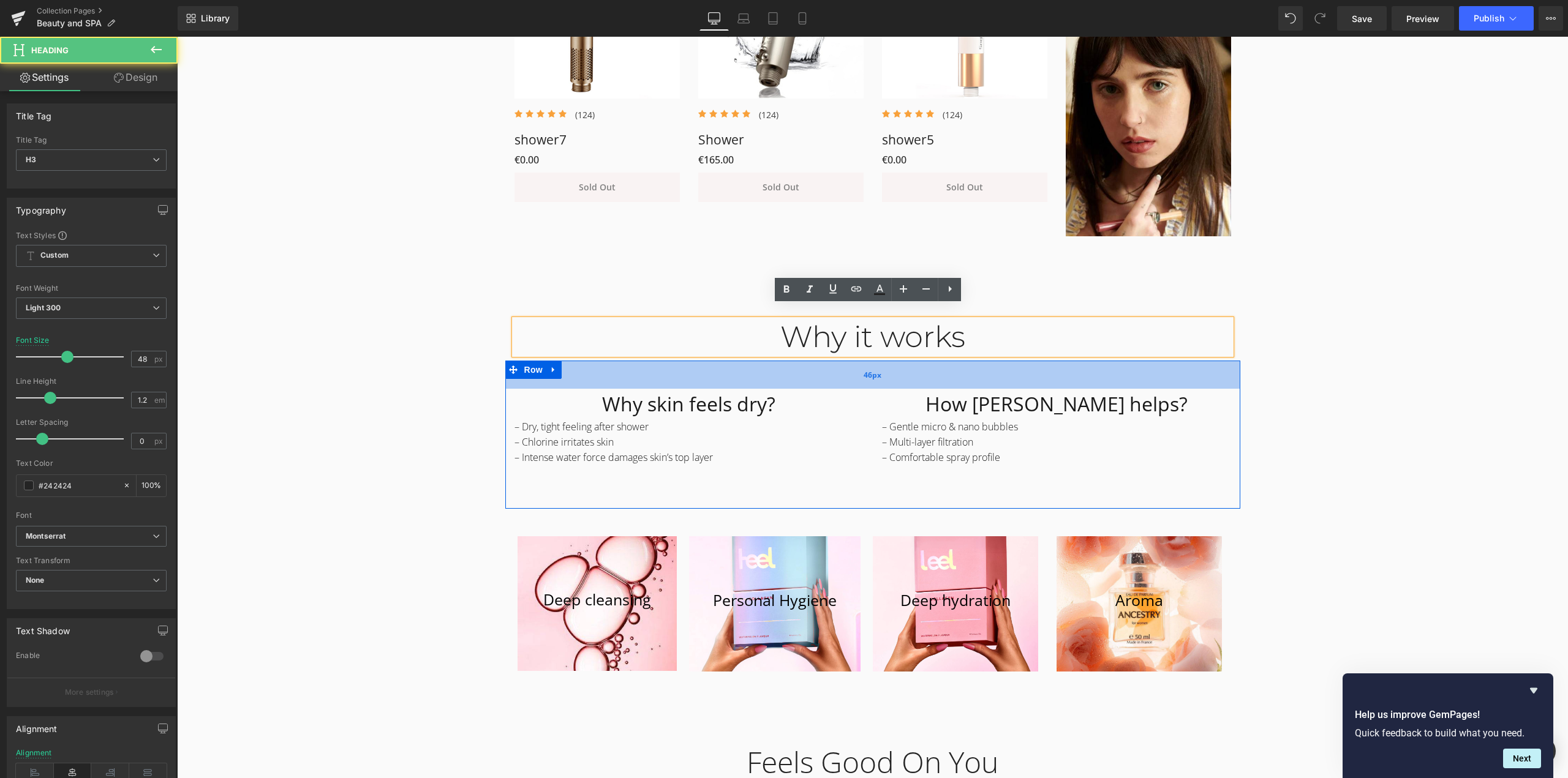
click at [514, 368] on div "46px" at bounding box center [873, 375] width 735 height 28
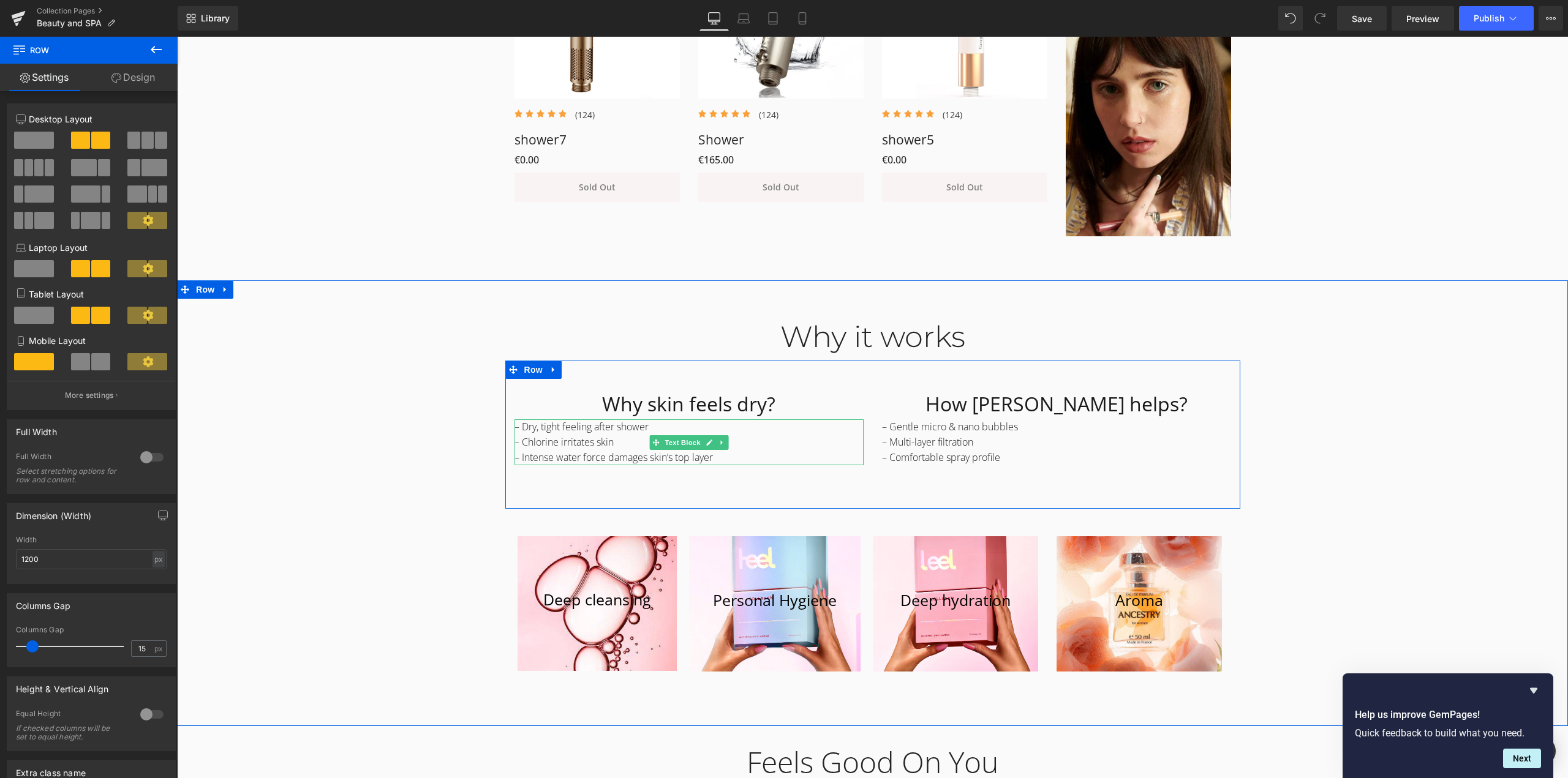
click at [593, 450] on p "– Intense water force damages skin’s top layer" at bounding box center [688, 457] width 349 height 15
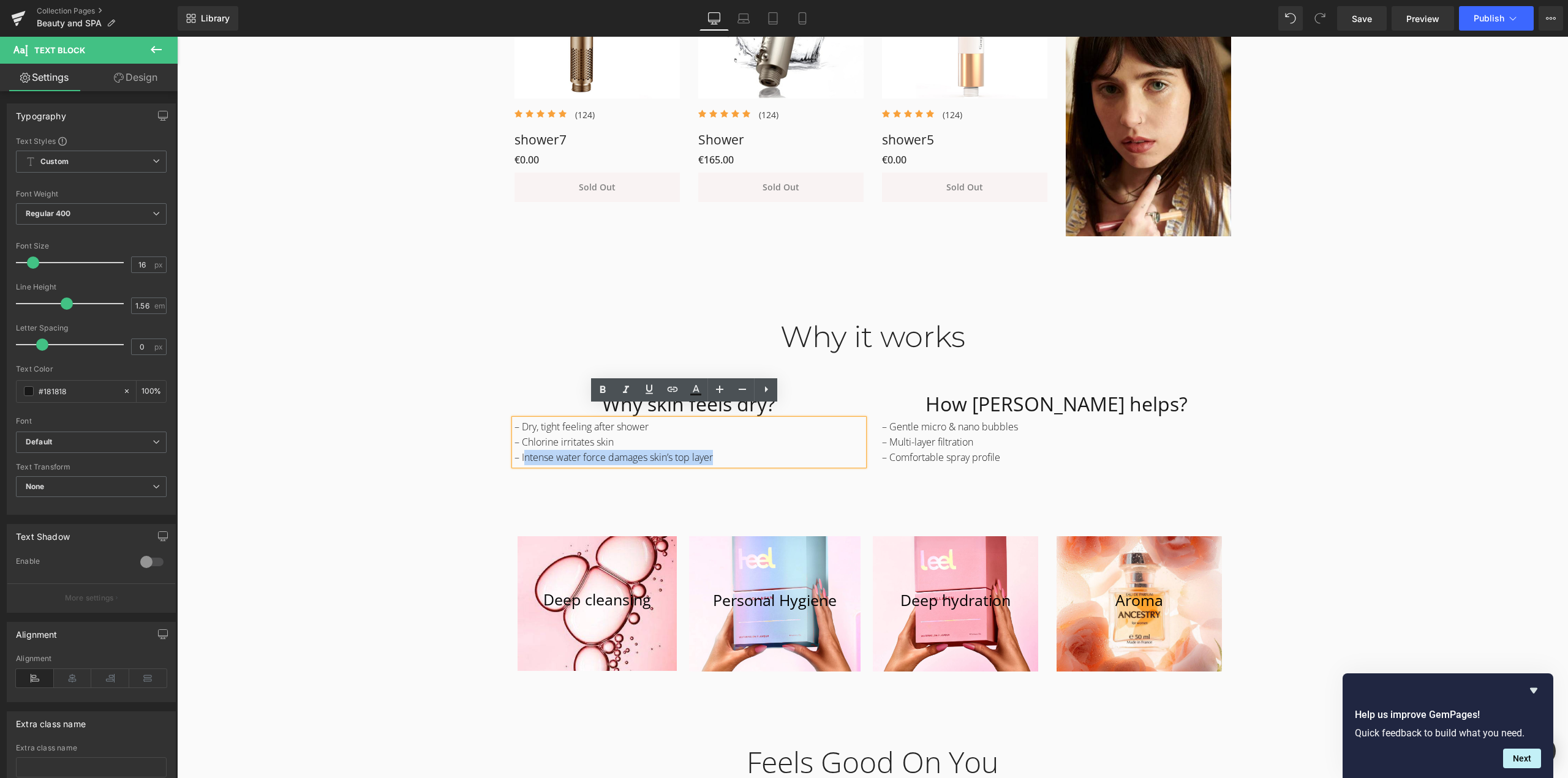
drag, startPoint x: 518, startPoint y: 442, endPoint x: 711, endPoint y: 449, distance: 193.1
click at [711, 450] on p "– Intense water force damages skin’s top layer" at bounding box center [688, 457] width 349 height 15
click at [713, 450] on p "– Intense water force damages skin’s top layer" at bounding box center [688, 457] width 349 height 15
drag, startPoint x: 712, startPoint y: 444, endPoint x: 516, endPoint y: 442, distance: 196.0
click at [516, 450] on p "– Intense water force damages skin’s top layer" at bounding box center [688, 457] width 349 height 15
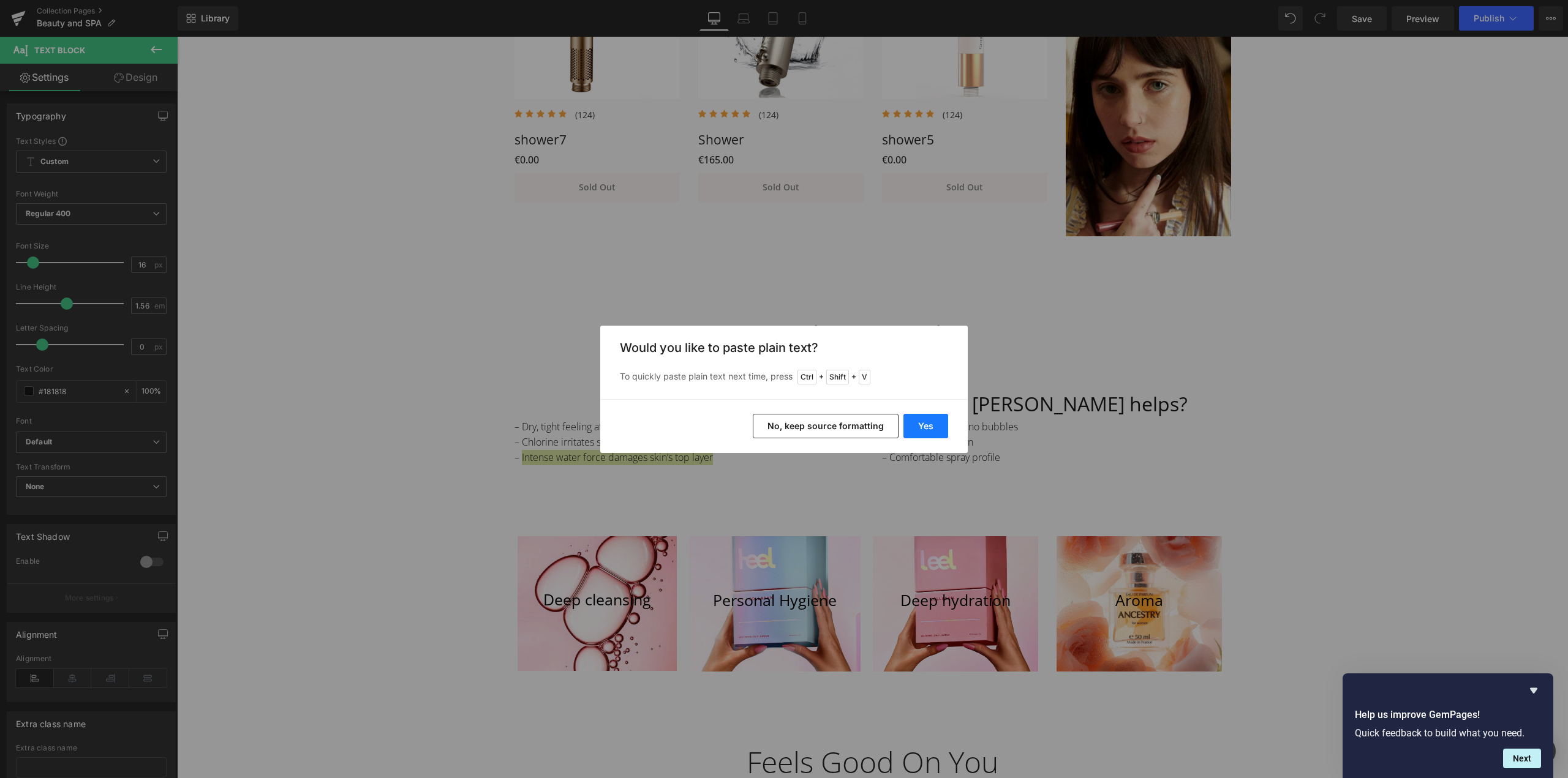
click at [913, 425] on button "Yes" at bounding box center [925, 426] width 45 height 25
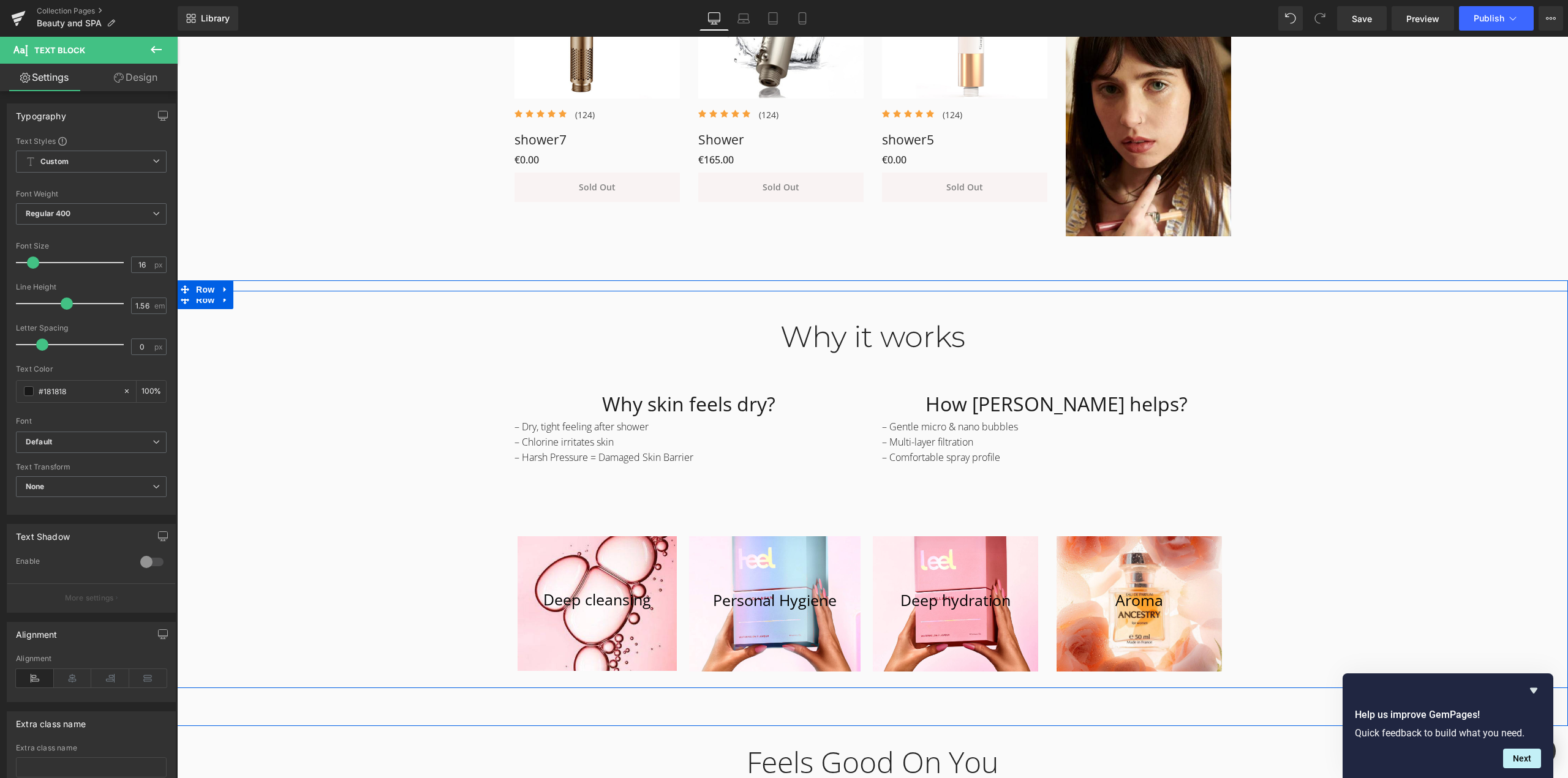
click at [1266, 417] on div "Why it works Heading Row Why skin feels dry? Heading – Dry, tight feeling after…" at bounding box center [873, 491] width 1391 height 381
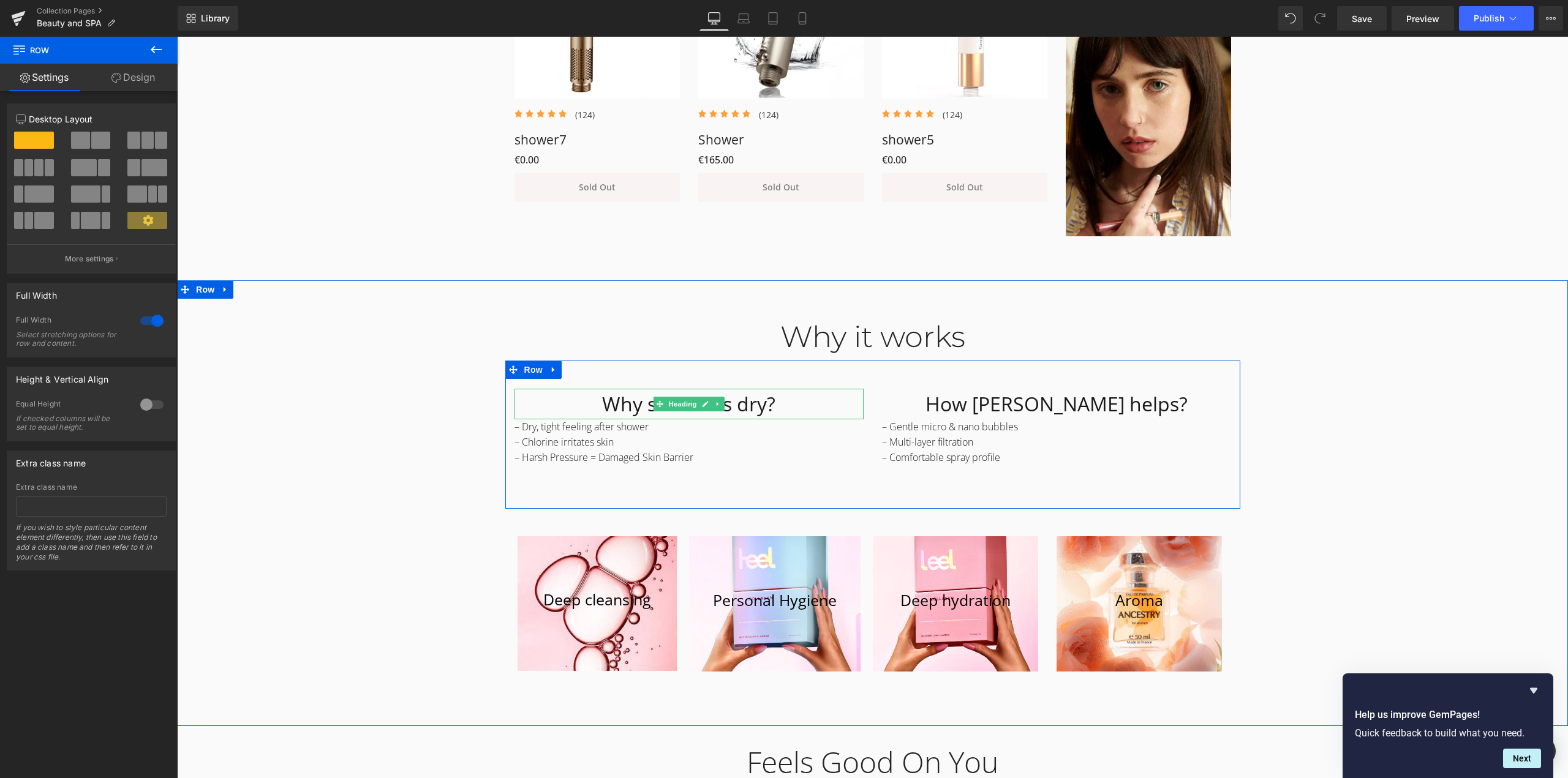
click at [793, 392] on h1 "Why skin feels dry?" at bounding box center [688, 404] width 349 height 31
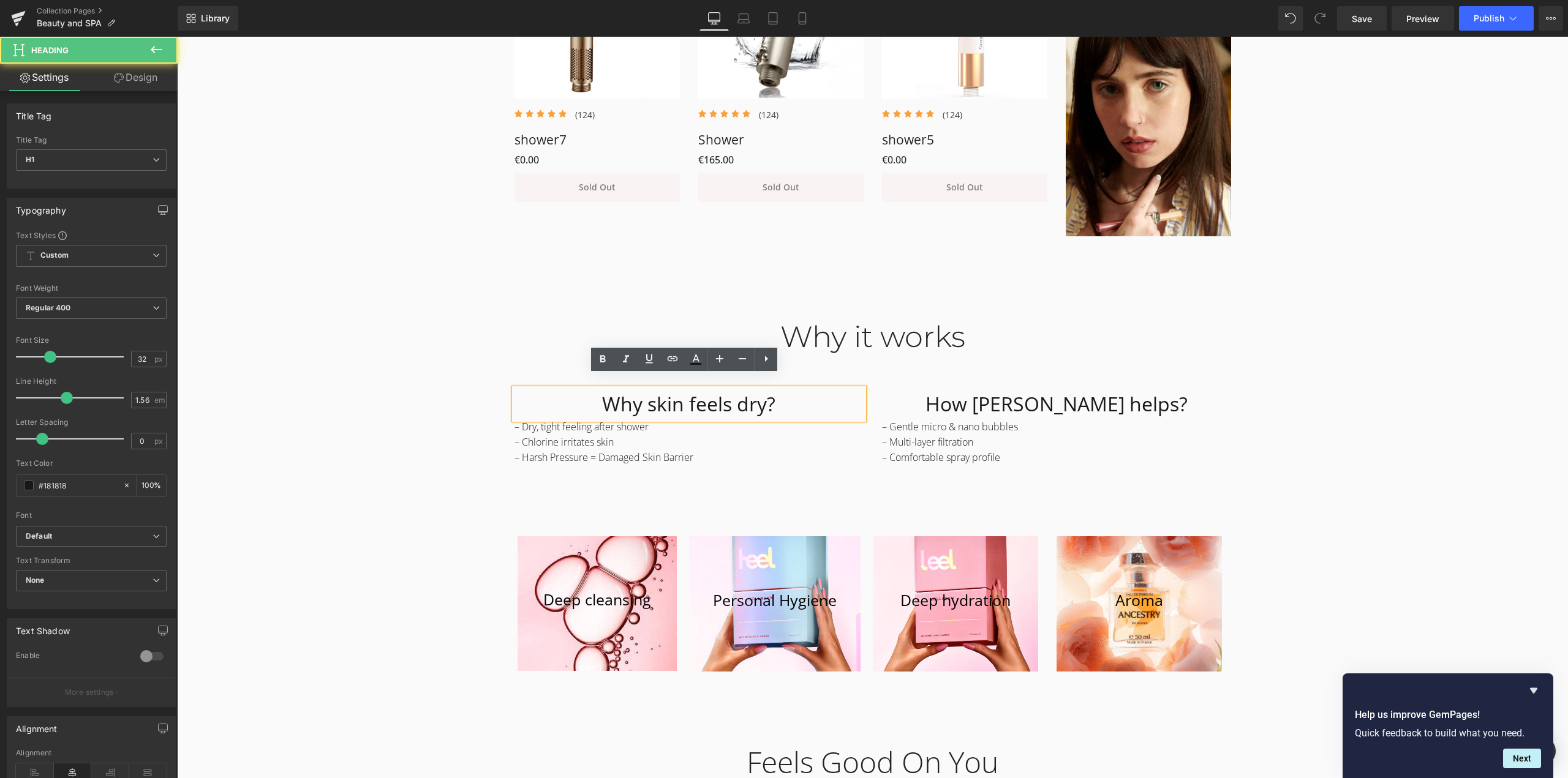
click at [560, 397] on h1 "Why skin feels dry?" at bounding box center [688, 404] width 349 height 31
click at [1149, 435] on p "– Multi-layer filtration" at bounding box center [1056, 442] width 349 height 15
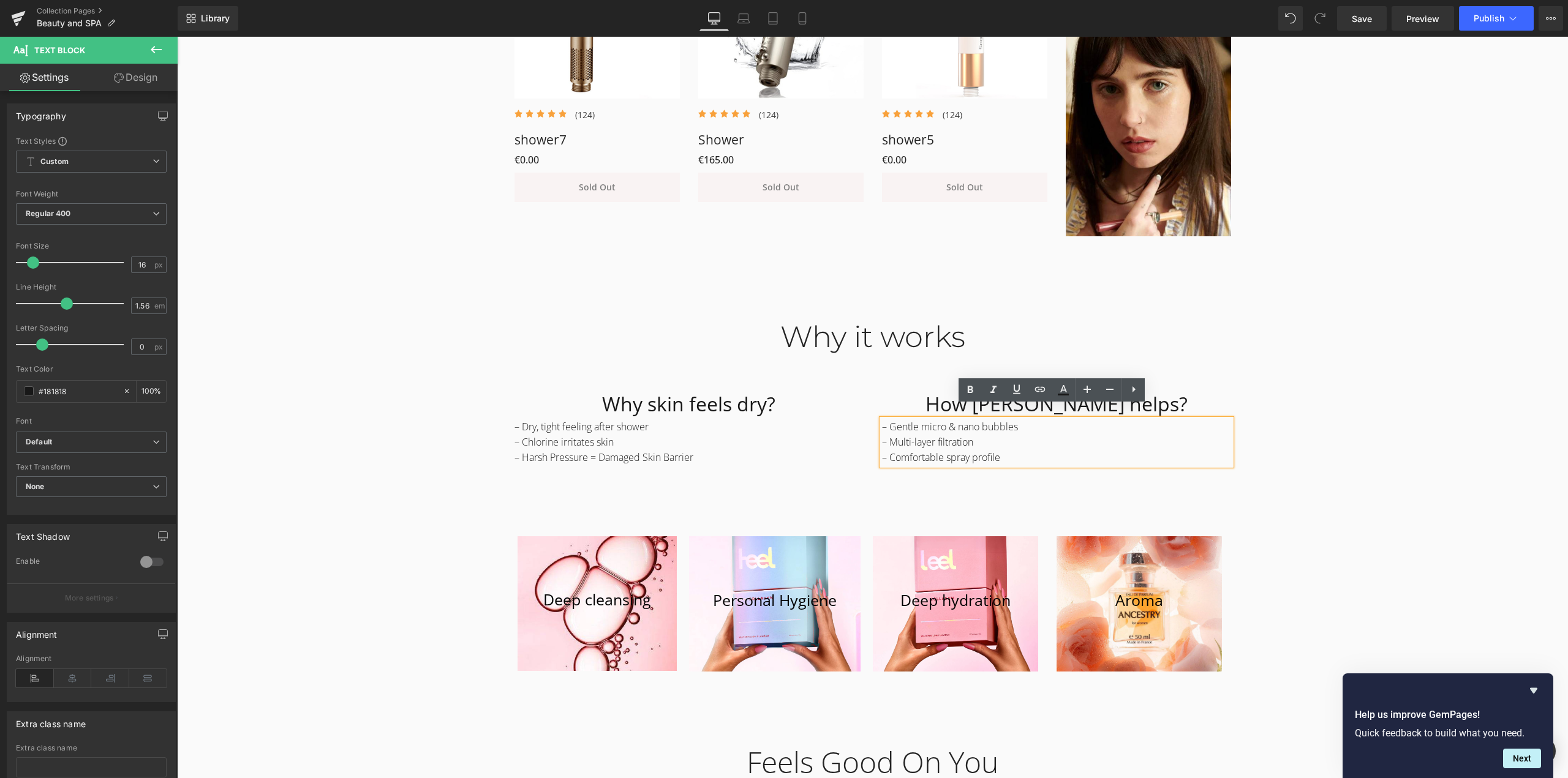
click at [1318, 439] on div "Why it works Heading Row Why skin feels dry? Heading – Dry, tight feeling after…" at bounding box center [873, 491] width 1391 height 381
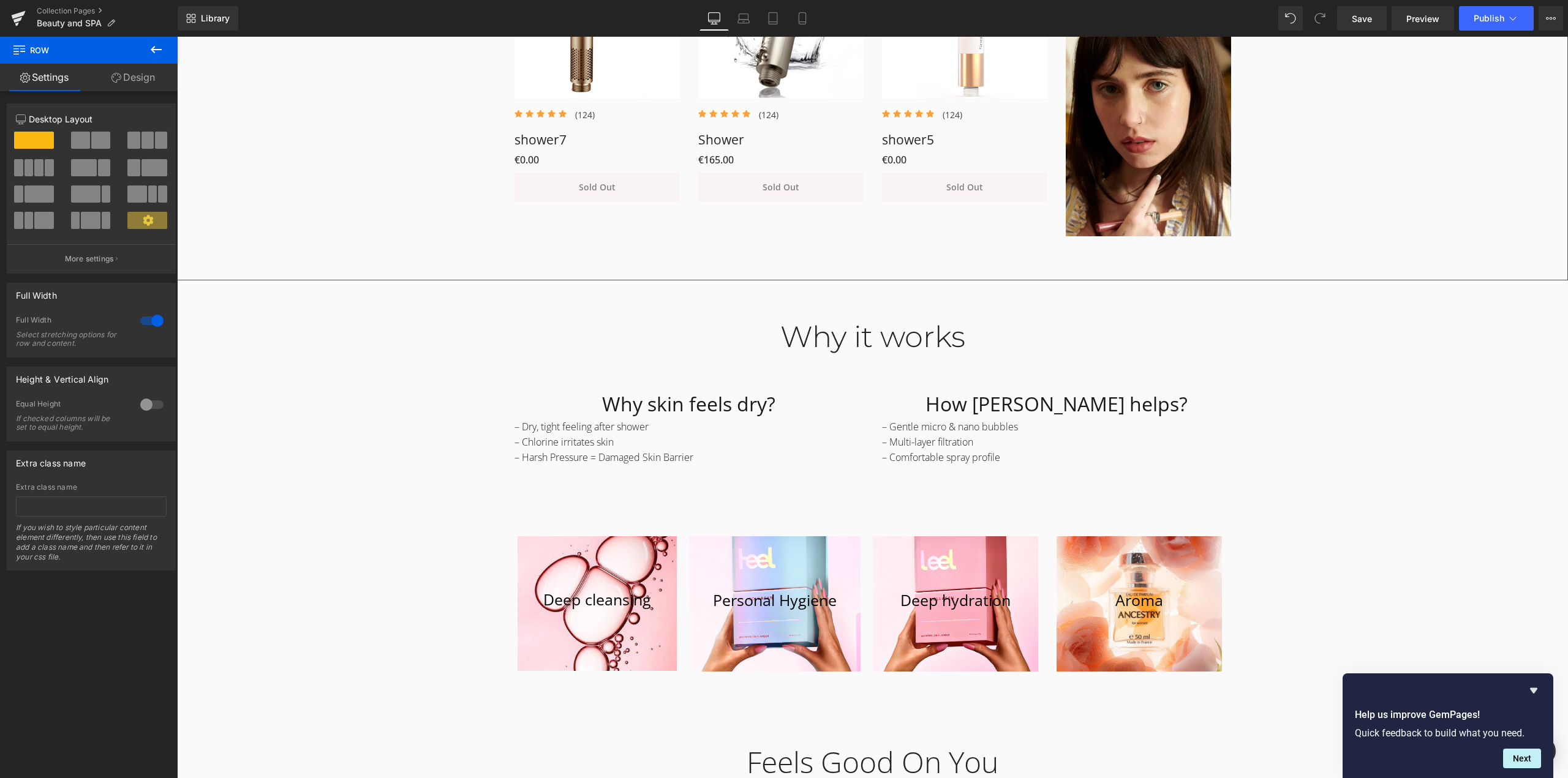
click at [1388, 194] on div "Curated Favorites Heading Row NEW (P) Image Icon Icon Icon Icon Icon Icon List …" at bounding box center [873, 20] width 1391 height 443
drag, startPoint x: 604, startPoint y: 390, endPoint x: 594, endPoint y: 393, distance: 10.4
click at [604, 390] on h1 "Why skin feels dry?" at bounding box center [688, 404] width 349 height 31
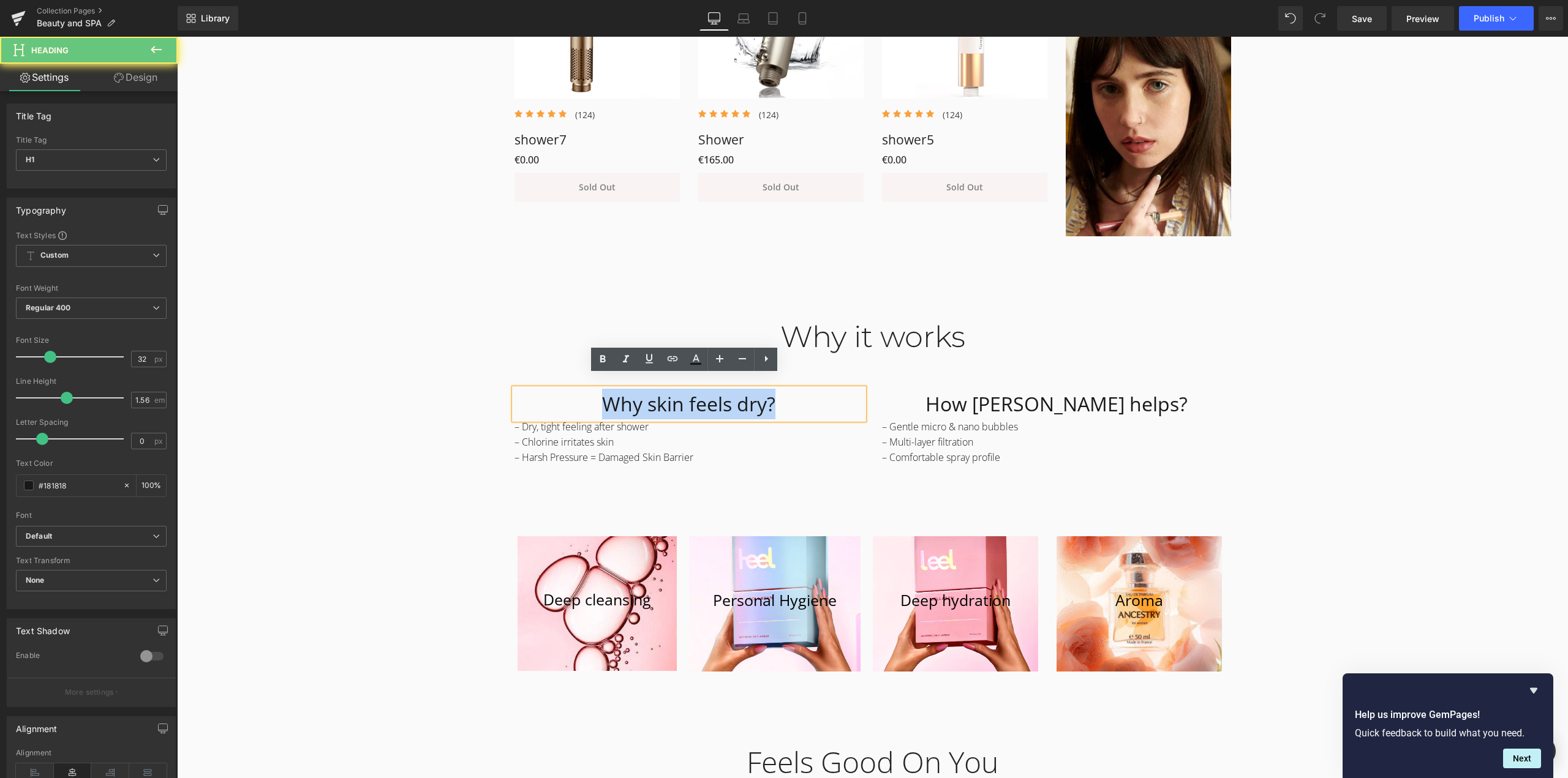
drag, startPoint x: 593, startPoint y: 390, endPoint x: 887, endPoint y: 390, distance: 294.0
click at [887, 390] on div "Why skin feels dry? Heading – Dry, tight feeling after shower – Chlorine irrita…" at bounding box center [873, 435] width 735 height 148
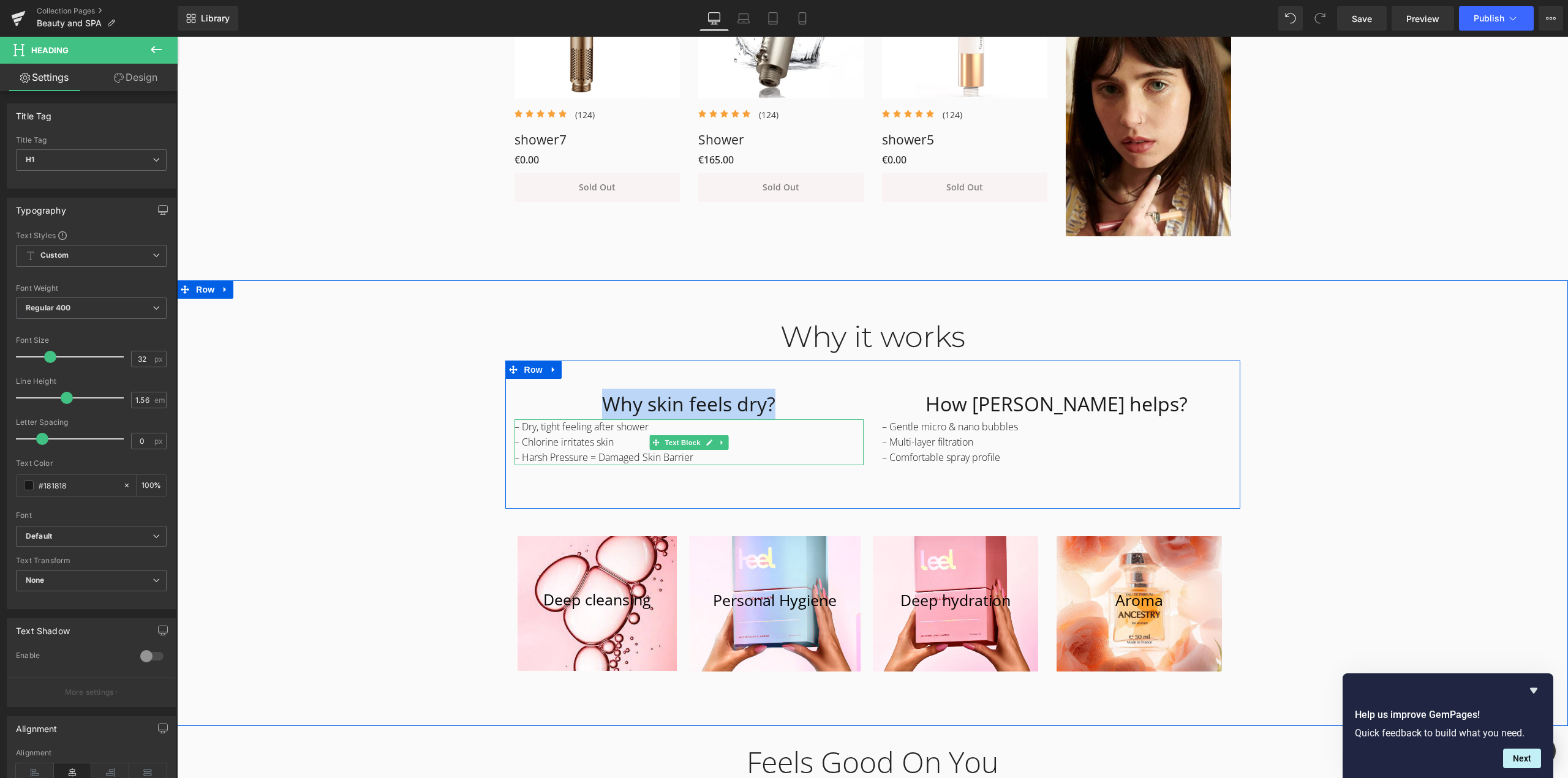
copy h1 "Why skin feels dry?"
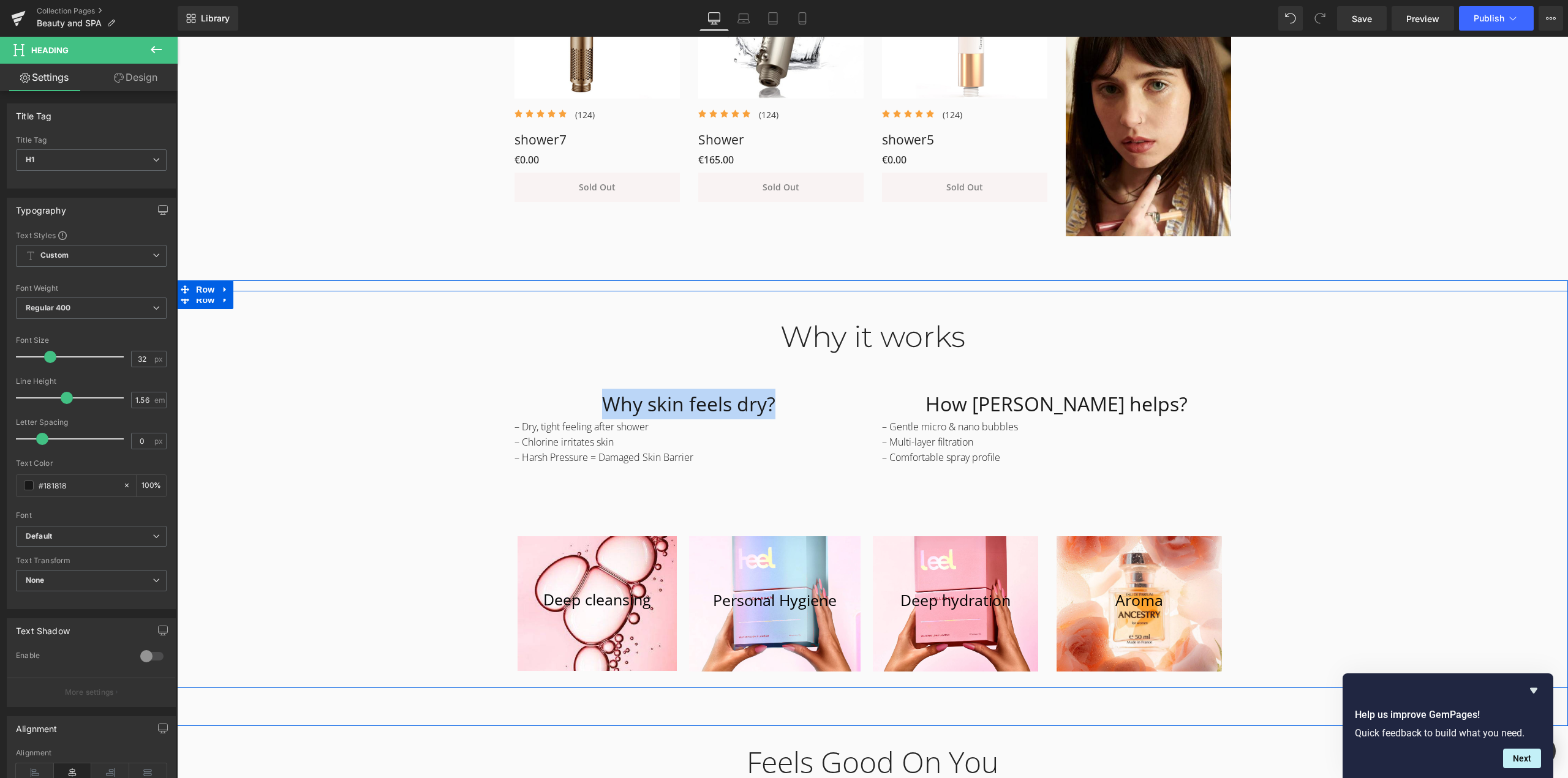
click at [998, 394] on h1 "How [PERSON_NAME] helps?" at bounding box center [1056, 404] width 349 height 31
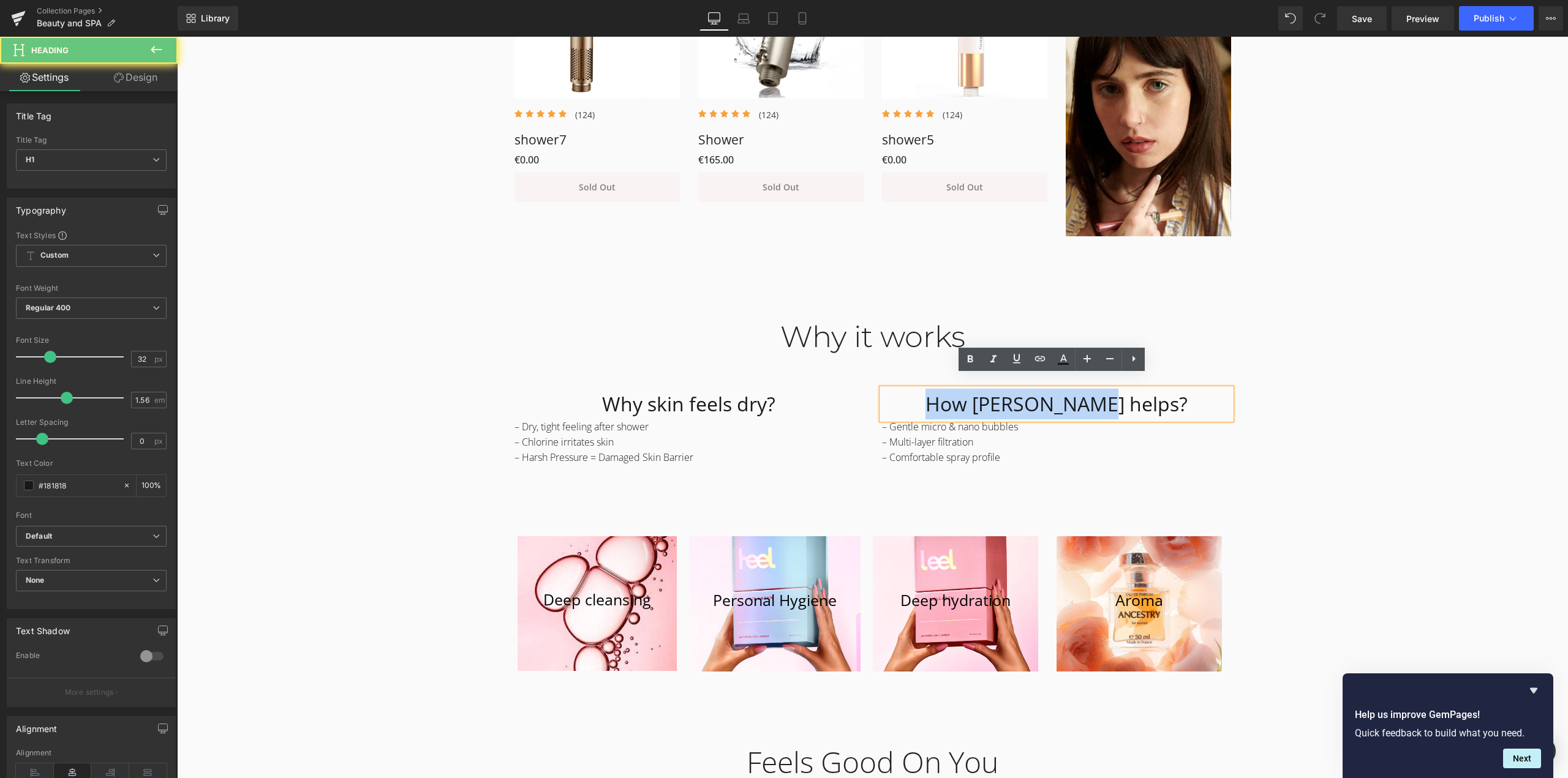
drag, startPoint x: 971, startPoint y: 391, endPoint x: 1249, endPoint y: 408, distance: 278.5
click at [1249, 408] on div "Why it works Heading Row Why skin feels dry? Heading – Dry, tight feeling after…" at bounding box center [873, 491] width 1391 height 381
copy h1 "How [PERSON_NAME] helps?"
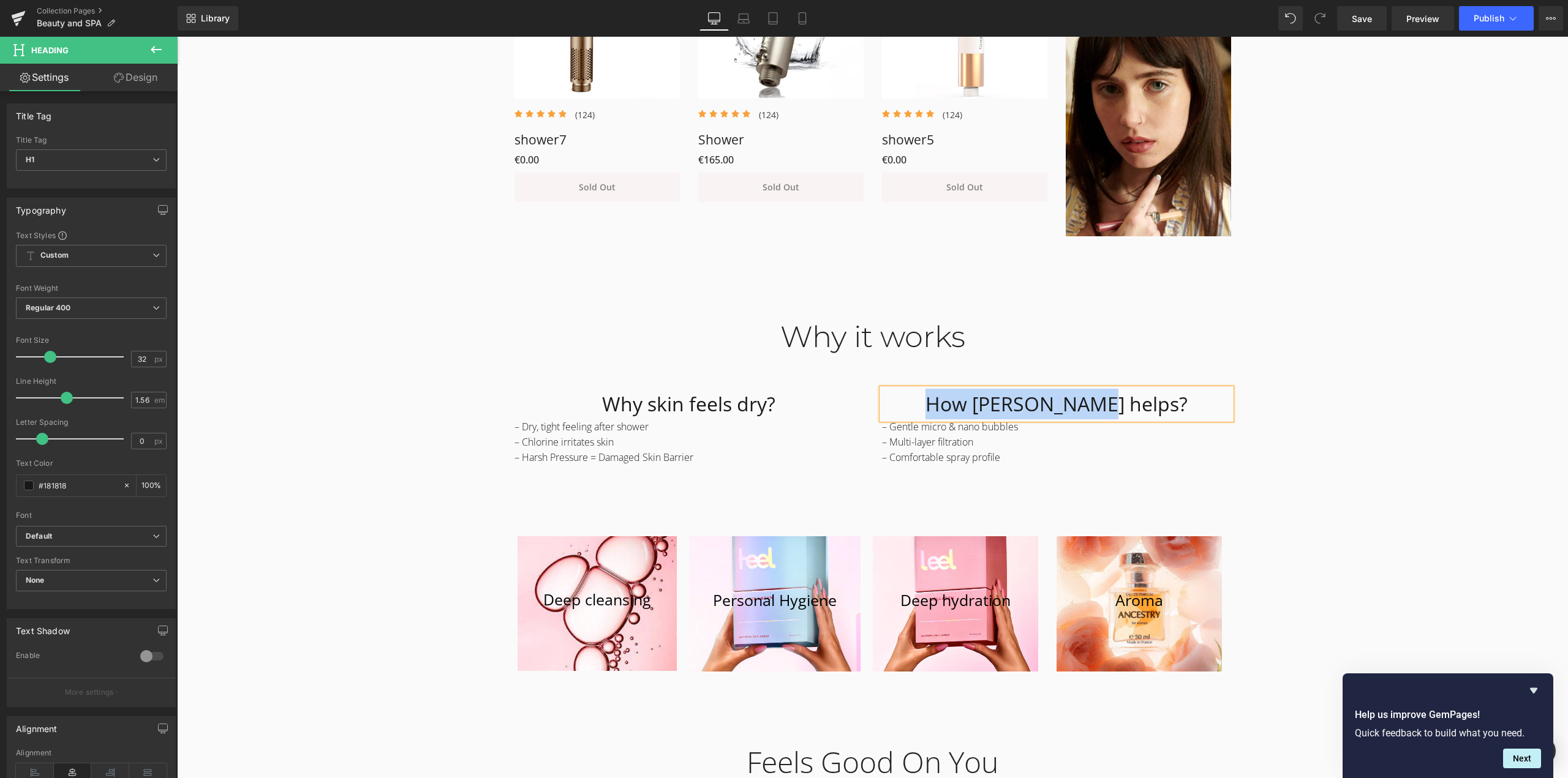
click at [177, 36] on div "62px" at bounding box center [177, 36] width 0 height 0
